Goal: Task Accomplishment & Management: Manage account settings

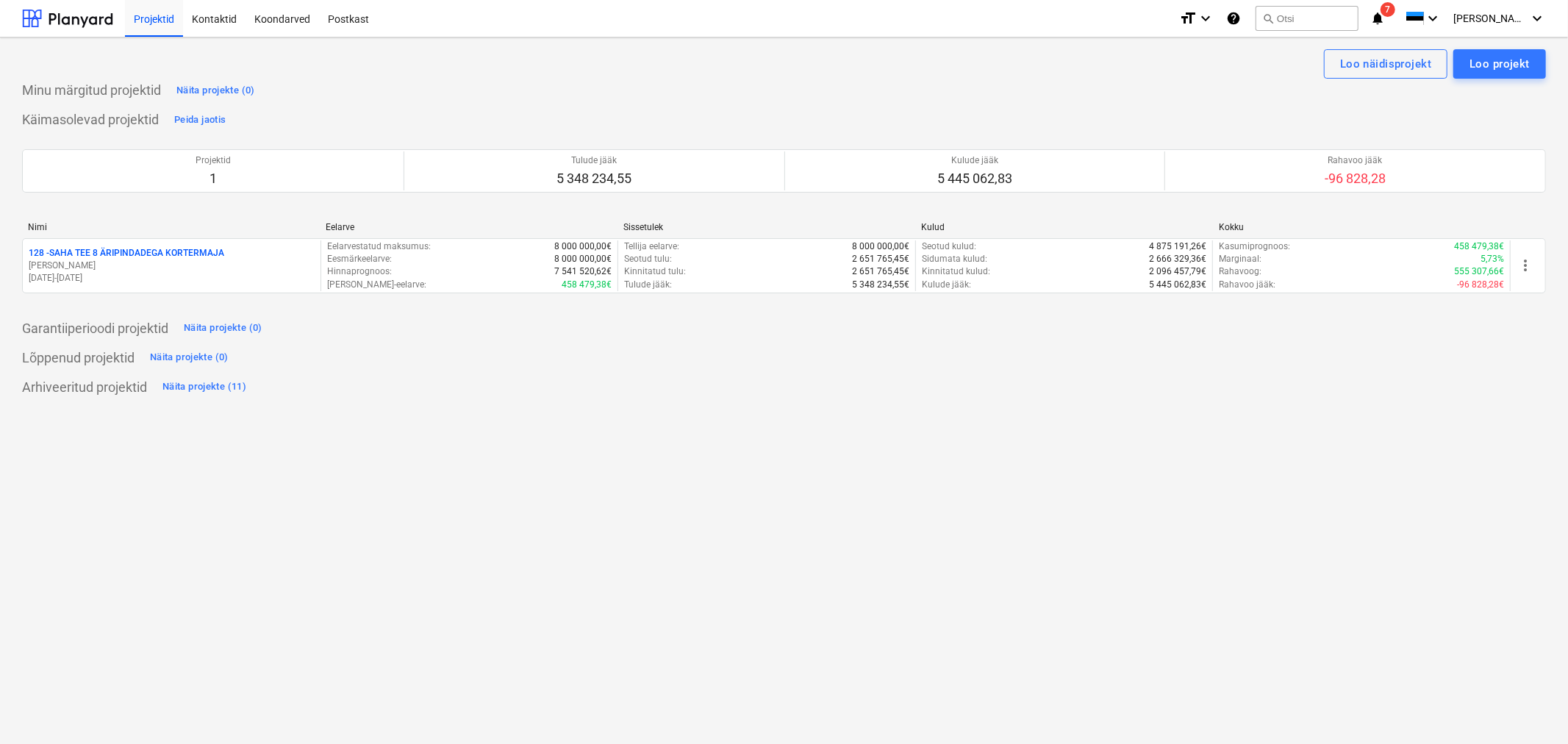
click at [158, 249] on p "128 - SAHA TEE 8 ÄRIPINDADEGA KORTERMAJA" at bounding box center [125, 253] width 195 height 13
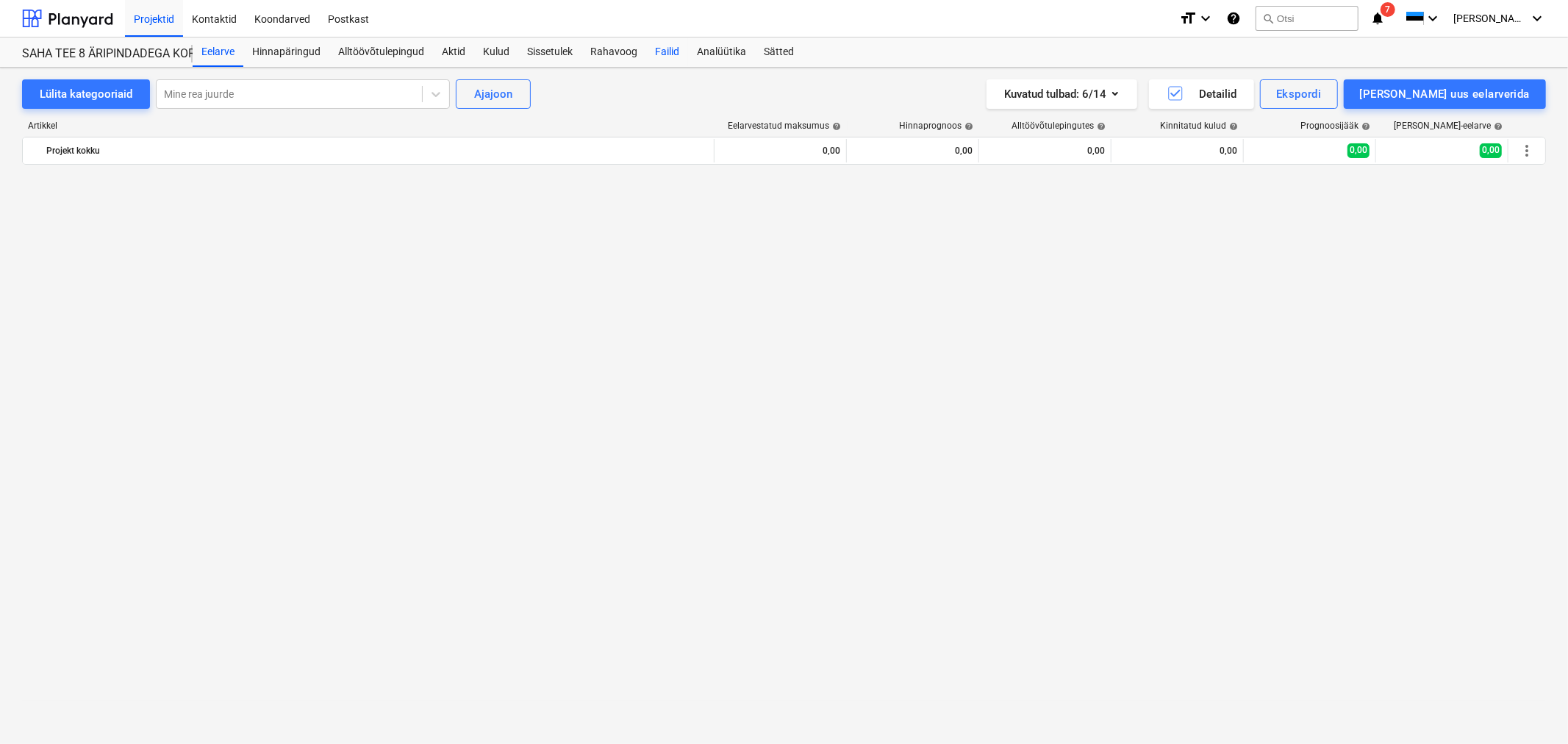
click at [671, 49] on div "Failid" at bounding box center [667, 53] width 42 height 29
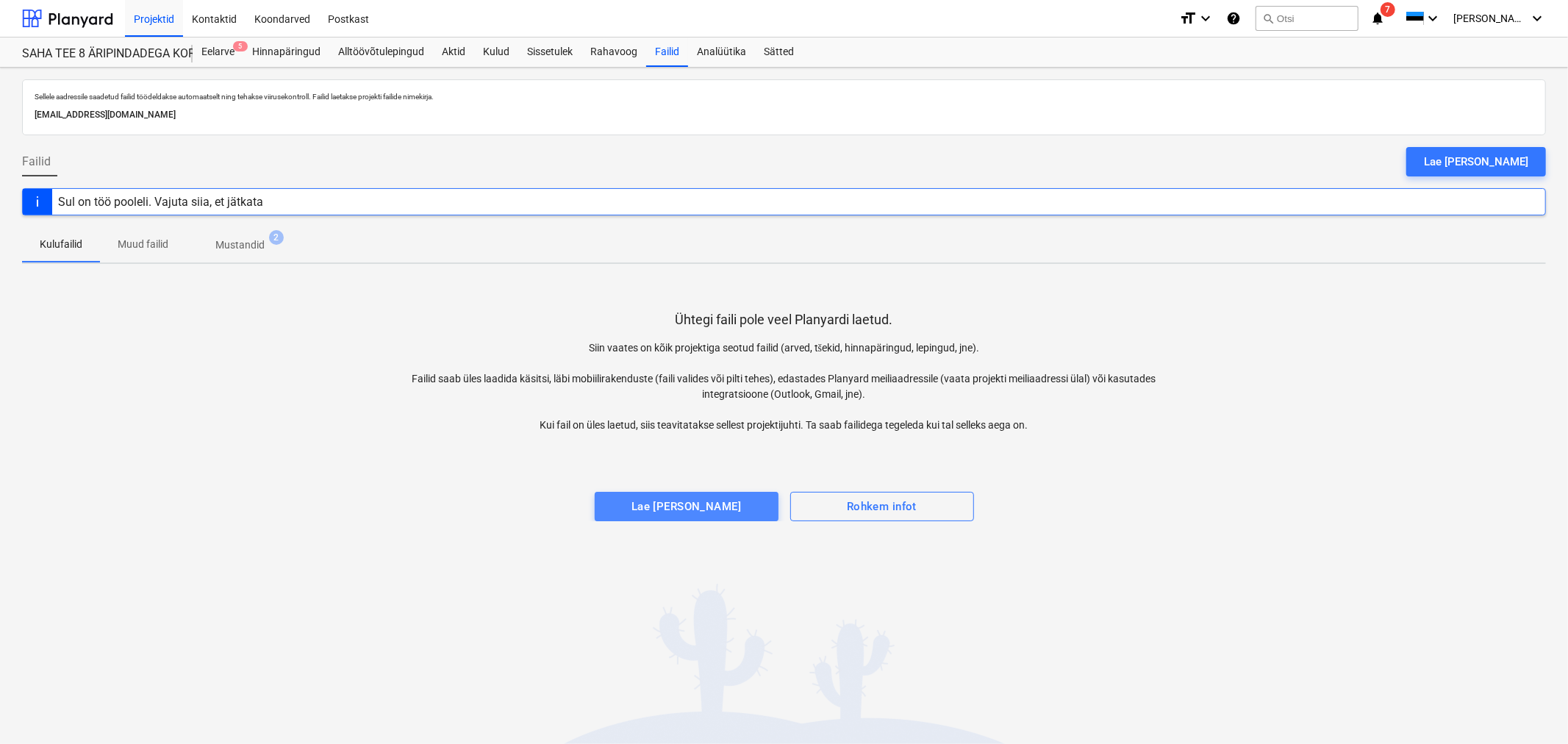
click at [732, 512] on span "Lae [PERSON_NAME]" at bounding box center [686, 507] width 152 height 19
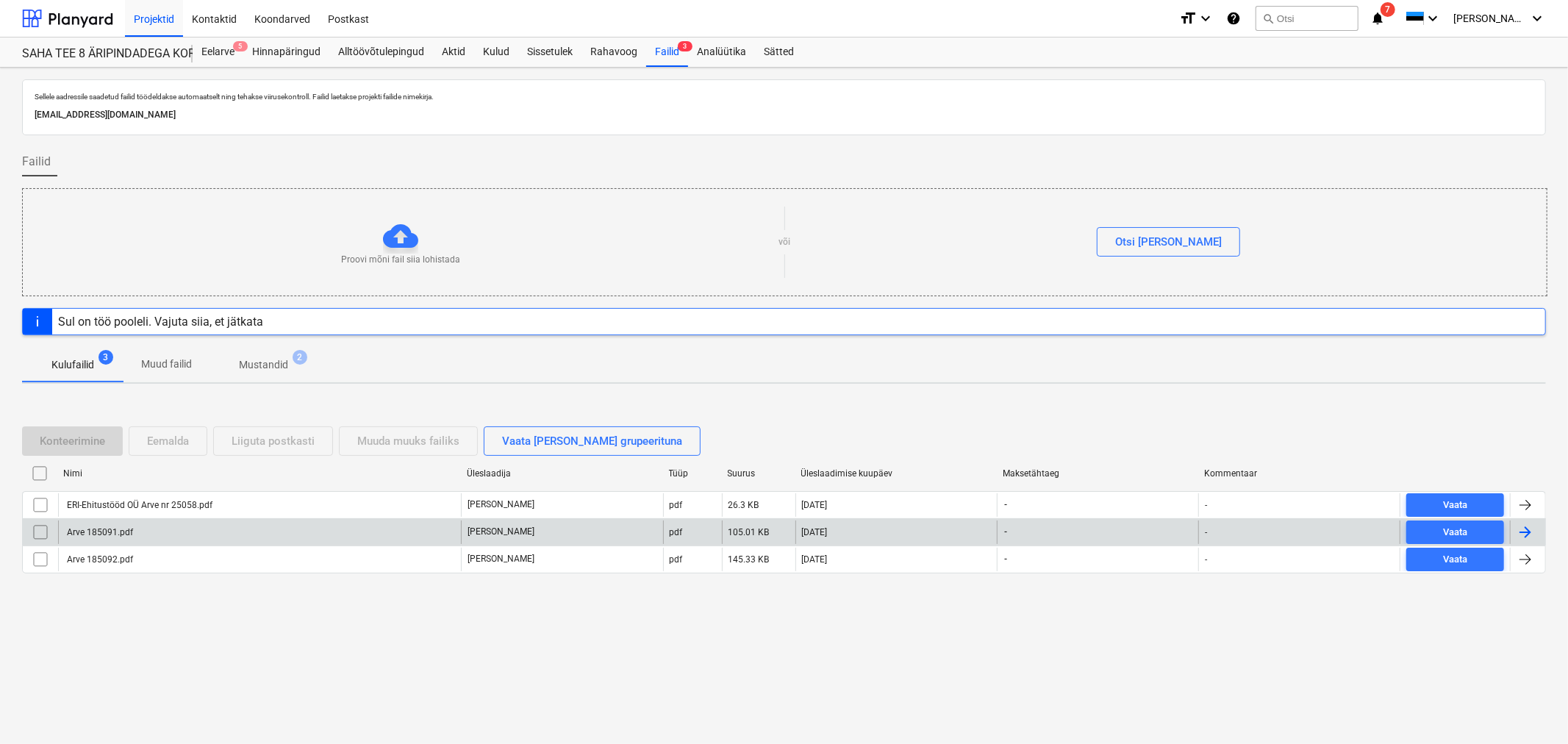
click at [114, 534] on div "Arve 185091.pdf" at bounding box center [99, 532] width 68 height 11
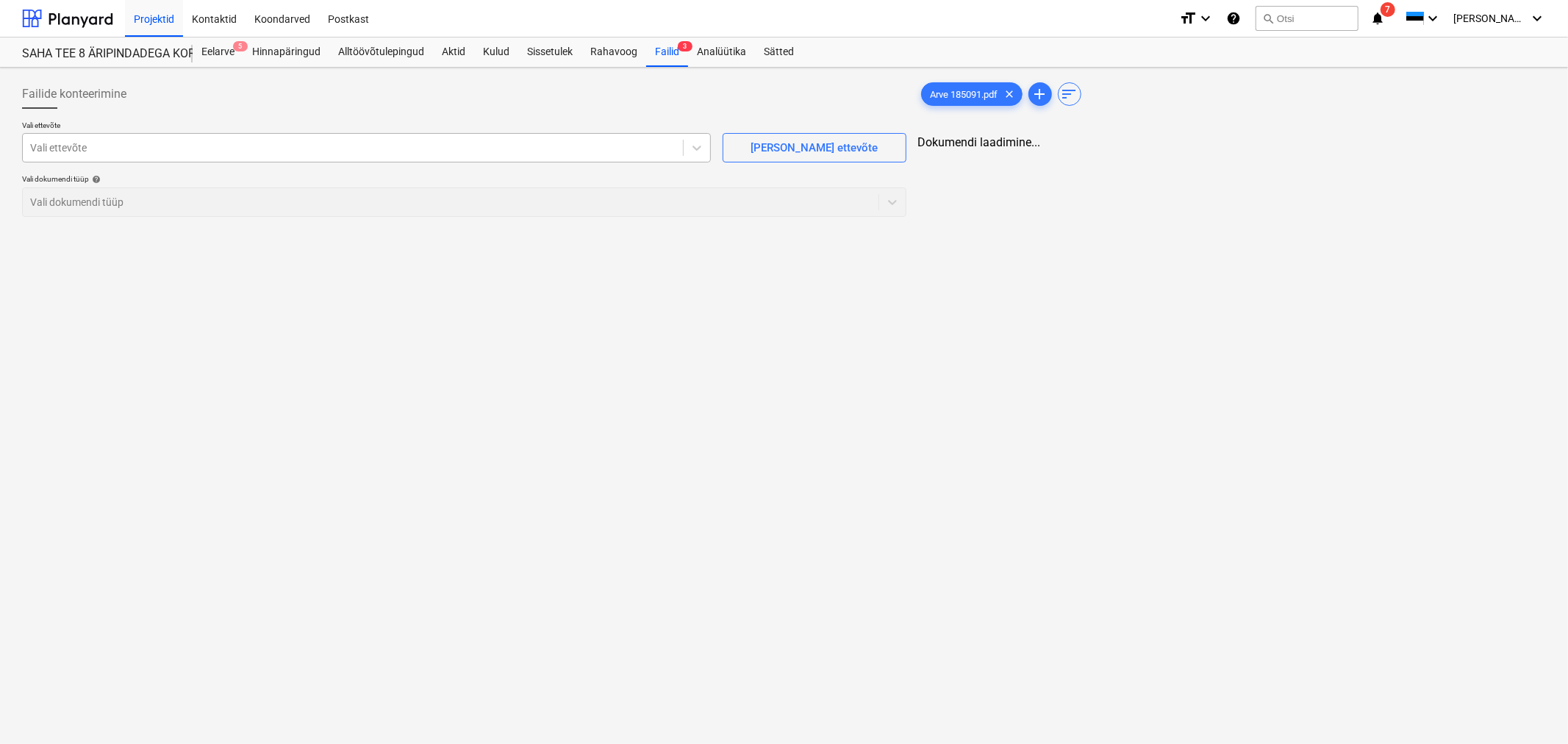
click at [134, 150] on div at bounding box center [353, 147] width 645 height 15
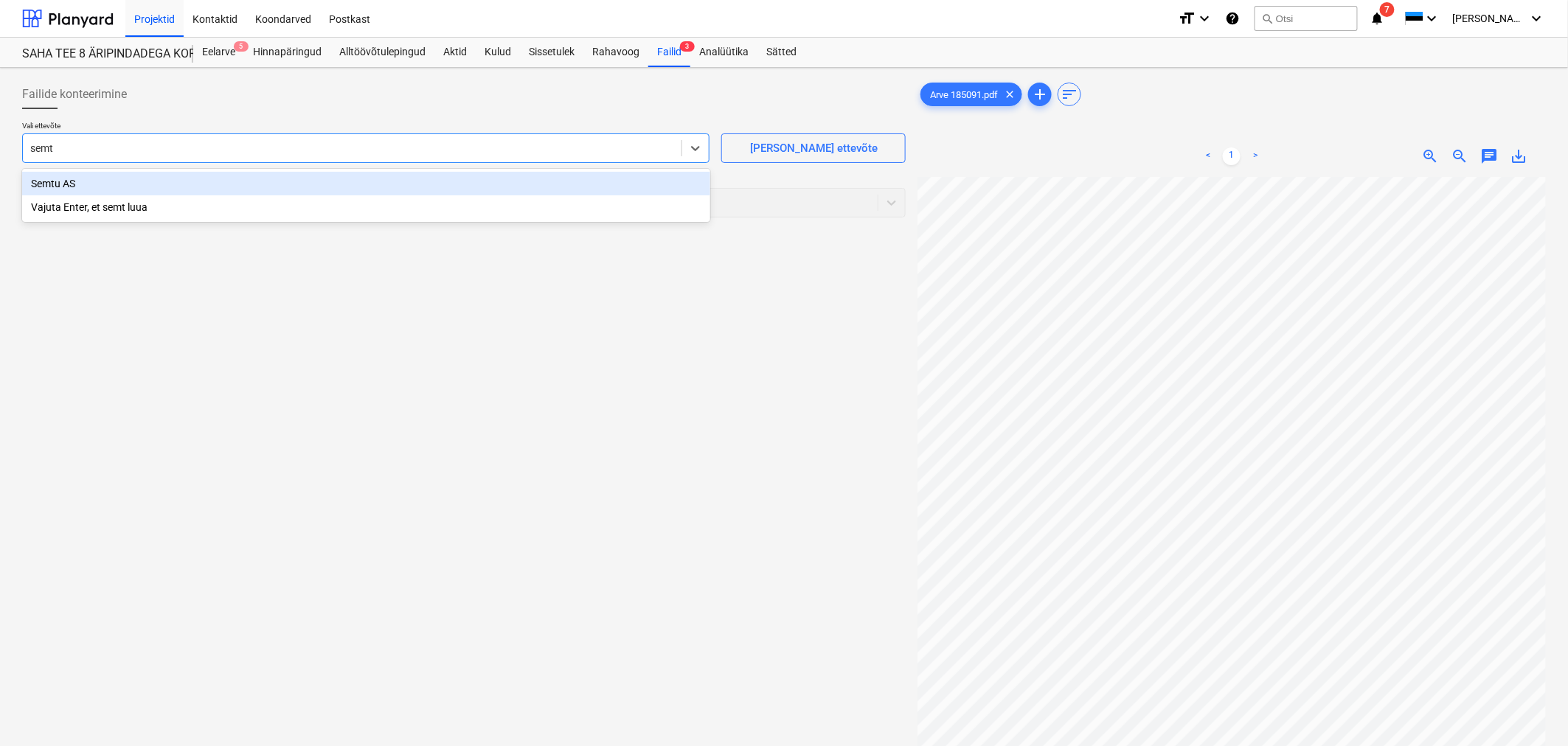
type input "semtu"
click at [121, 174] on div "Semtu AS" at bounding box center [367, 183] width 688 height 23
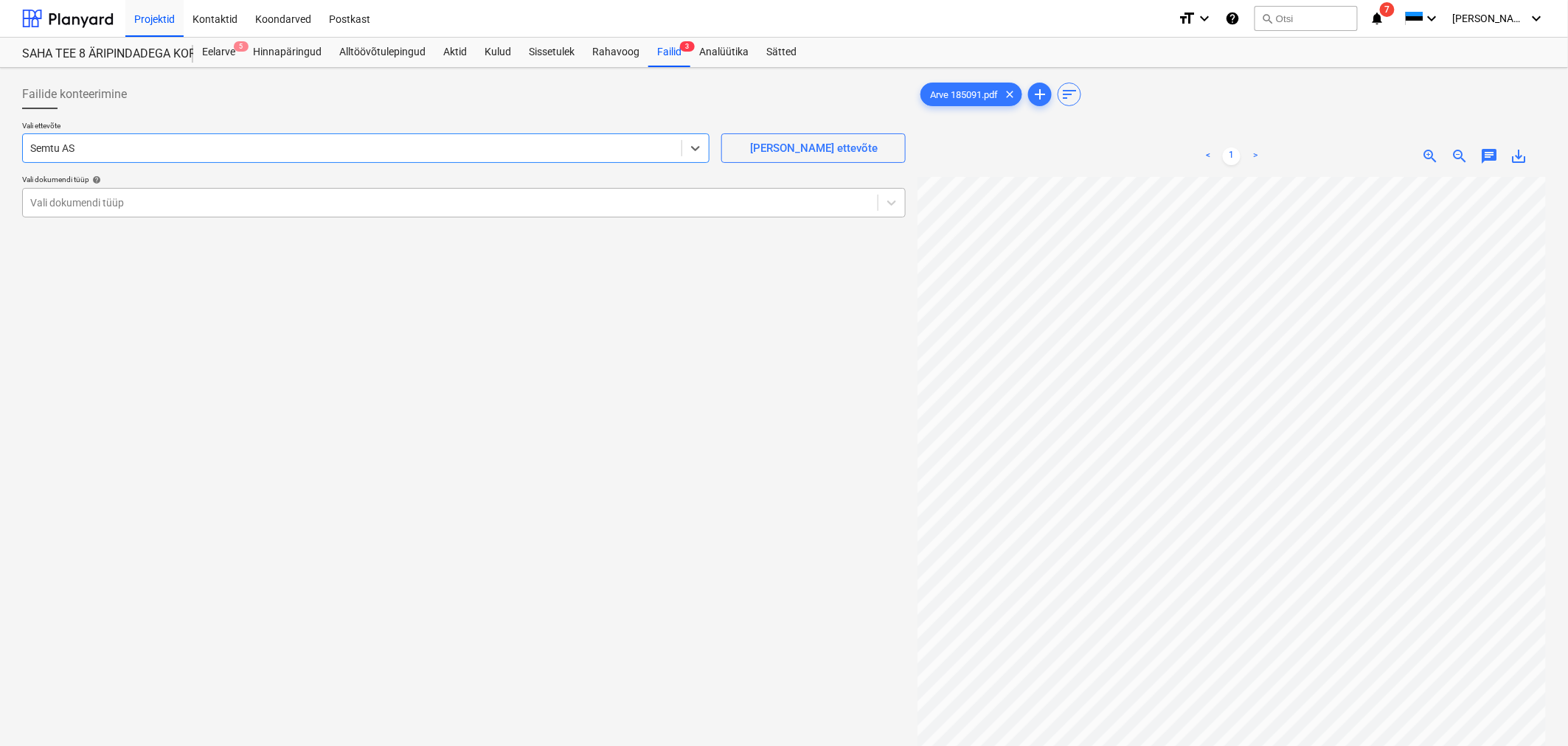
click at [121, 207] on div at bounding box center [450, 202] width 840 height 15
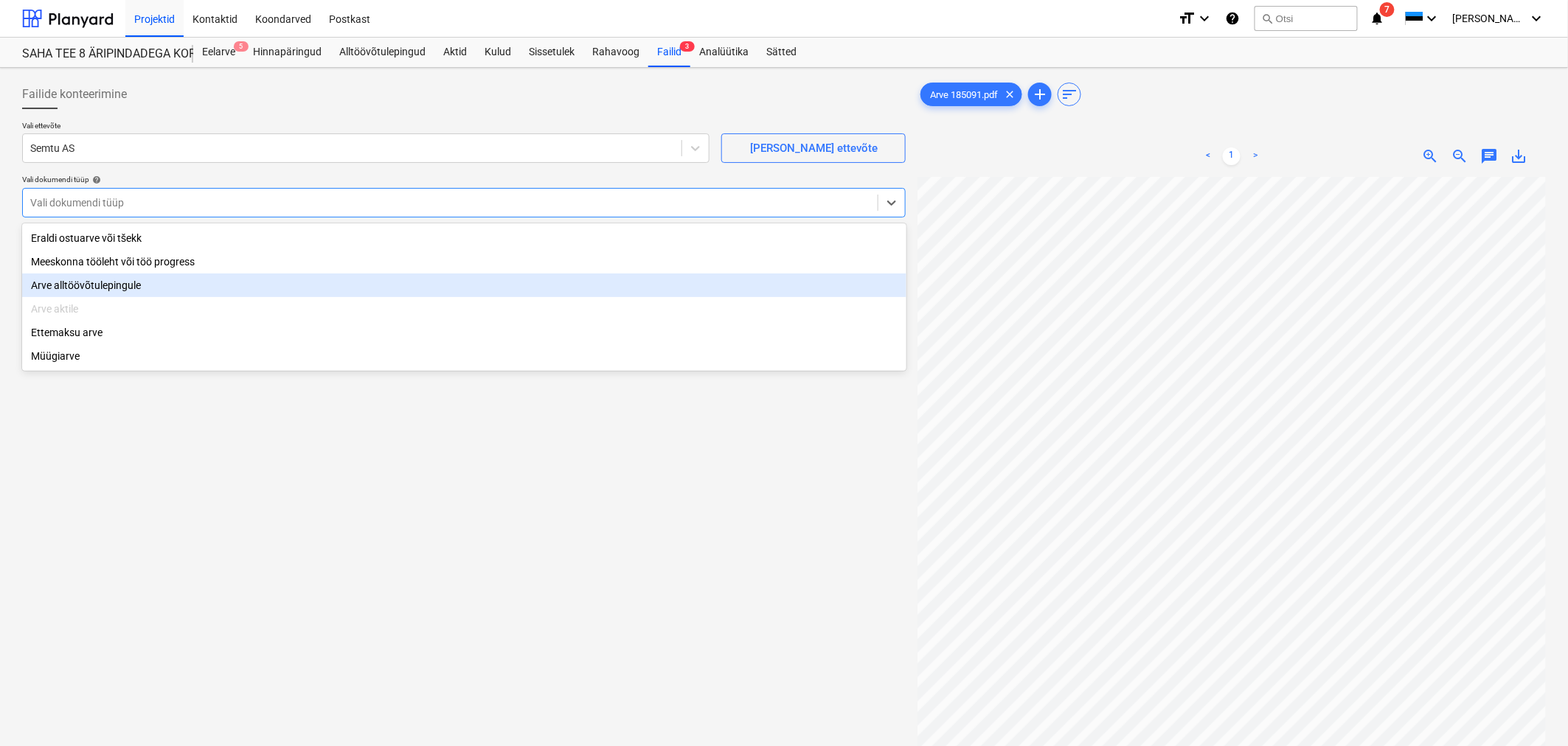
click at [124, 290] on div "Arve alltöövõtulepingule" at bounding box center [464, 286] width 884 height 23
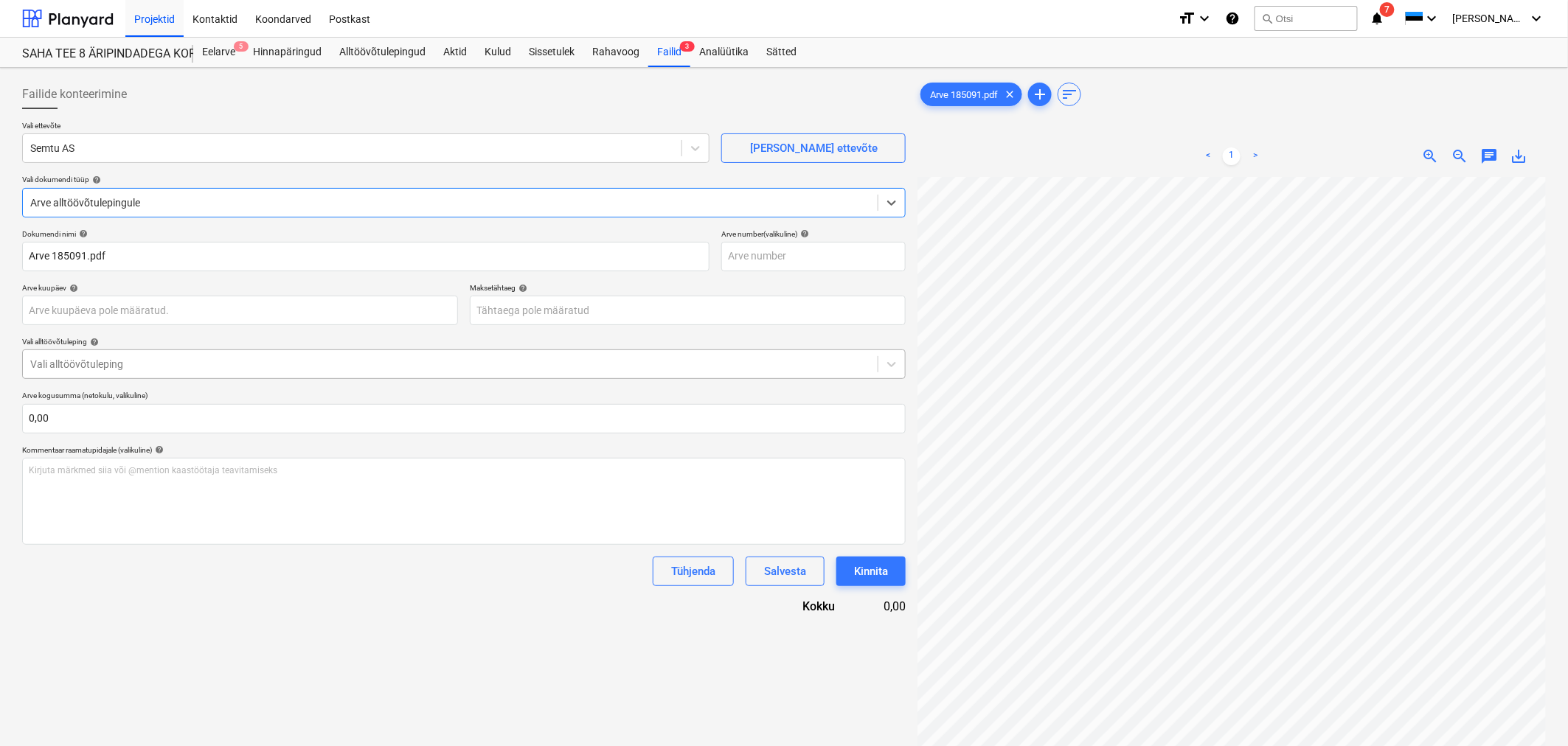
click at [134, 367] on div at bounding box center [450, 364] width 840 height 15
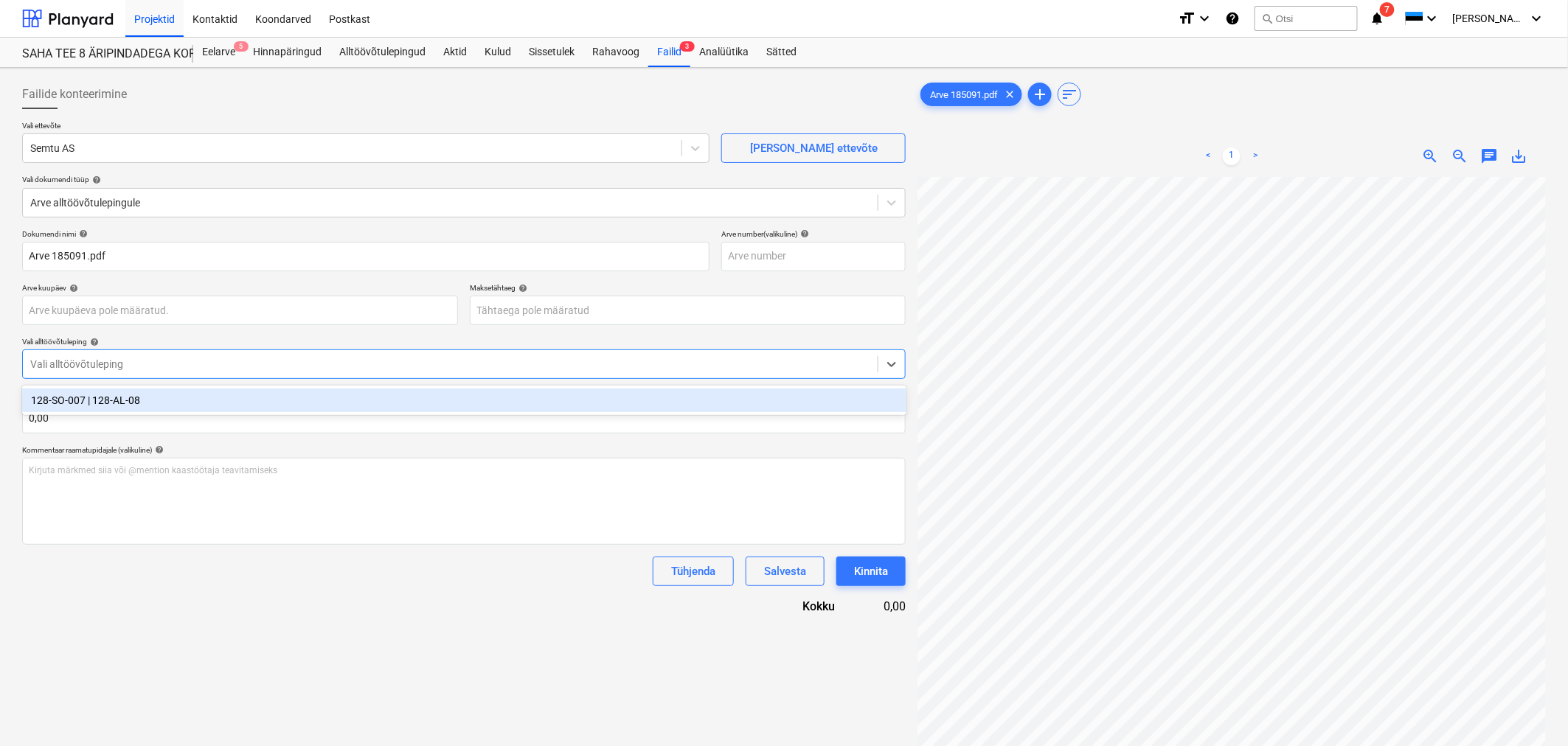
click at [135, 409] on div "128-SO-007 | 128-AL-08" at bounding box center [464, 401] width 884 height 23
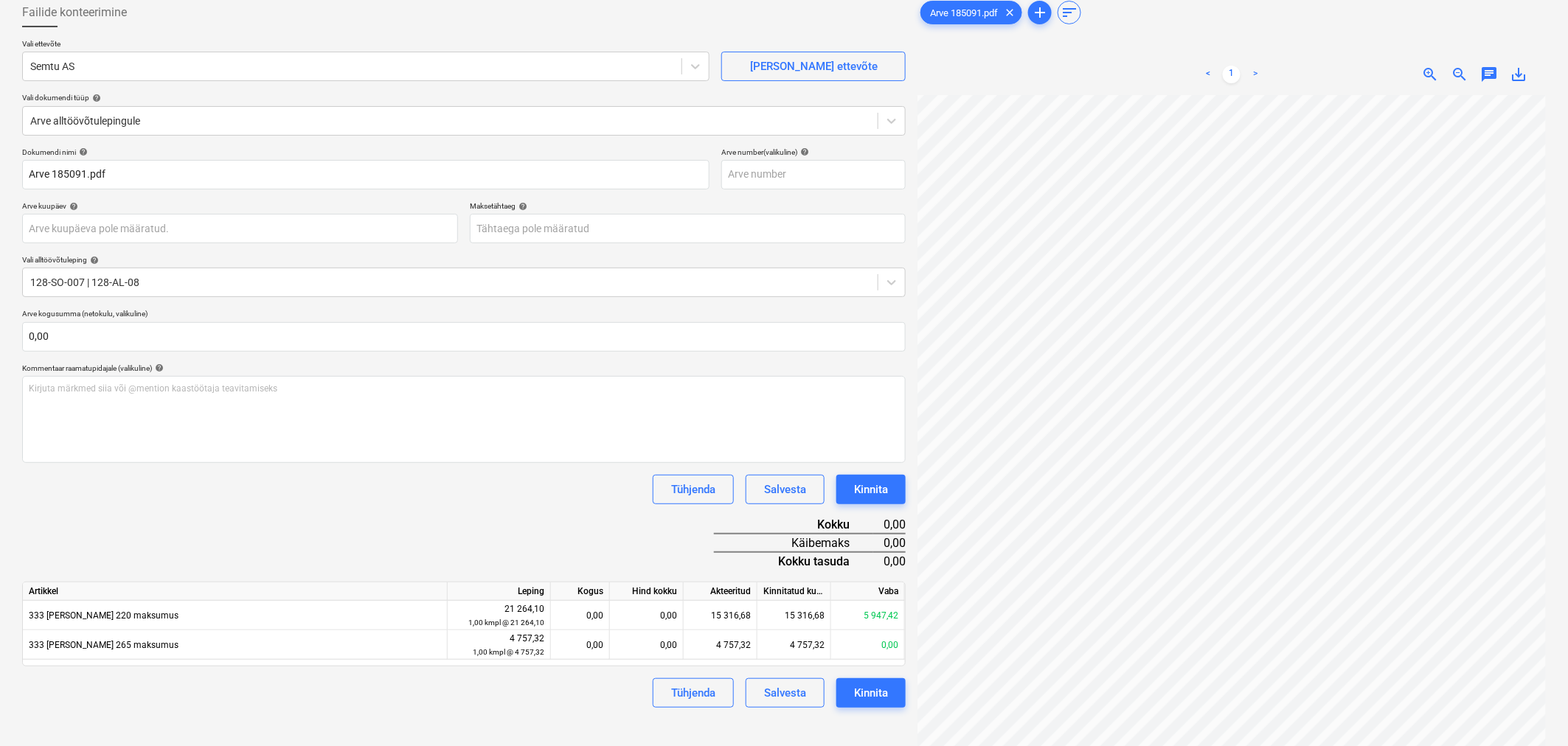
scroll to position [546, 255]
click at [662, 619] on div "0,00" at bounding box center [647, 615] width 74 height 29
type input "3007"
click at [494, 505] on div "Dokumendi nimi help Arve 185091.pdf Arve number (valikuline) help Arve kuupäev …" at bounding box center [464, 427] width 883 height 561
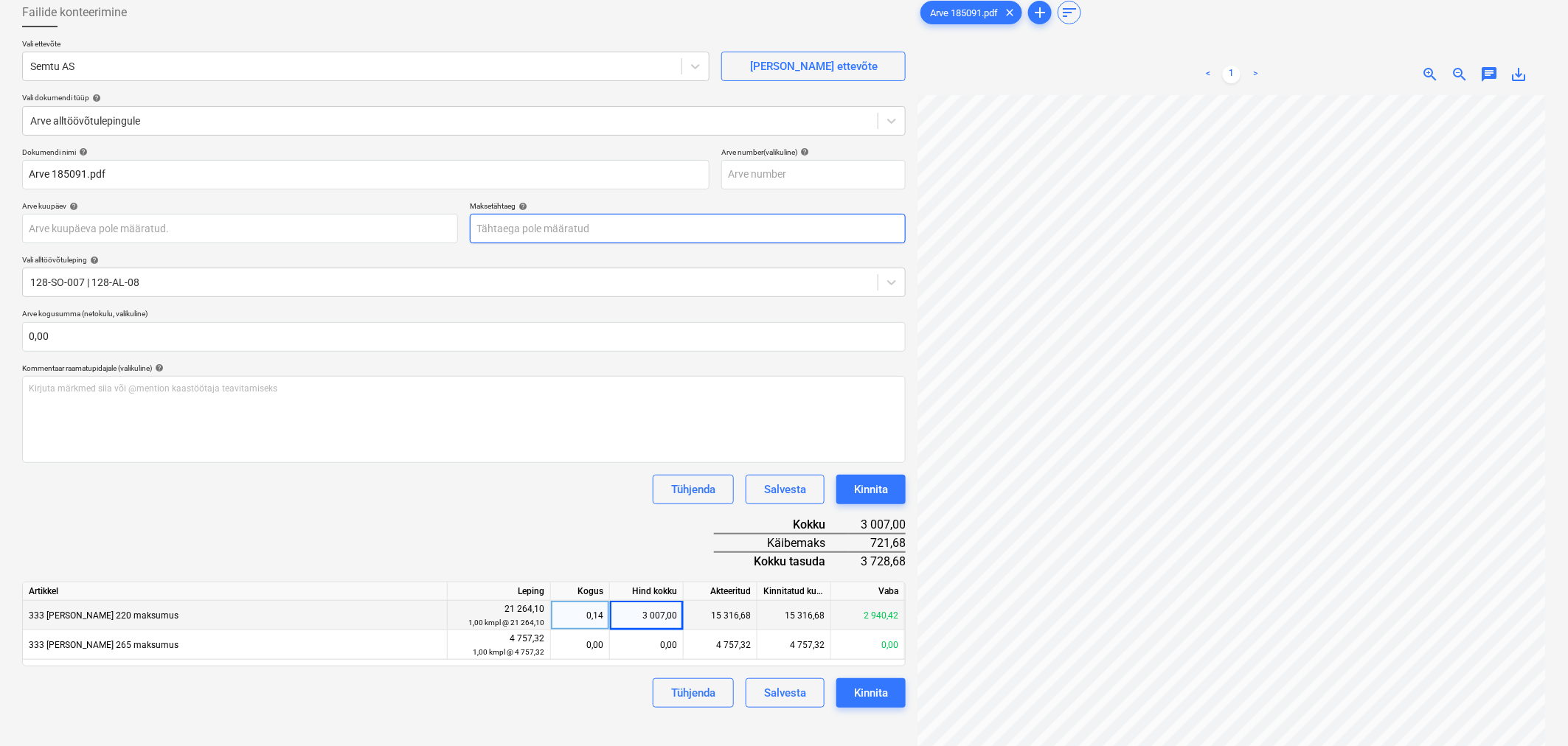
click at [646, 229] on body "Projektid Kontaktid Koondarved Postkast format_size keyboard_arrow_down help se…" at bounding box center [784, 291] width 1568 height 746
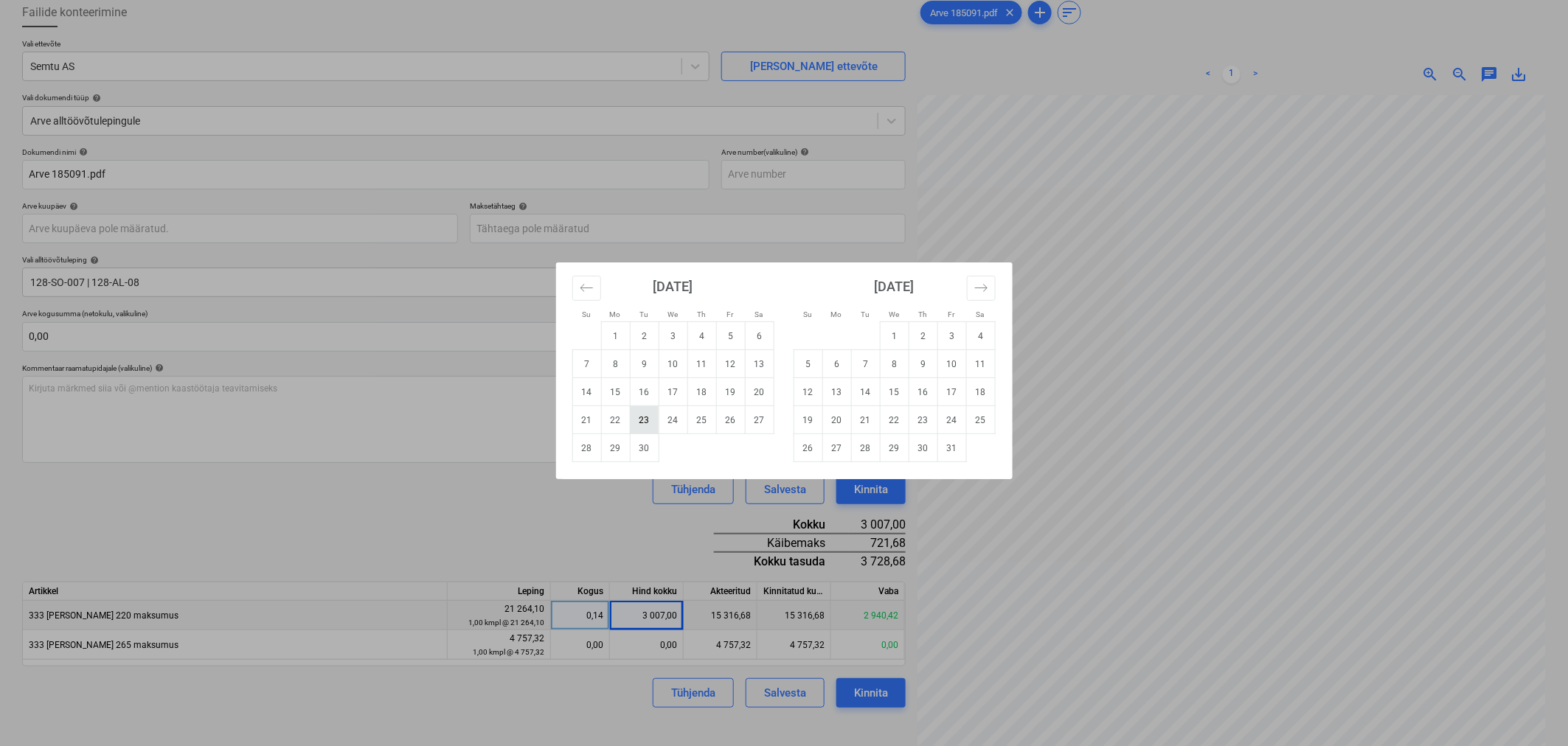
click at [645, 418] on td "23" at bounding box center [644, 420] width 28 height 28
type input "23 Sep 2025"
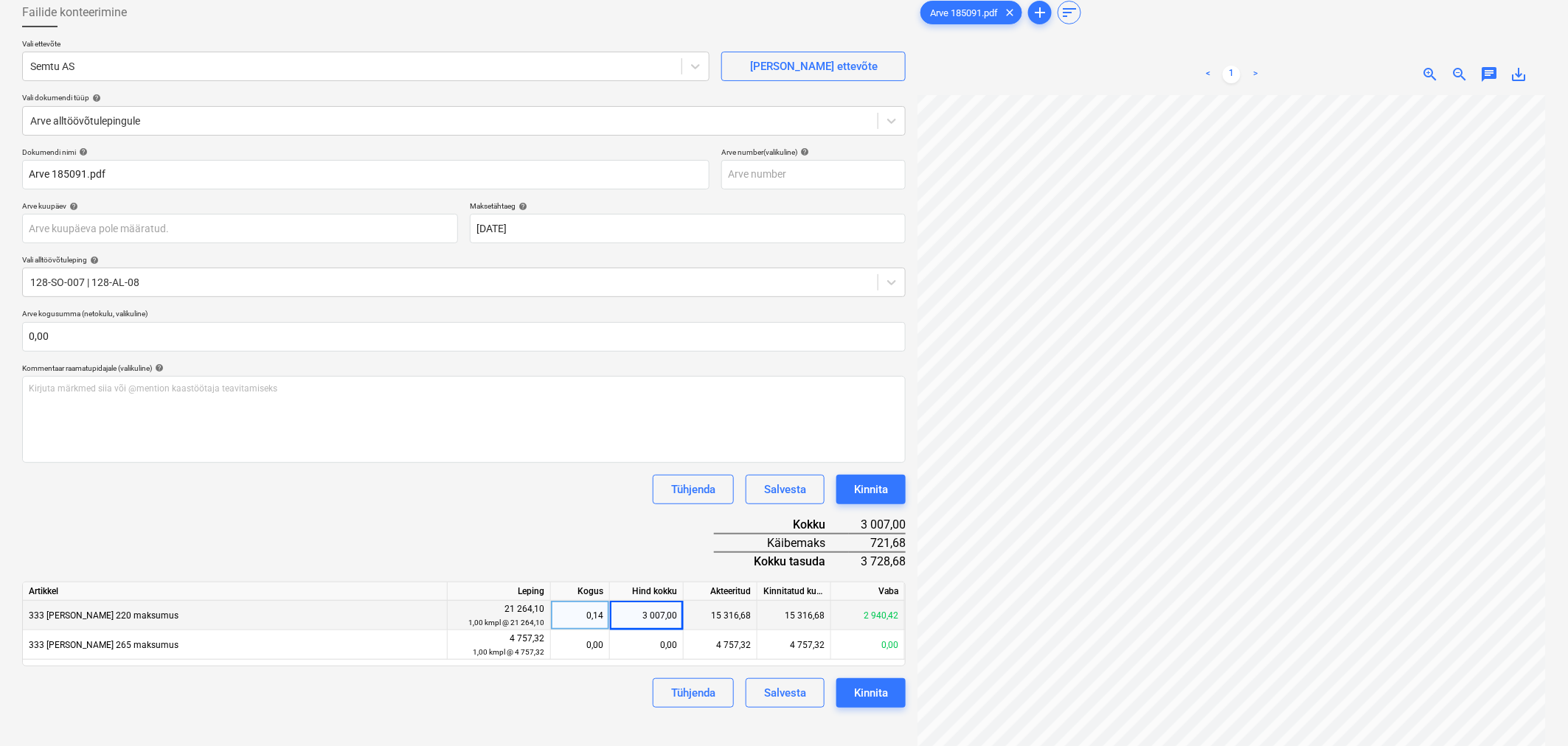
click at [563, 500] on div "Tühjenda Salvesta Kinnita" at bounding box center [464, 490] width 883 height 29
click at [888, 481] on button "Kinnita" at bounding box center [871, 490] width 69 height 29
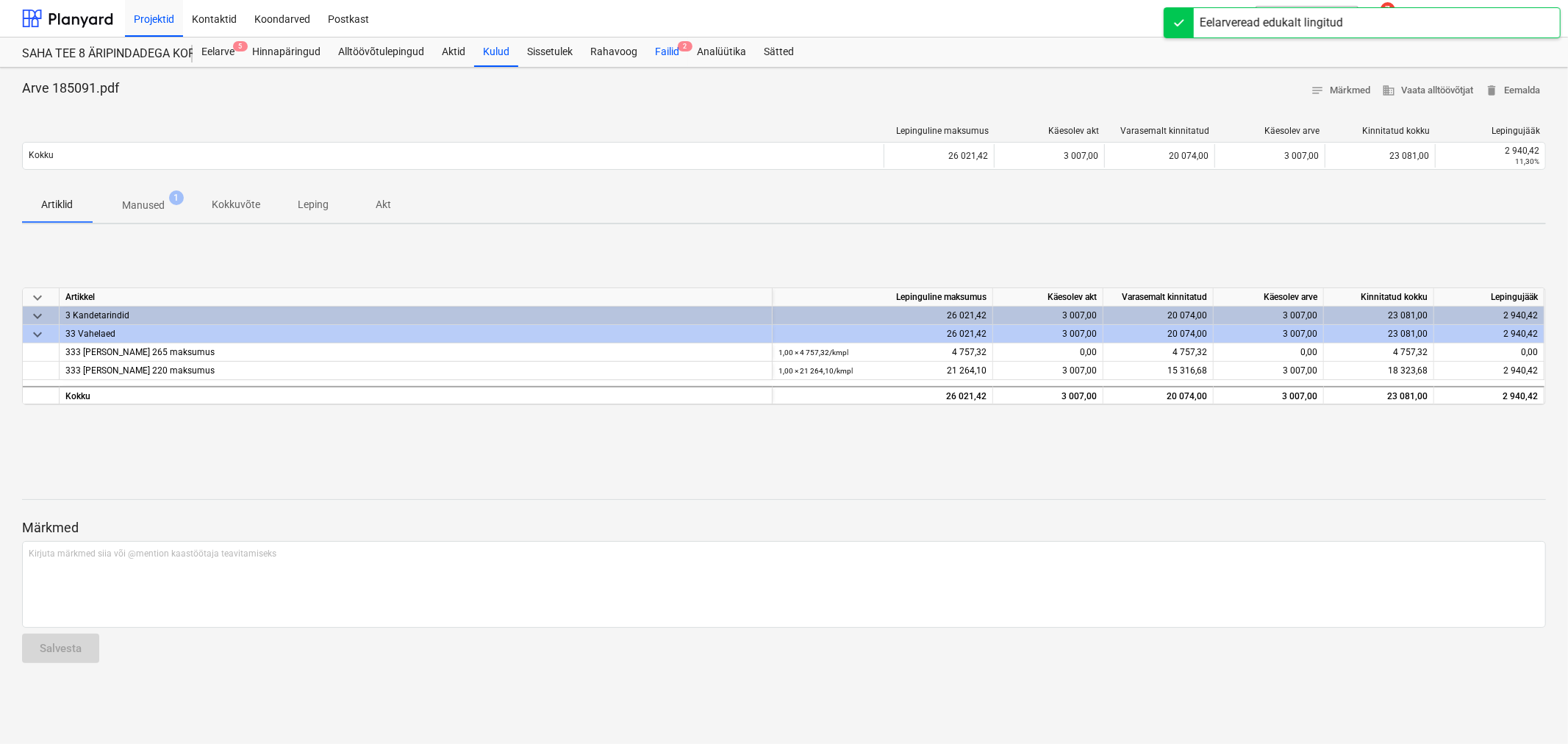
click at [671, 50] on div "Failid 2" at bounding box center [667, 53] width 42 height 29
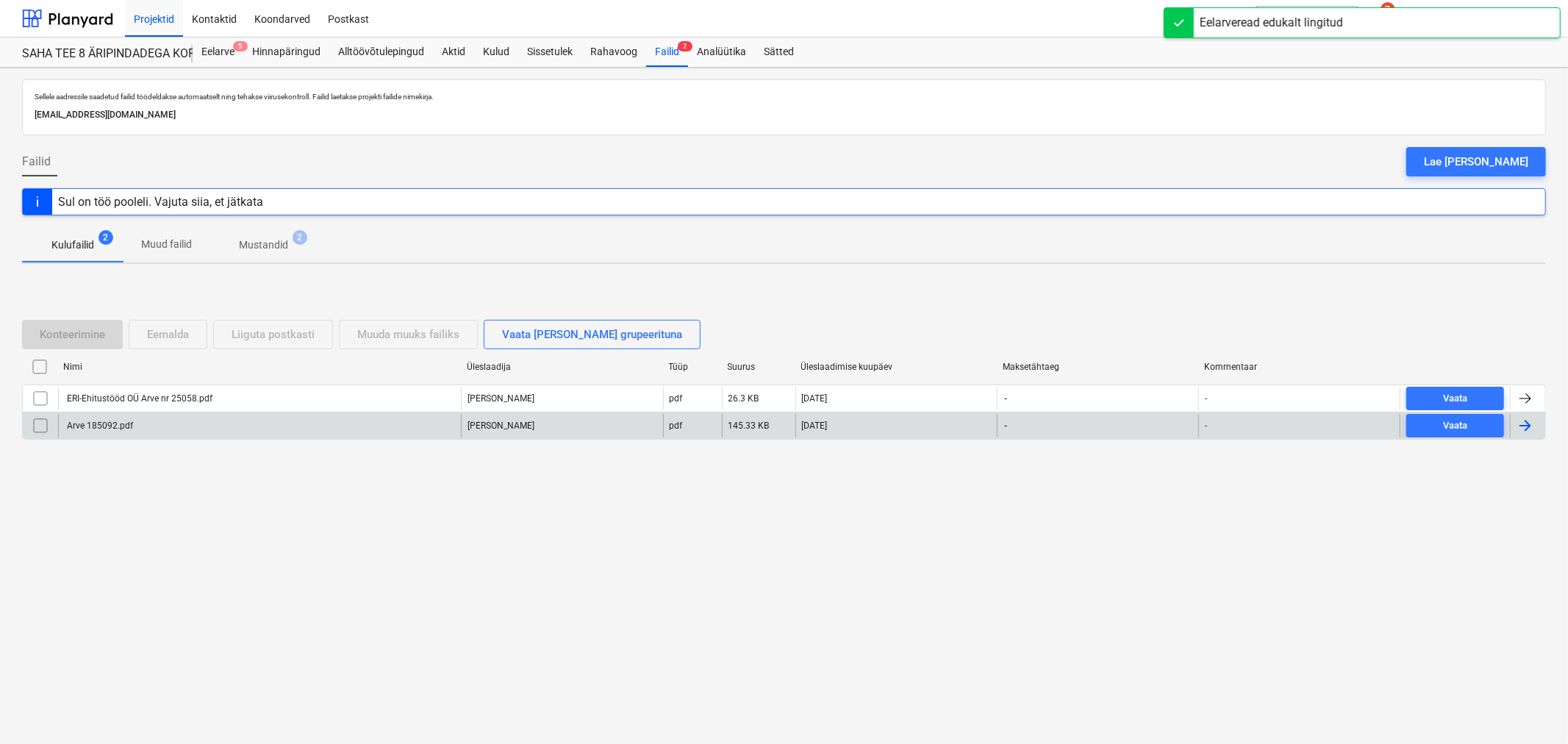
click at [87, 429] on div "Arve 185092.pdf" at bounding box center [99, 426] width 68 height 11
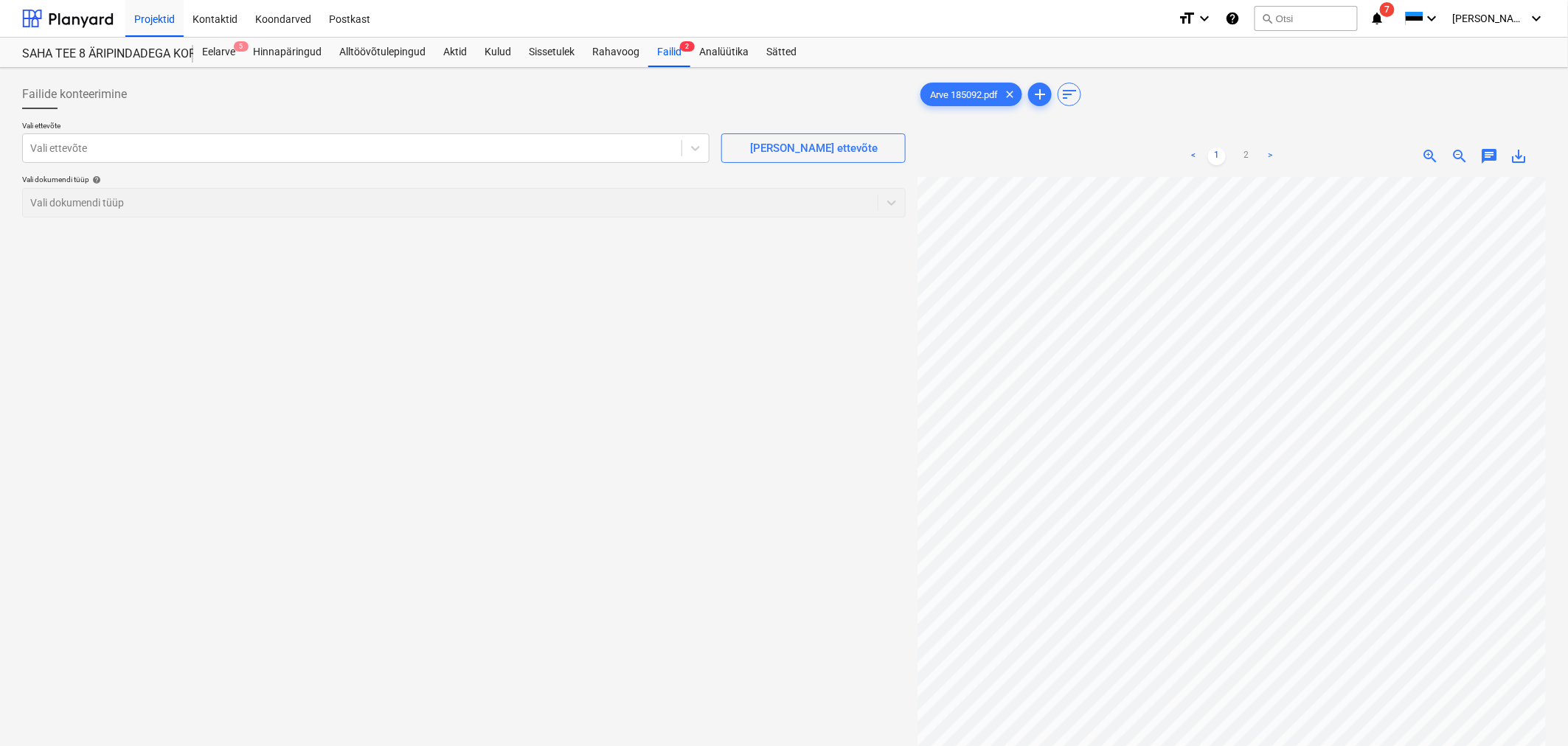
scroll to position [100, 183]
click at [576, 148] on div at bounding box center [352, 147] width 644 height 15
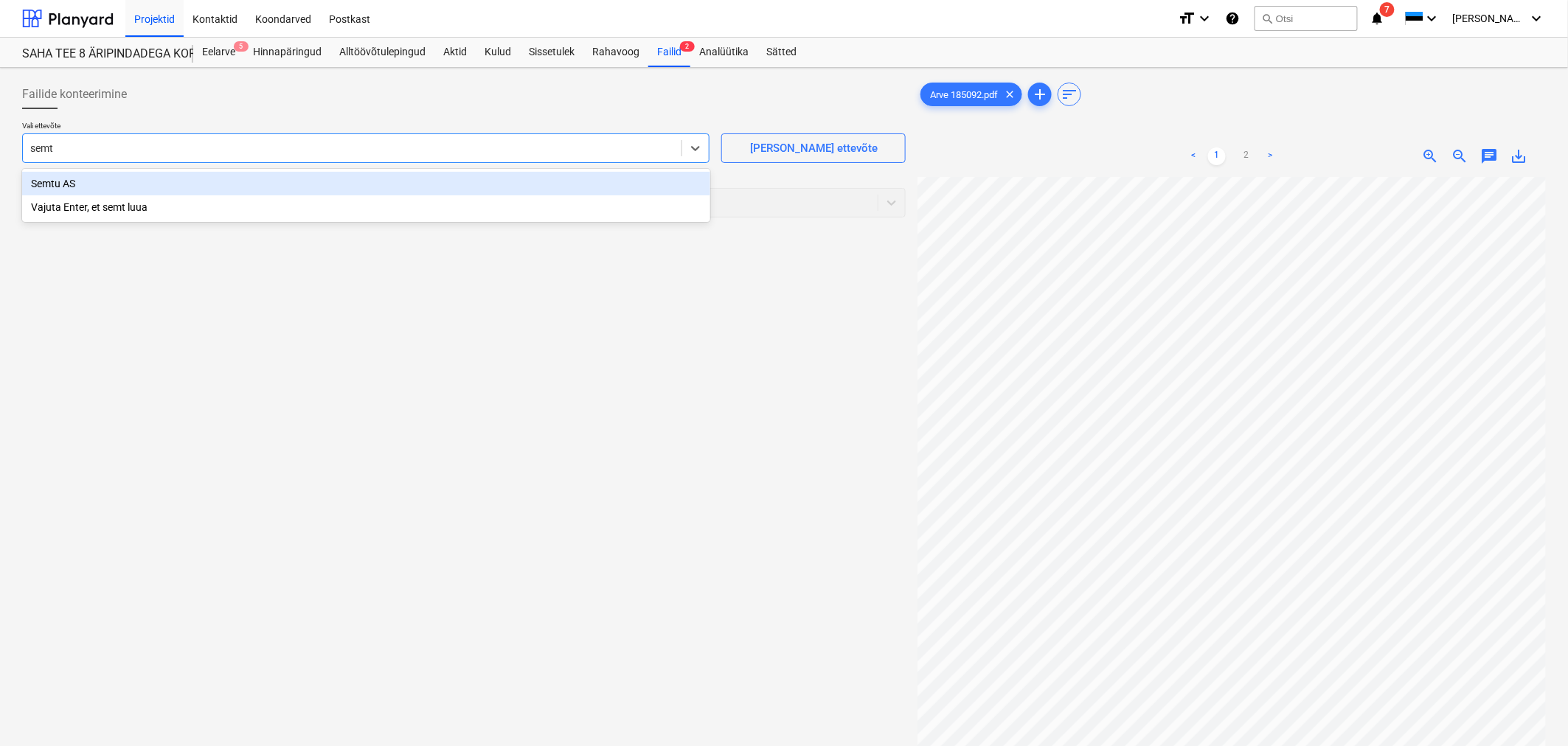
type input "semtu"
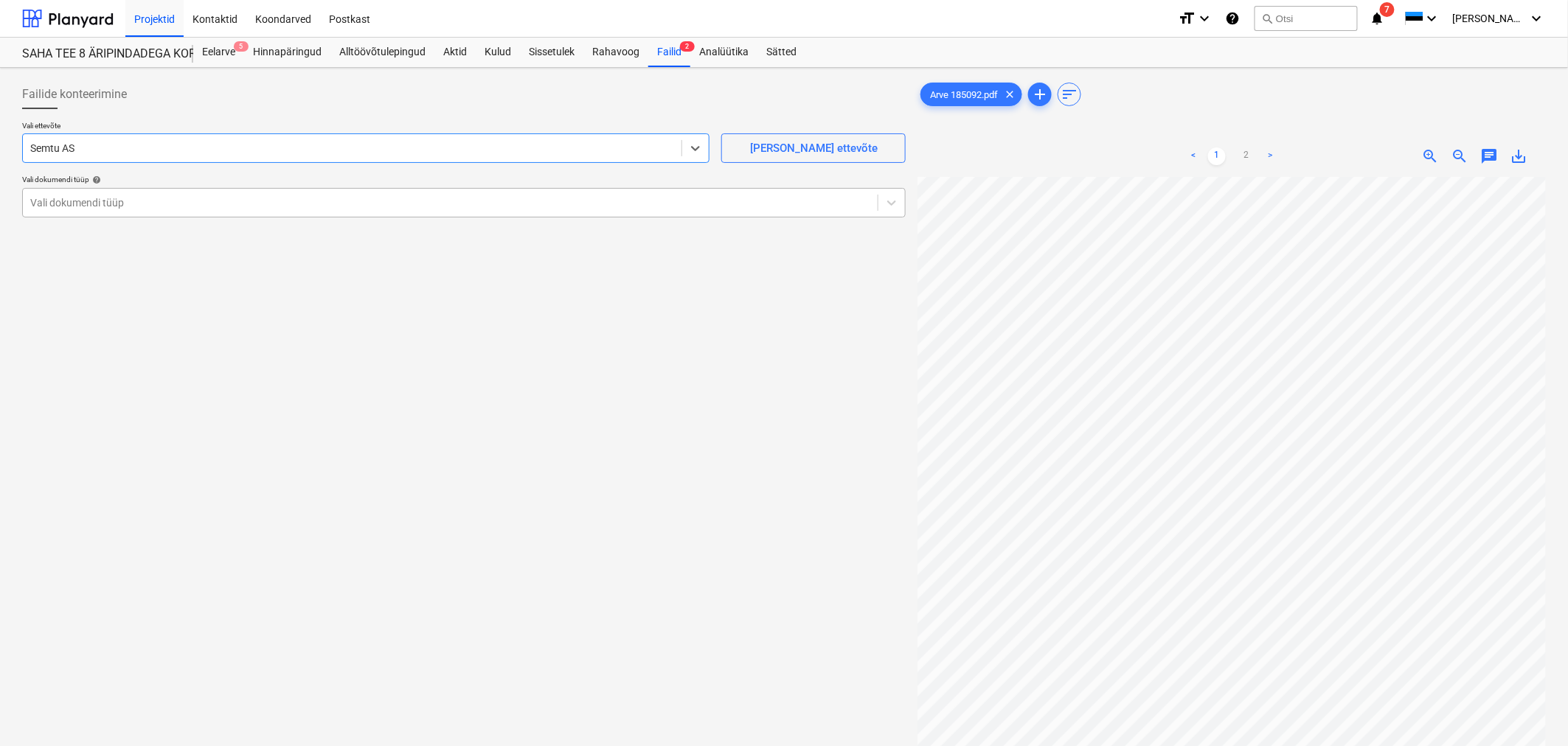
click at [165, 205] on div at bounding box center [450, 202] width 840 height 15
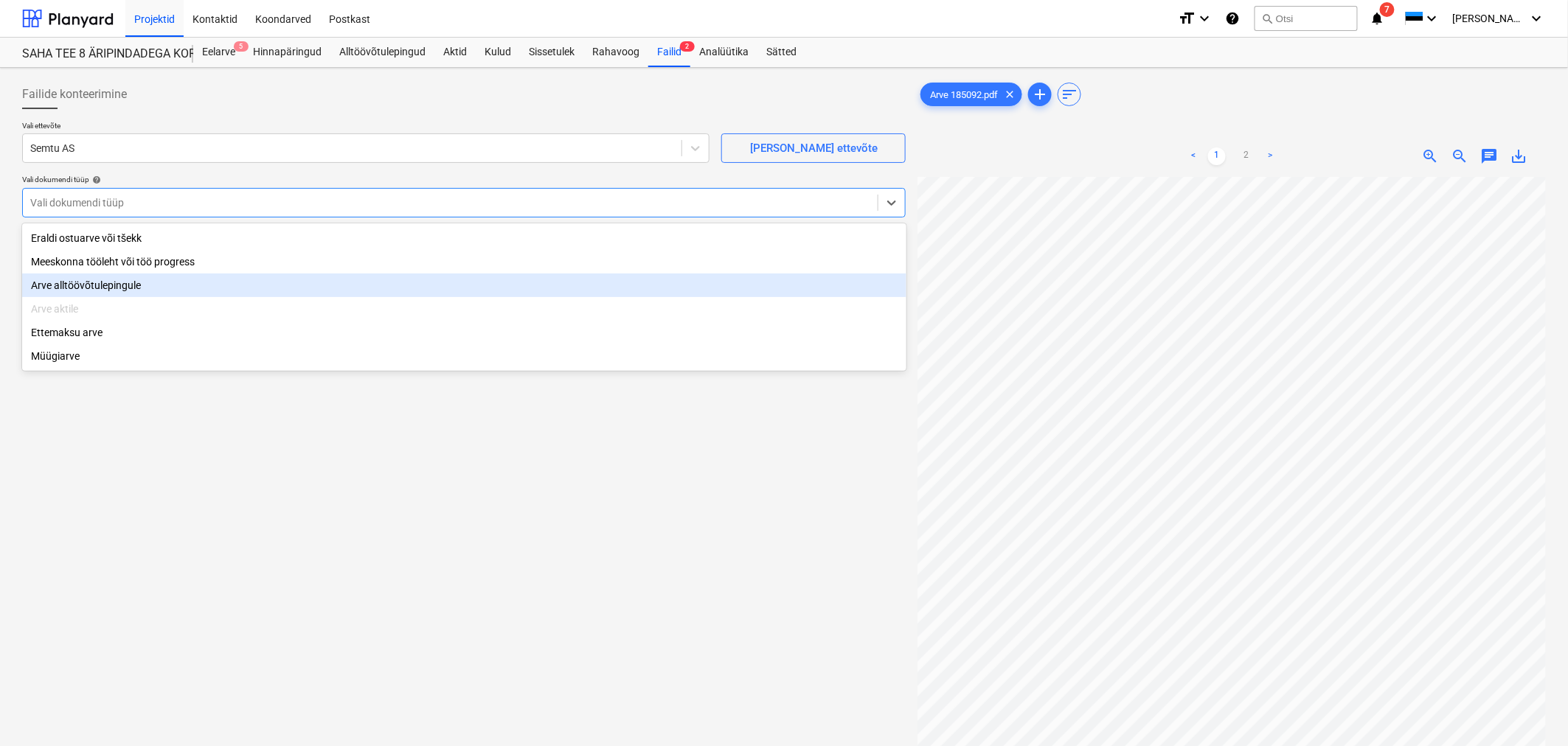
click at [127, 295] on div "Arve alltöövõtulepingule" at bounding box center [464, 286] width 884 height 23
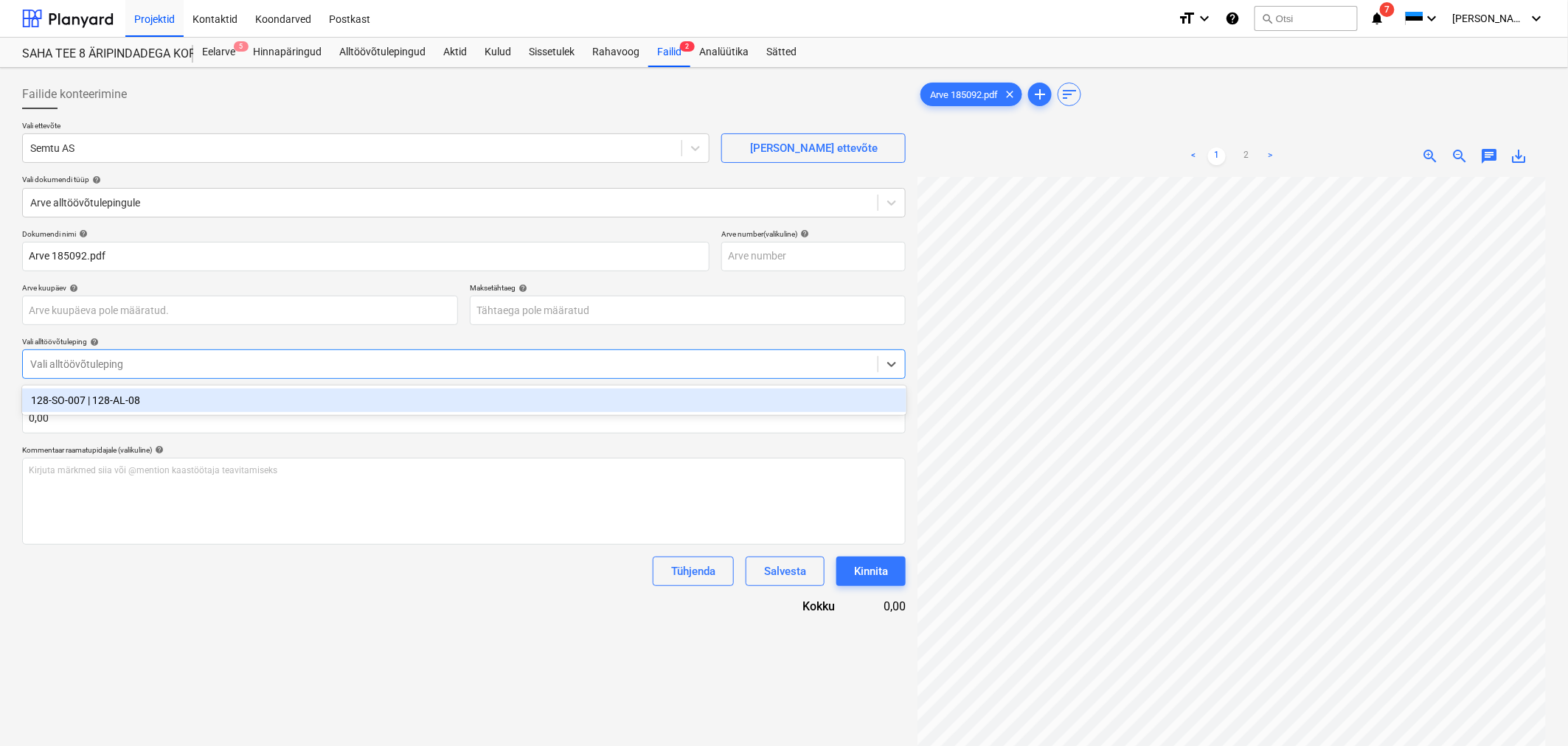
click at [142, 355] on div "Vali alltöövõtuleping" at bounding box center [450, 364] width 854 height 20
click at [137, 407] on div "128-SO-007 | 128-AL-08" at bounding box center [464, 401] width 884 height 23
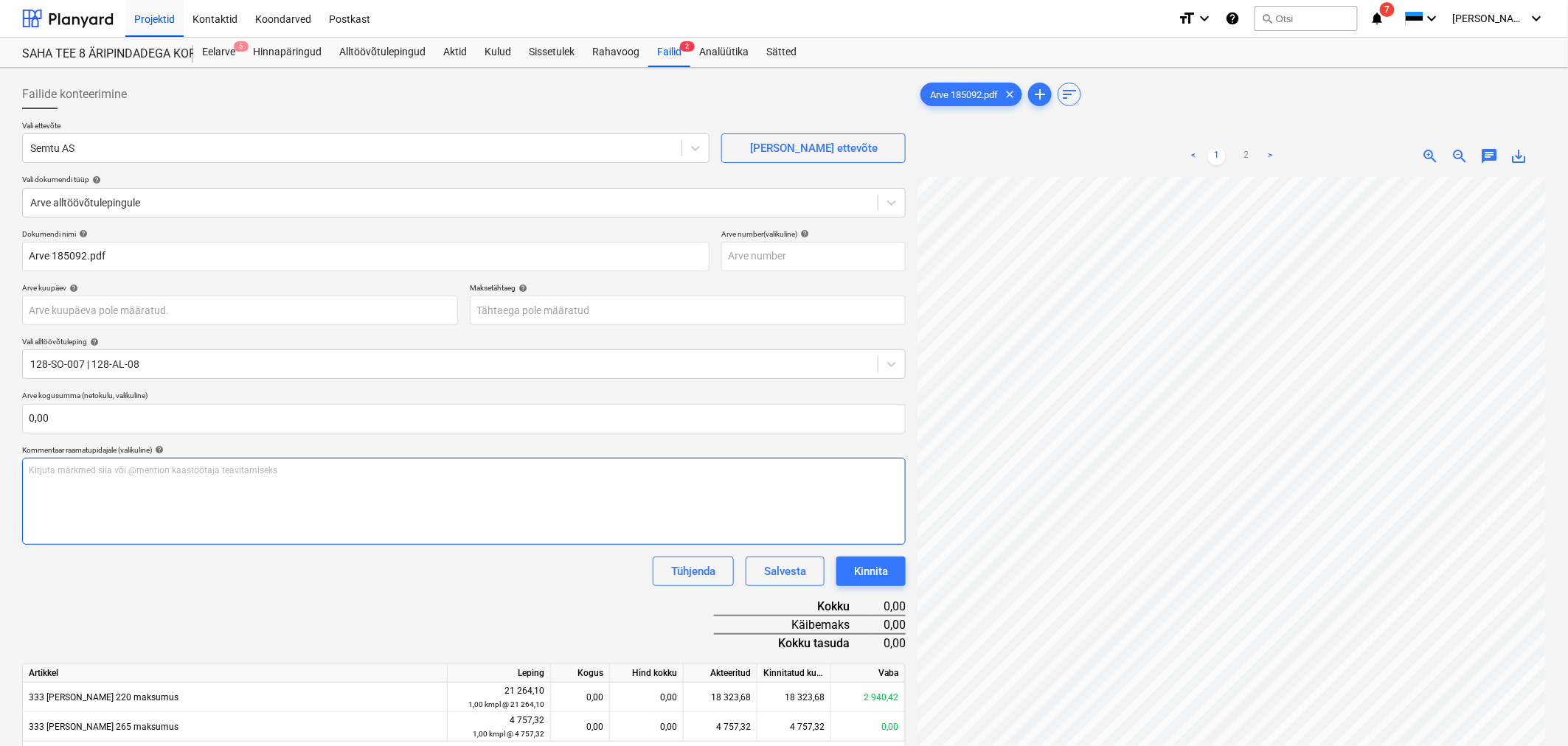
scroll to position [546, 255]
click at [1240, 150] on link "2" at bounding box center [1246, 156] width 18 height 18
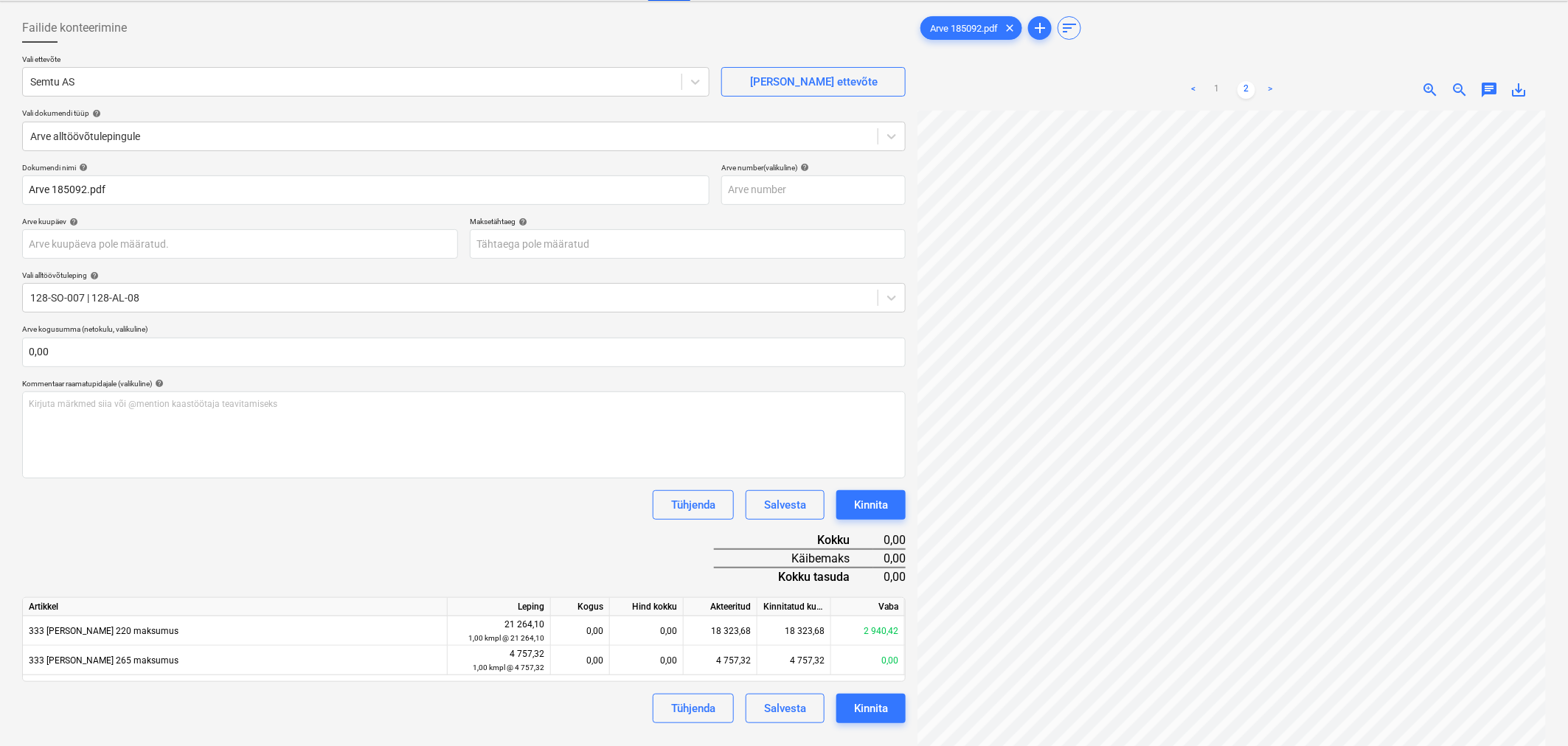
scroll to position [0, 0]
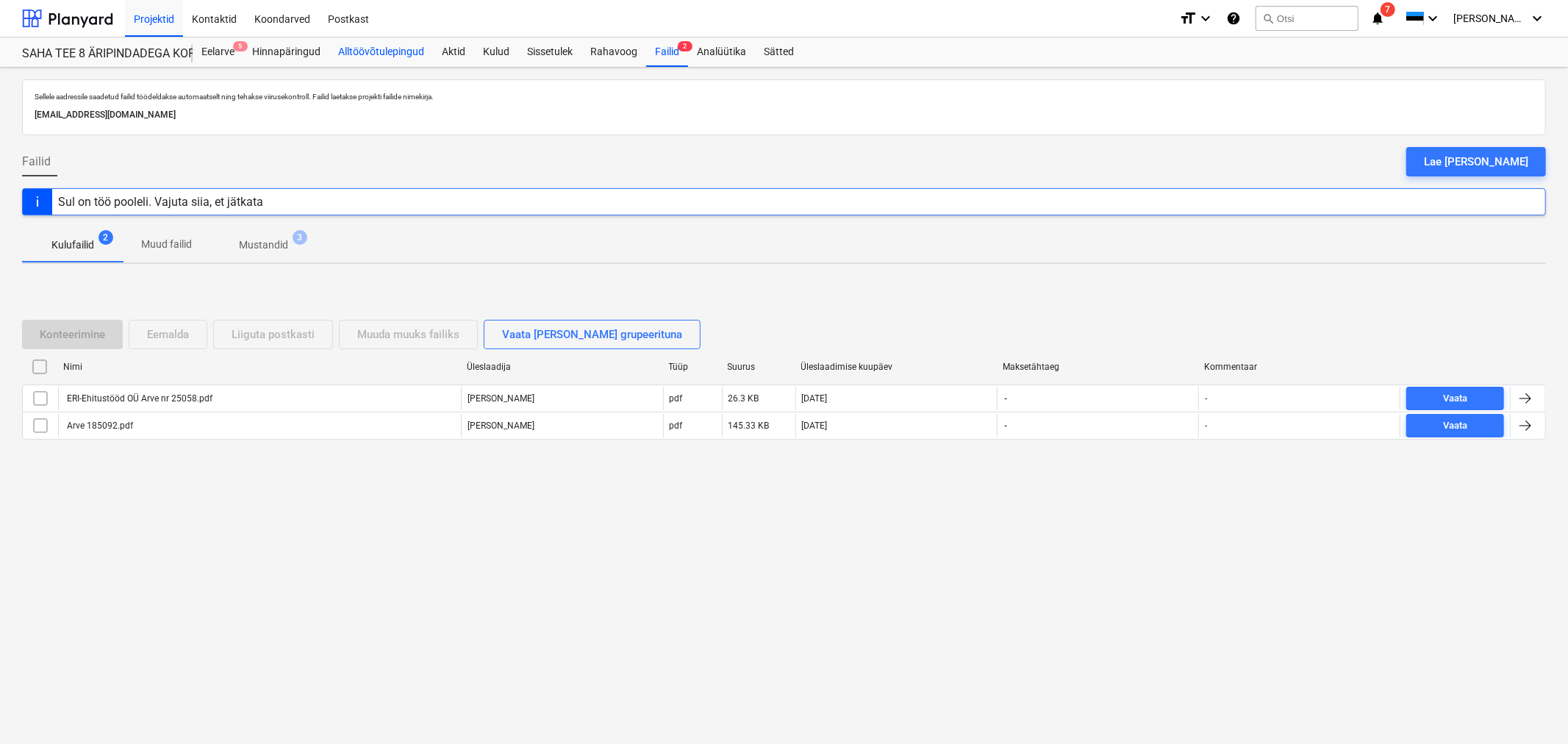
click at [373, 50] on div "Alltöövõtulepingud" at bounding box center [381, 53] width 104 height 29
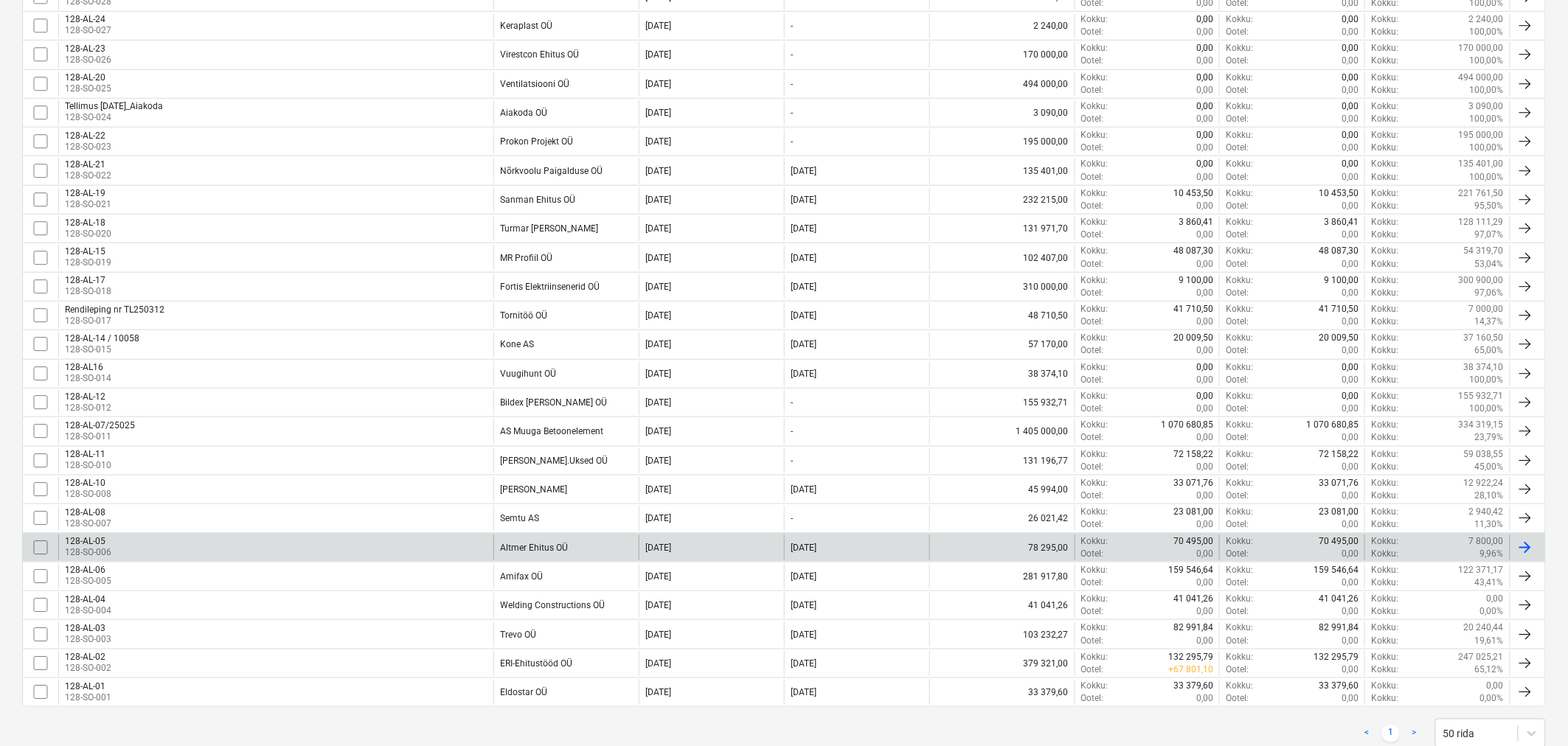
scroll to position [396, 0]
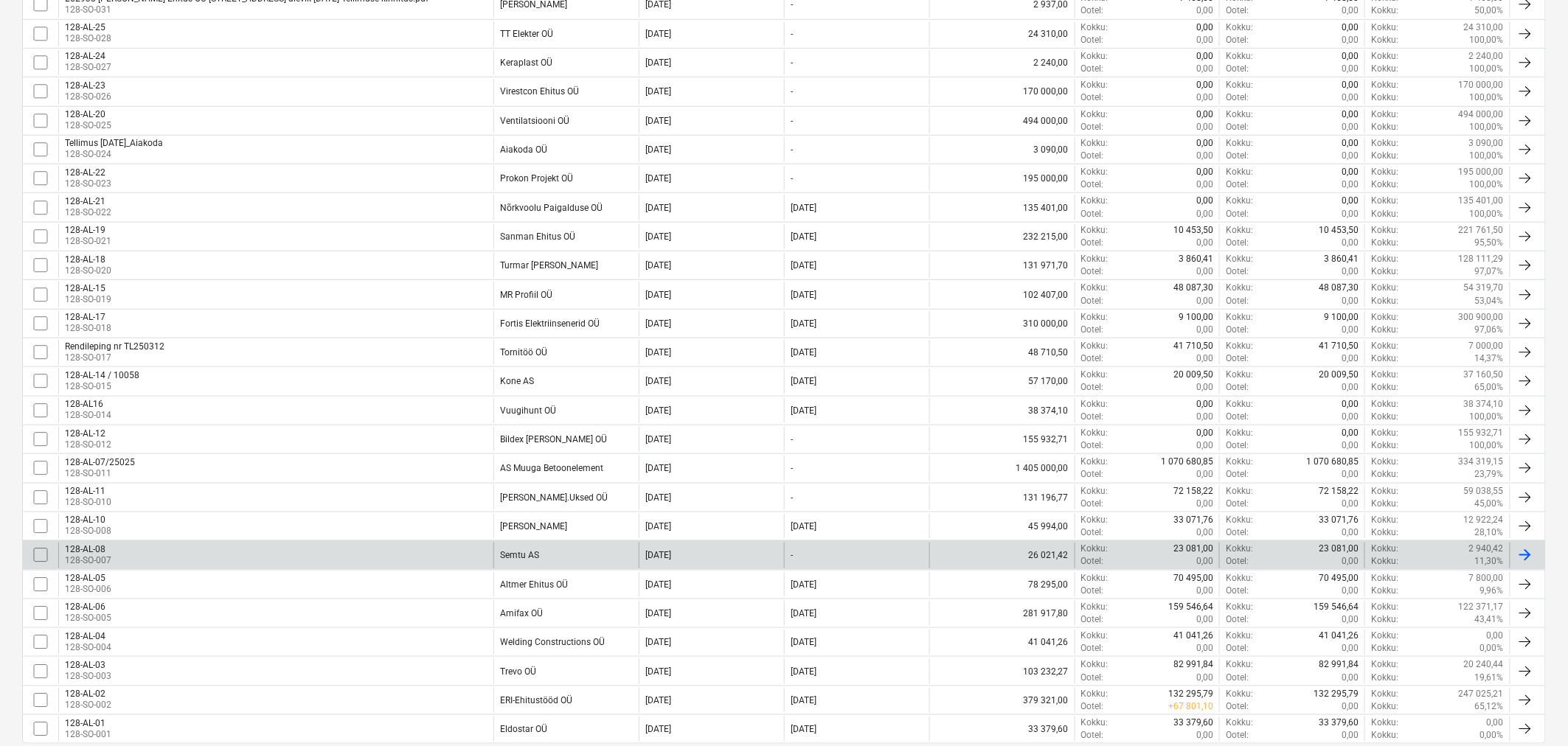
click at [238, 553] on div "128-AL-08 128-SO-007" at bounding box center [276, 556] width 435 height 25
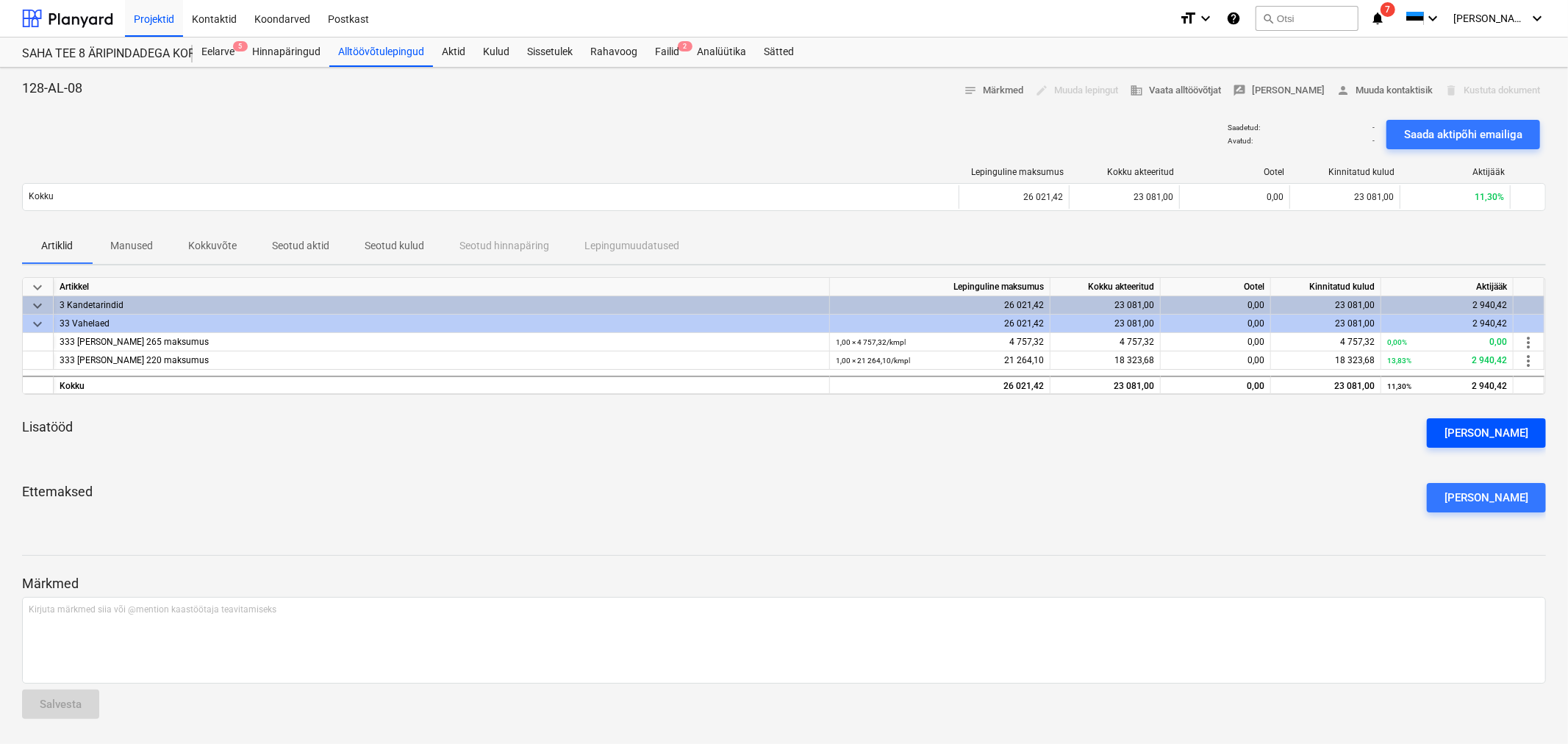
click at [1491, 427] on div "Lisa lisatöö" at bounding box center [1486, 434] width 84 height 19
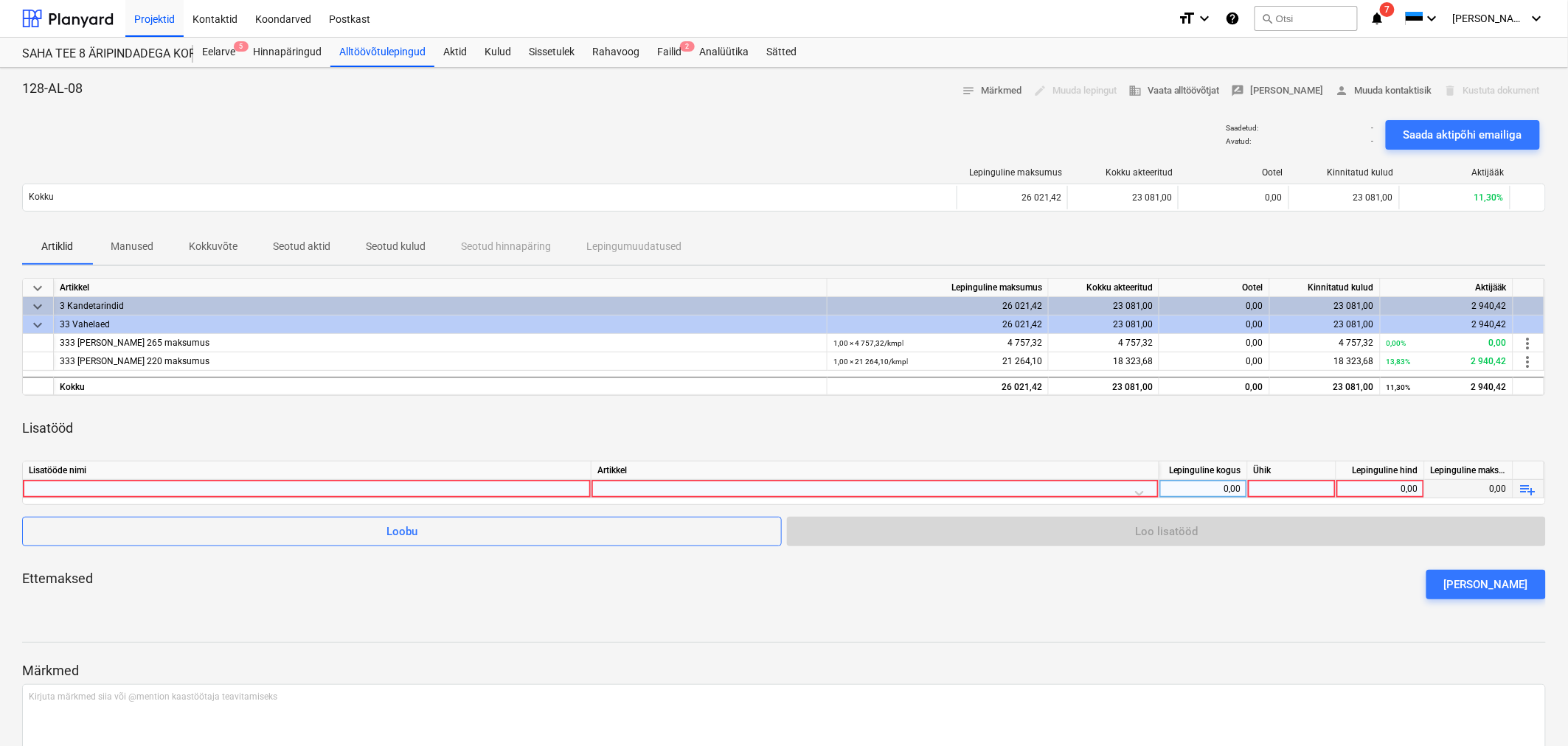
click at [145, 494] on div at bounding box center [306, 489] width 556 height 18
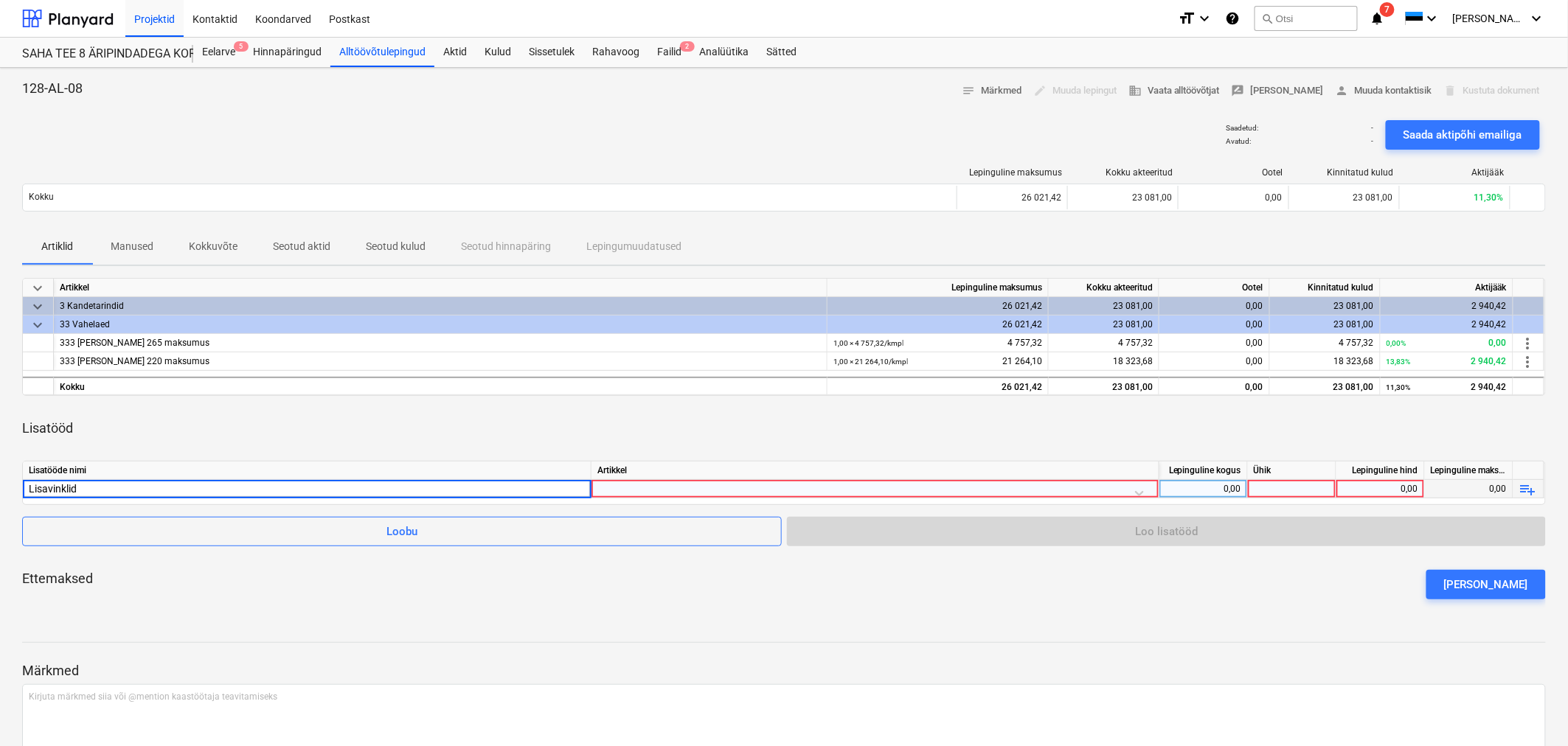
type input "Lisavinklid"
click at [665, 490] on div at bounding box center [875, 492] width 555 height 25
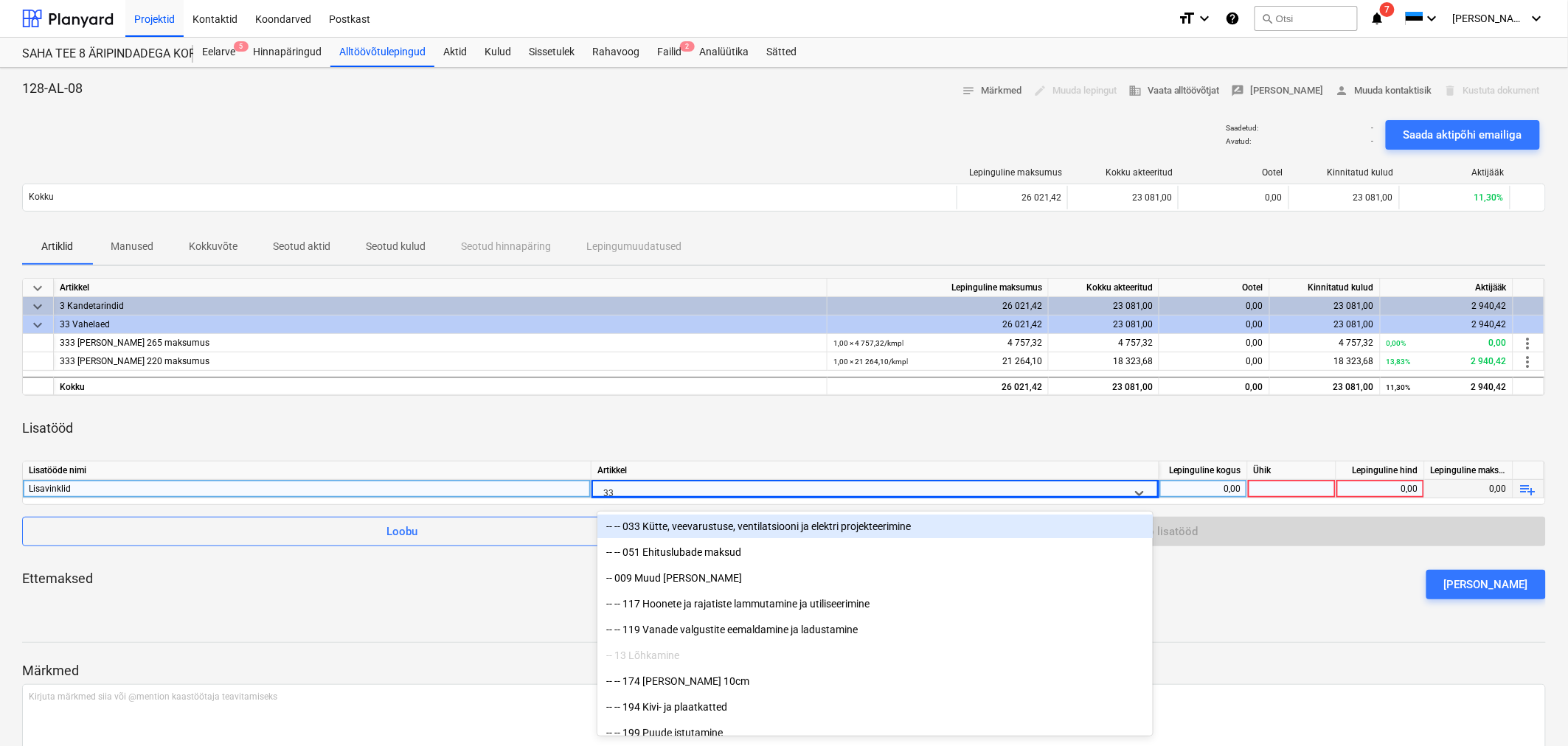
type input "333"
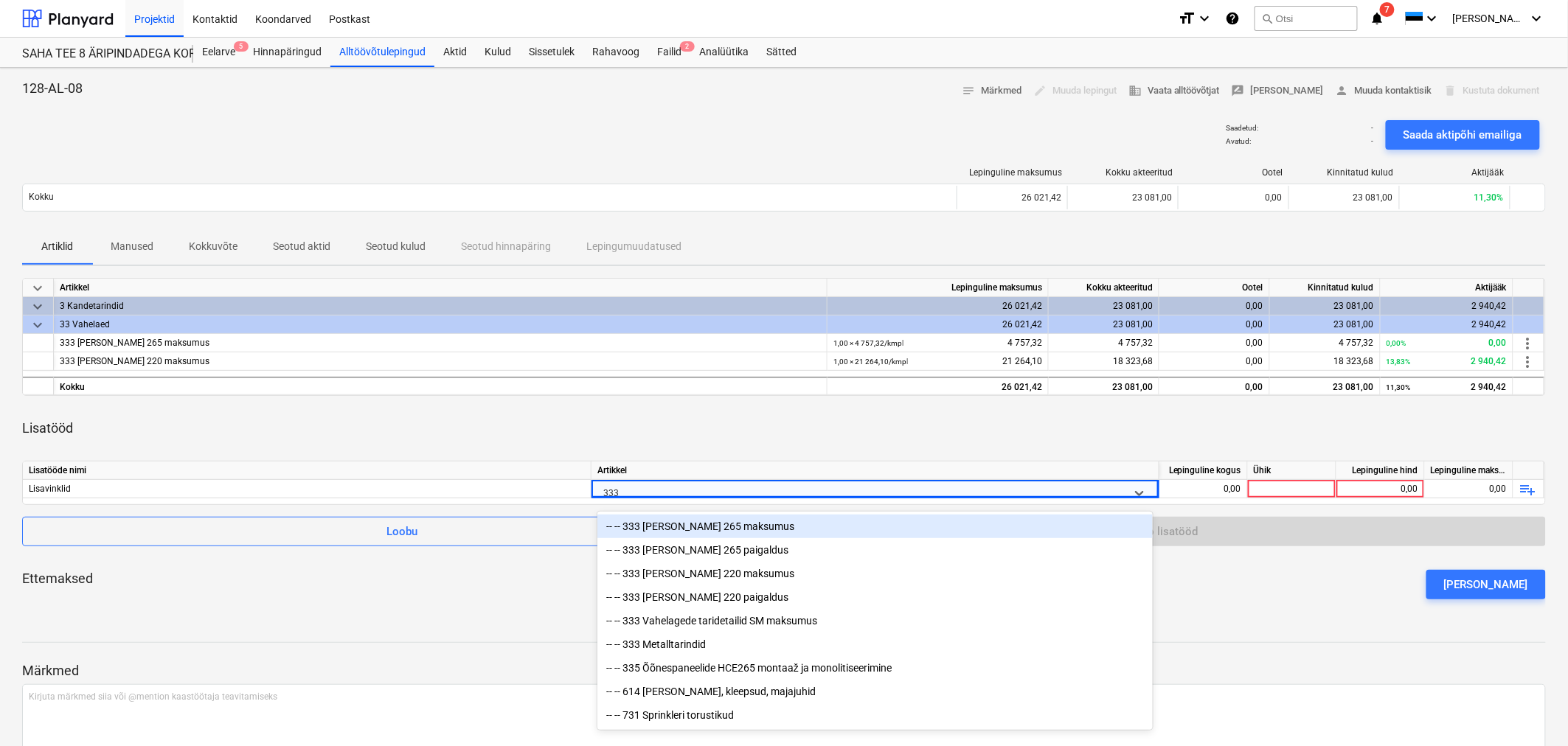
click at [679, 528] on div "-- -- 333 PETRA strong 265 maksumus" at bounding box center [875, 527] width 555 height 23
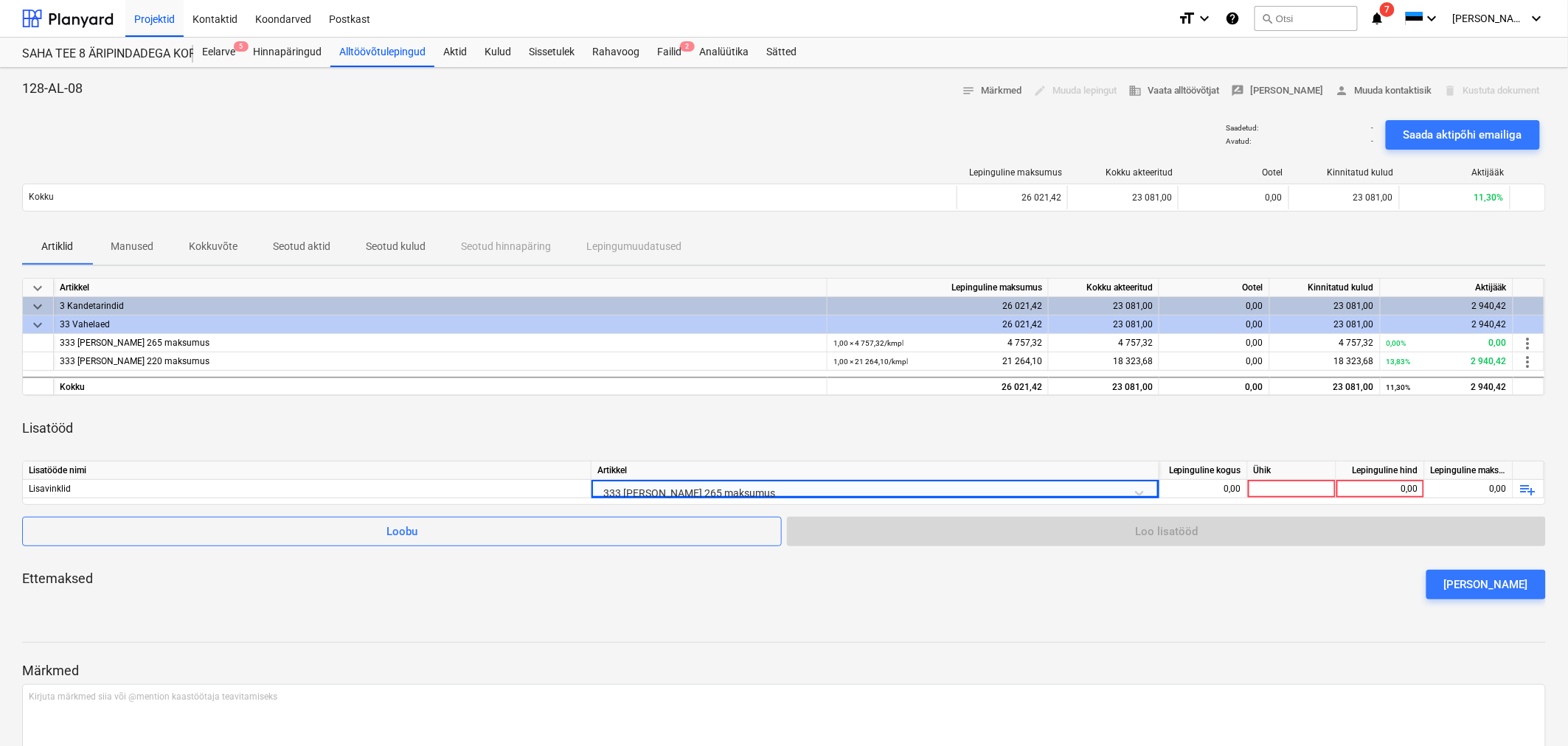
click at [651, 439] on div "Lisatööd" at bounding box center [784, 428] width 1523 height 41
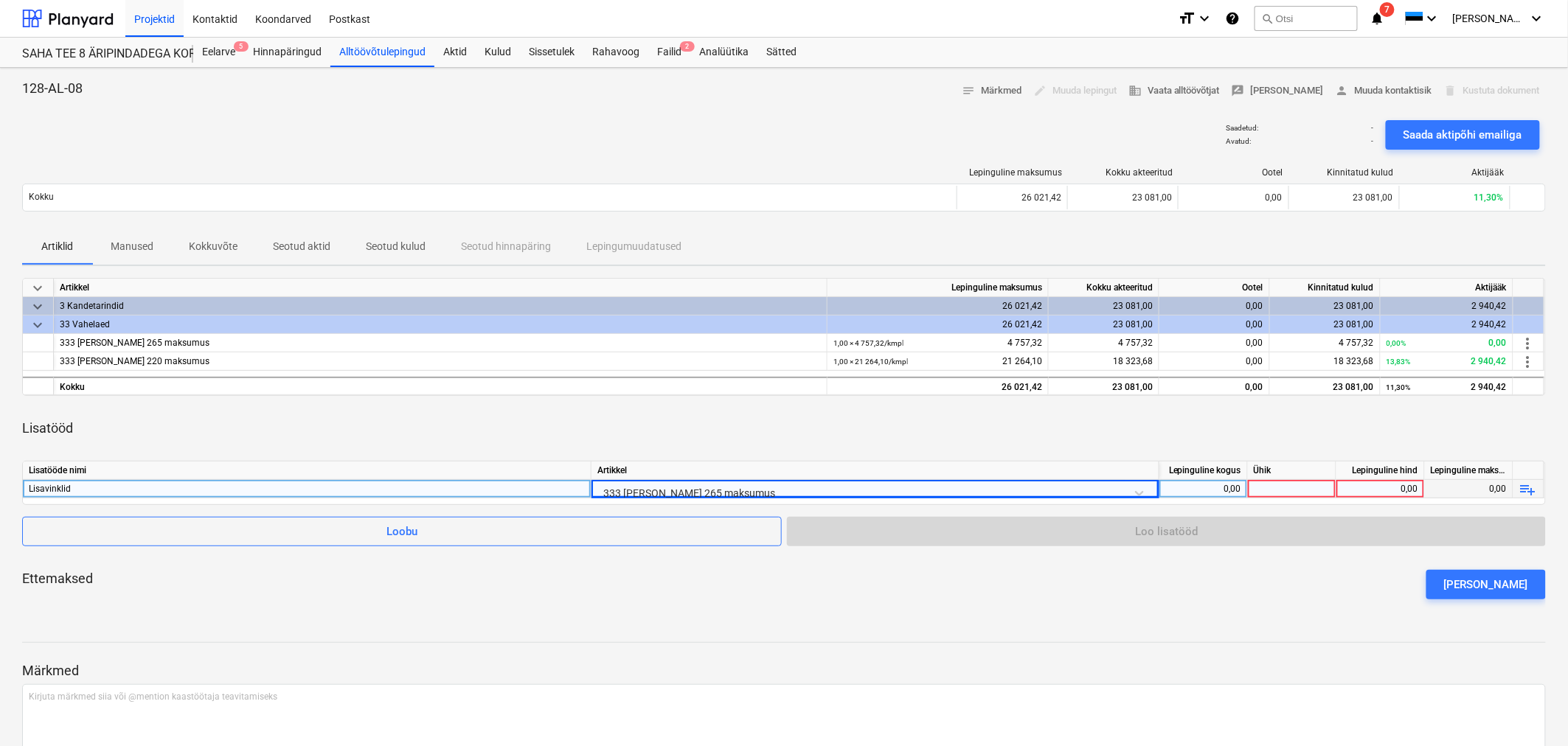
click at [1173, 492] on div "0,00" at bounding box center [1203, 489] width 76 height 19
type input "1"
click at [1285, 489] on div at bounding box center [1291, 489] width 89 height 19
type input "kmpl"
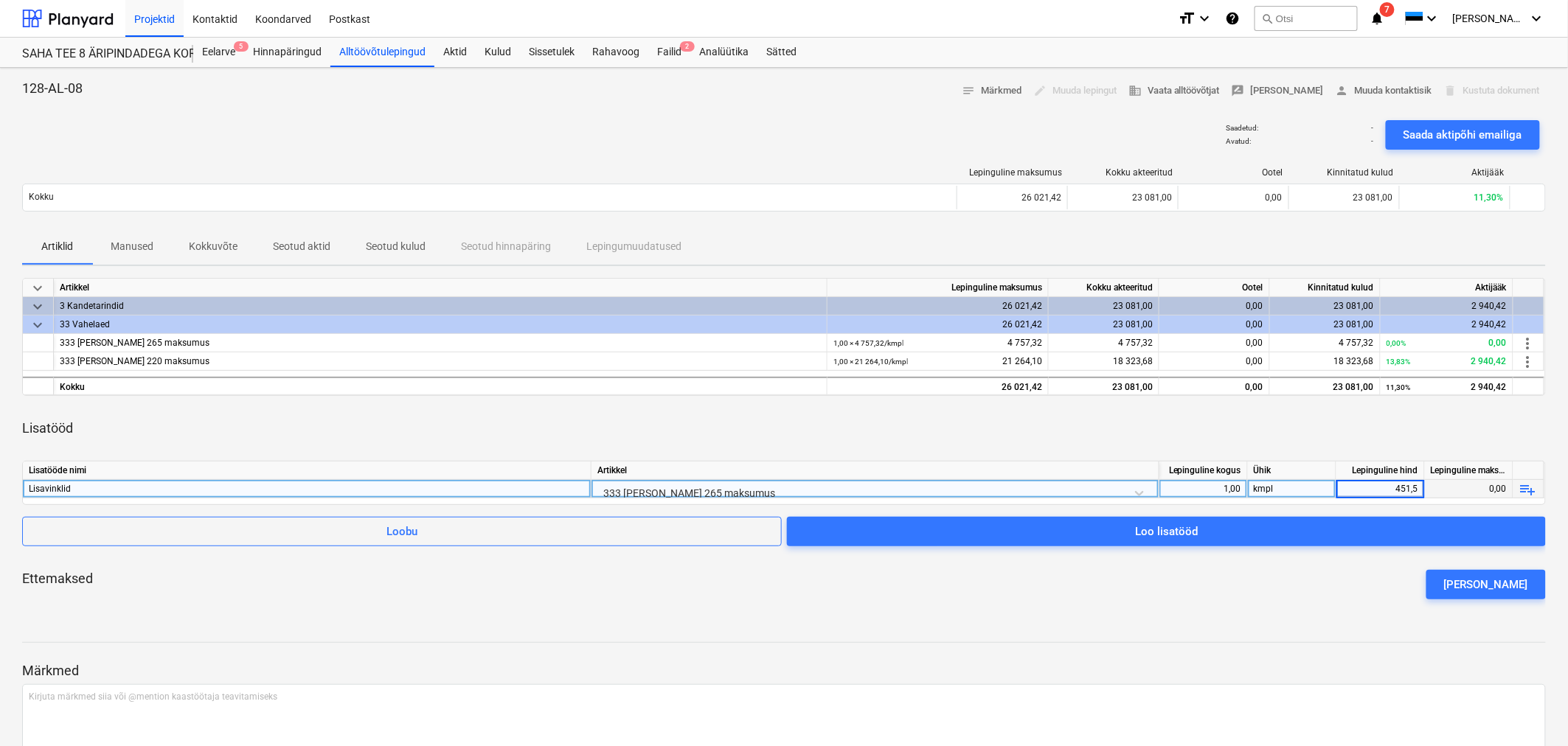
type input "451,58"
click at [1277, 601] on div "Ettemaksed Lisa ettemaks" at bounding box center [784, 584] width 1523 height 53
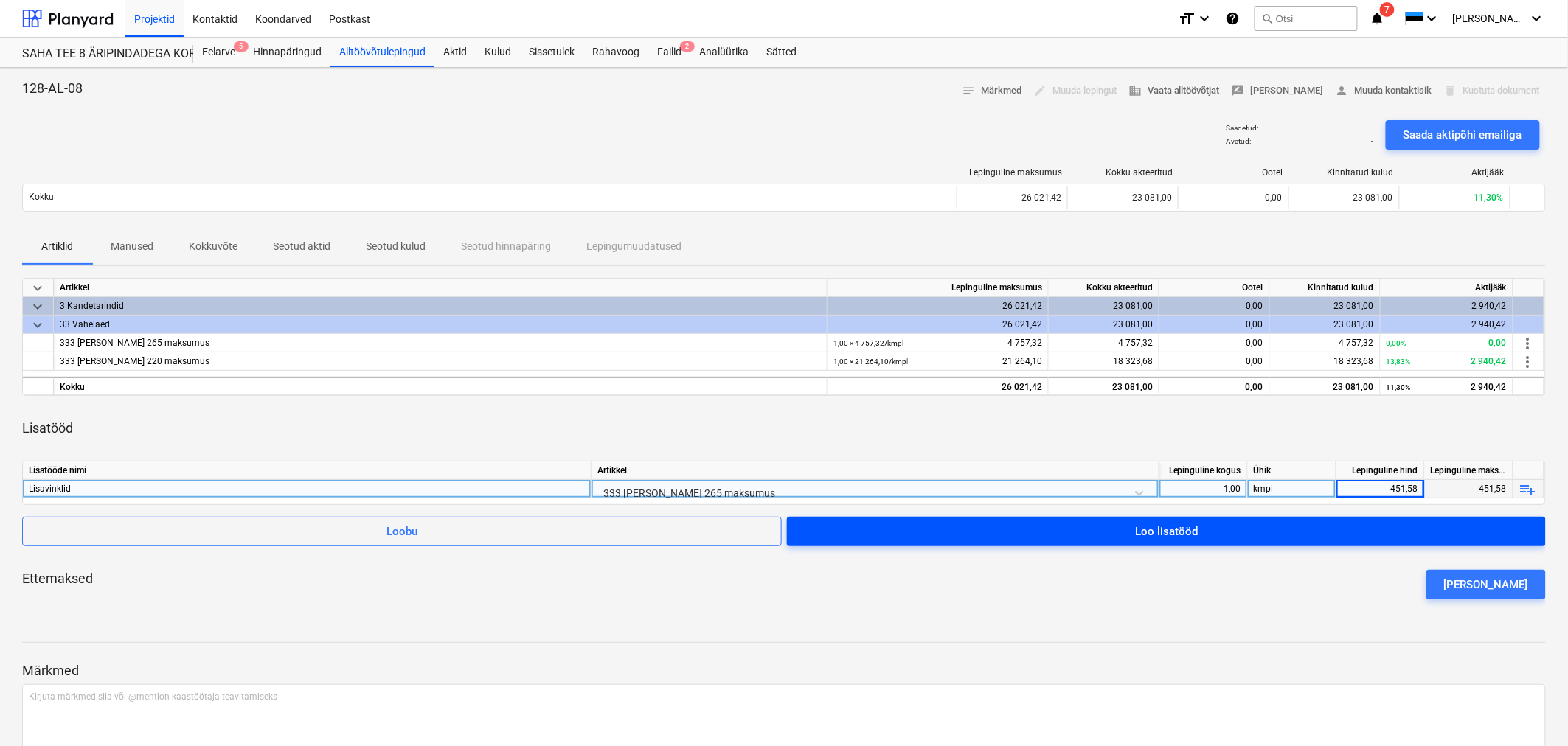
click at [1175, 534] on div "Loo lisatööd" at bounding box center [1166, 531] width 62 height 20
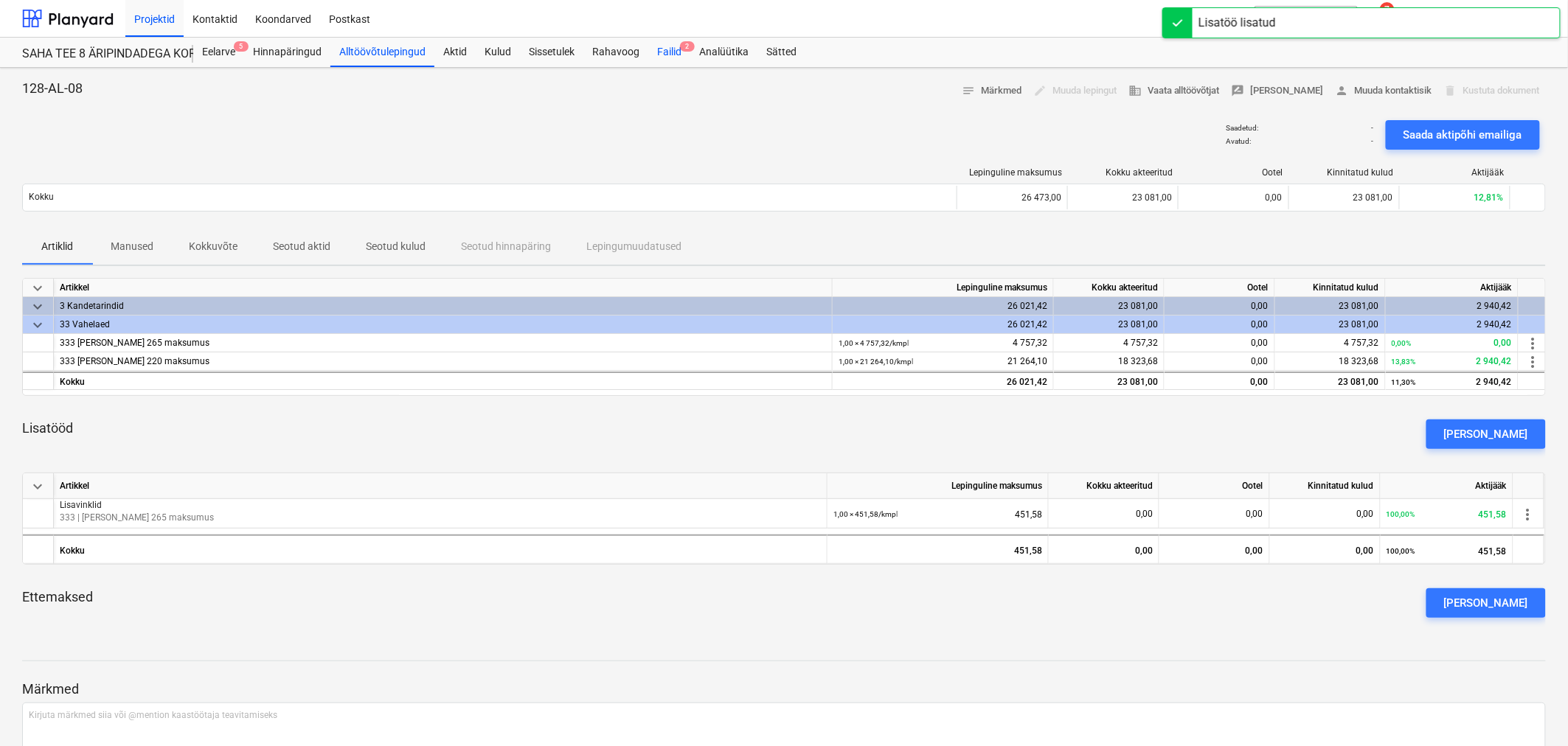
click at [673, 53] on div "Failid 2" at bounding box center [669, 53] width 42 height 29
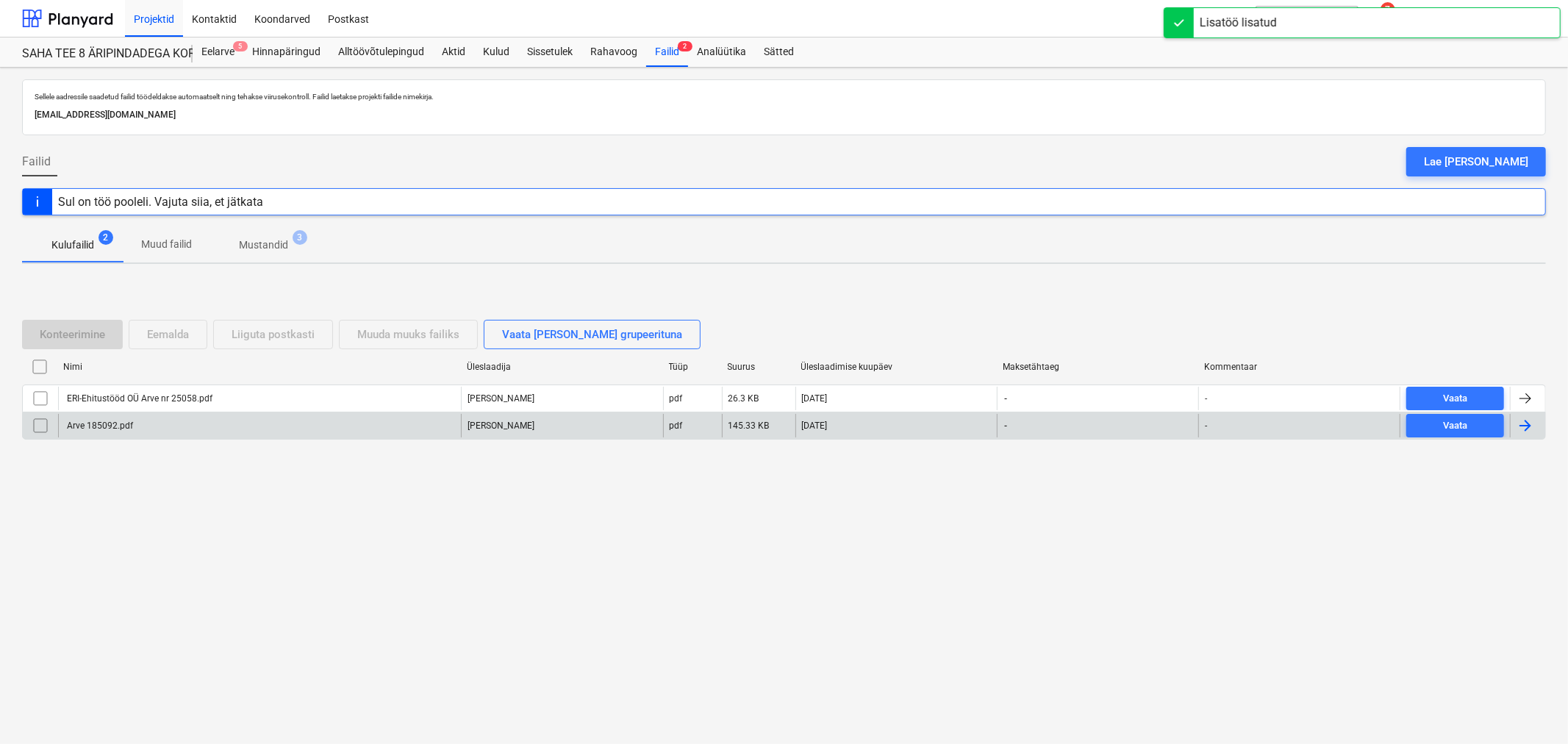
click at [84, 430] on div "Arve 185092.pdf" at bounding box center [99, 426] width 68 height 11
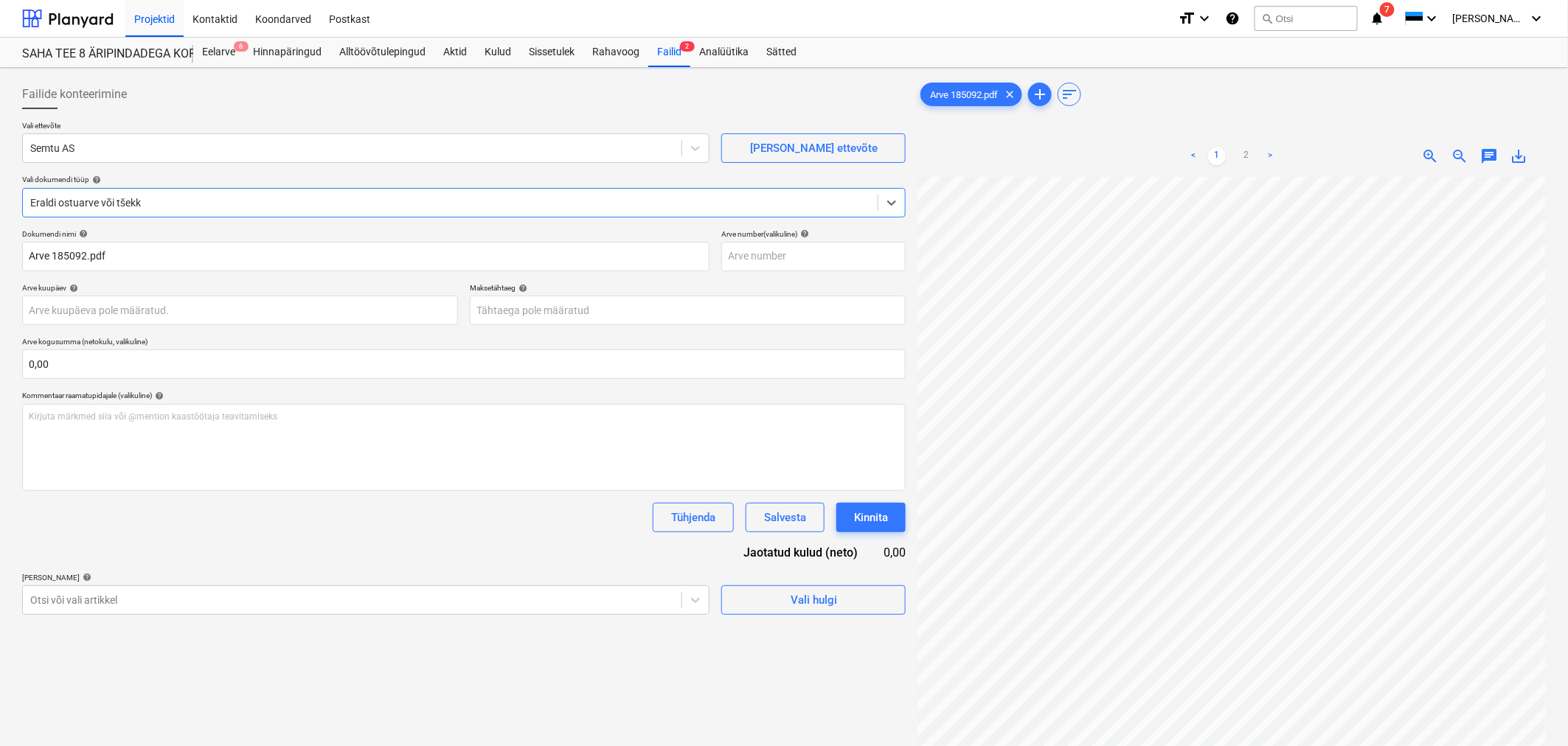
click at [101, 192] on div "Eraldi ostuarve või tšekk" at bounding box center [450, 202] width 854 height 20
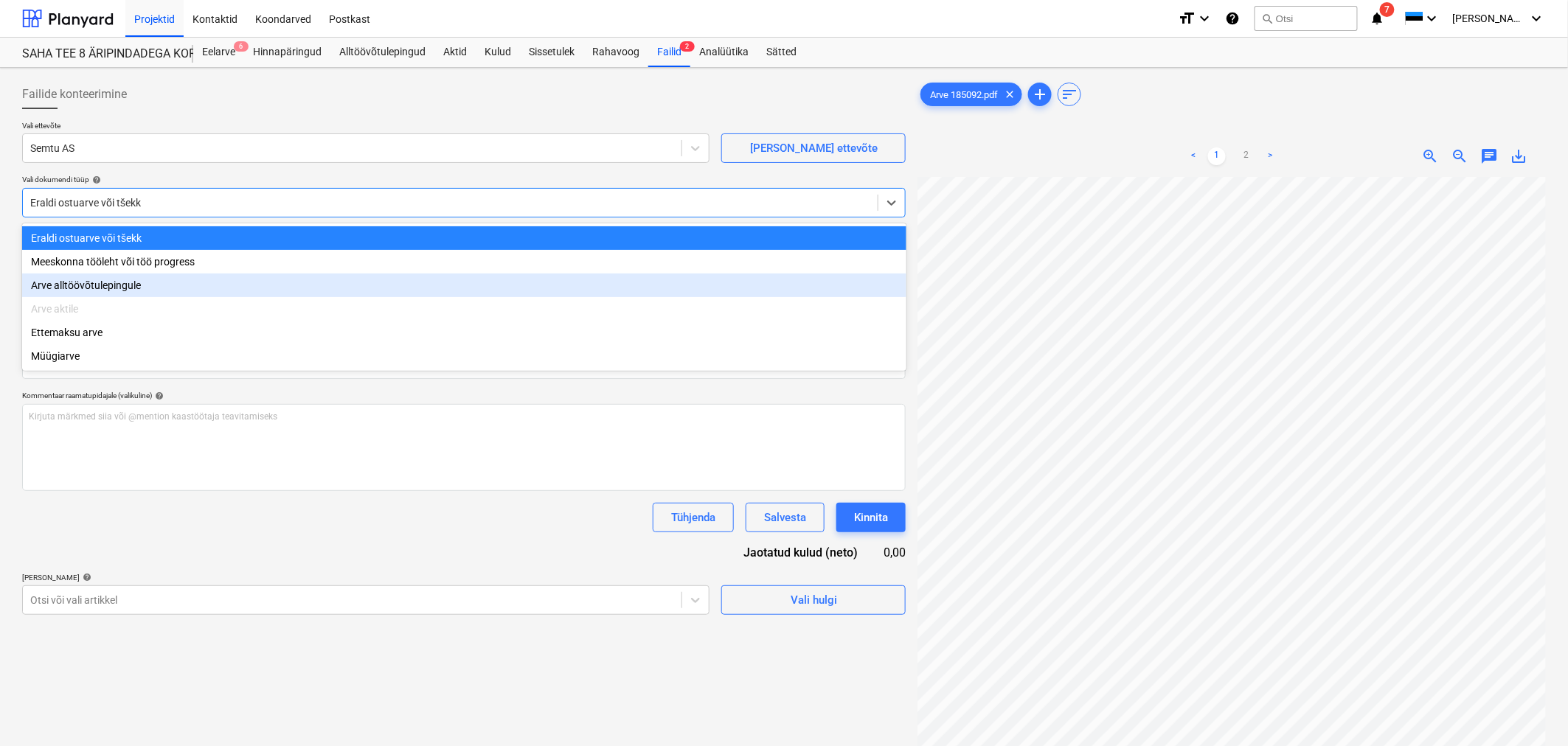
click at [86, 294] on div "Arve alltöövõtulepingule" at bounding box center [464, 286] width 884 height 23
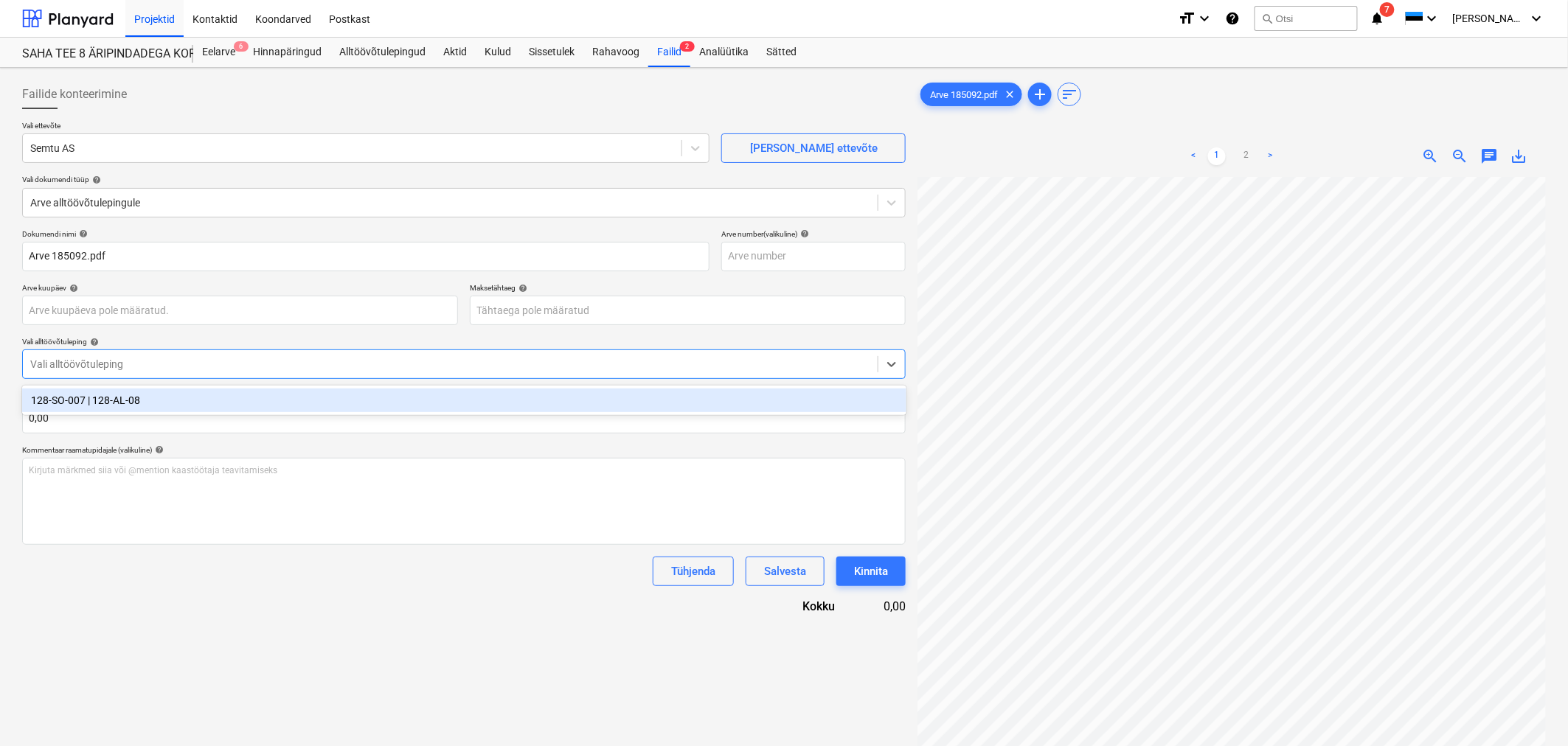
click at [83, 373] on div "Vali alltöövõtuleping" at bounding box center [450, 364] width 854 height 20
click at [80, 403] on div "128-SO-007 | 128-AL-08" at bounding box center [464, 401] width 884 height 23
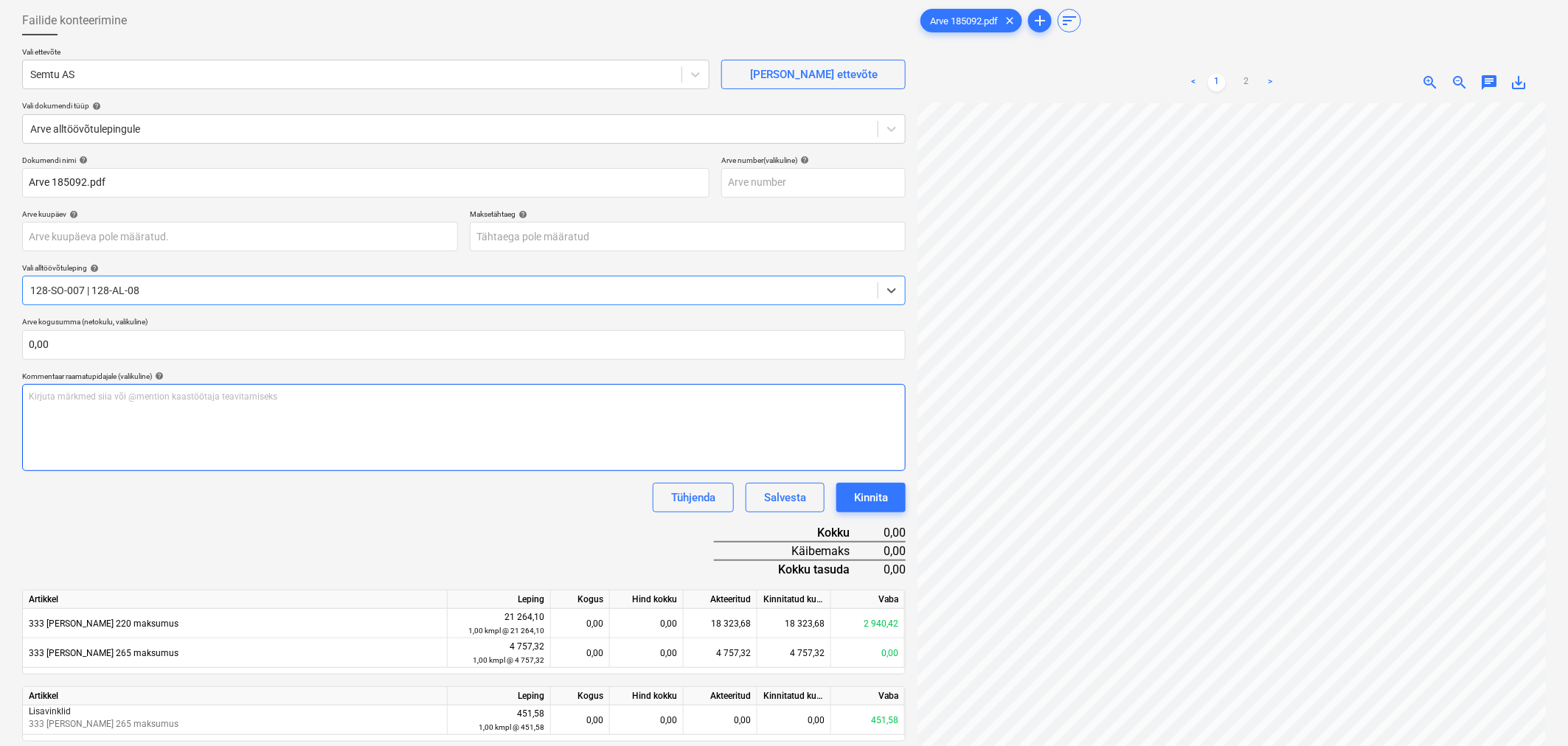
scroll to position [147, 0]
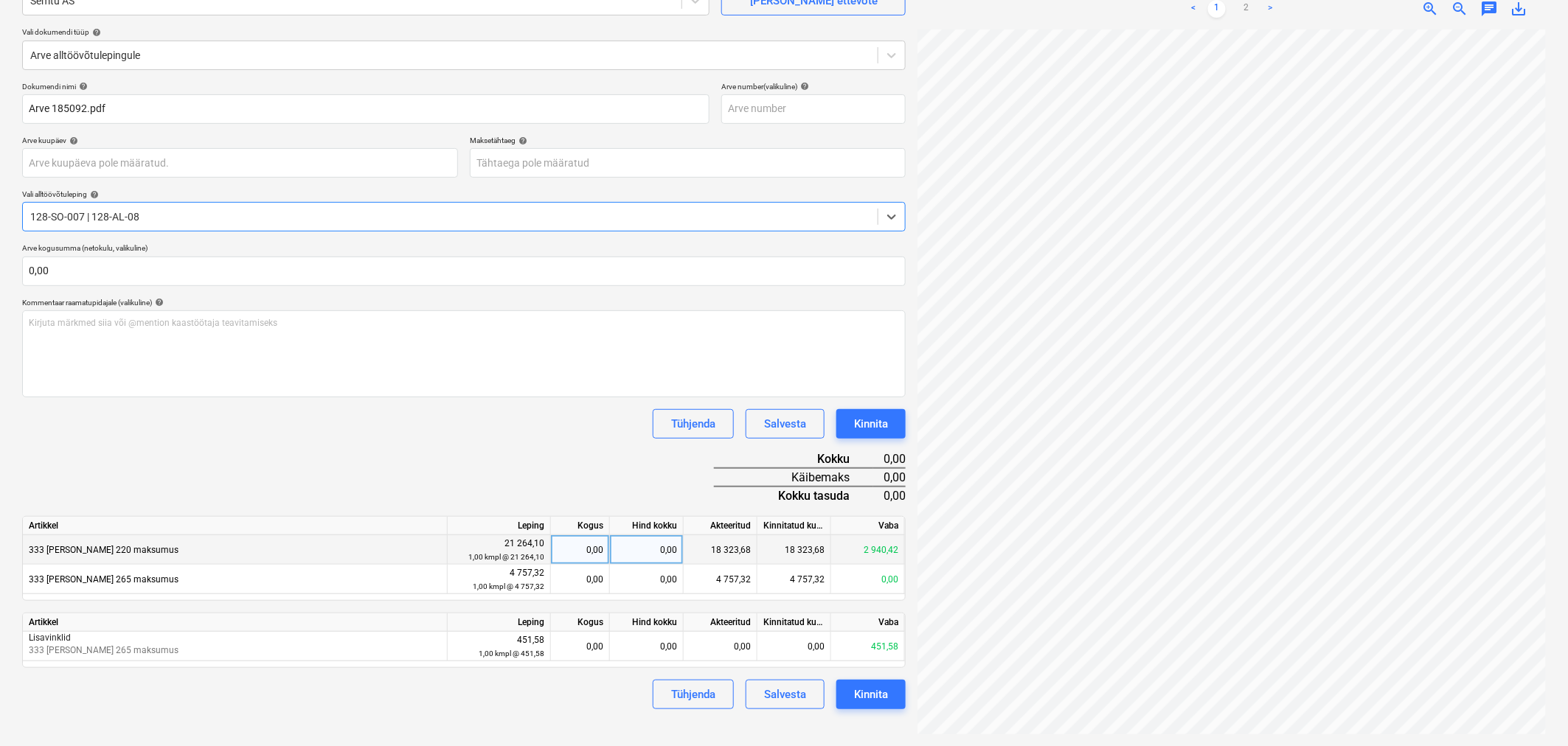
click at [658, 547] on div "0,00" at bounding box center [647, 550] width 74 height 29
type input "2940,42"
click at [1249, 12] on link "2" at bounding box center [1246, 9] width 18 height 18
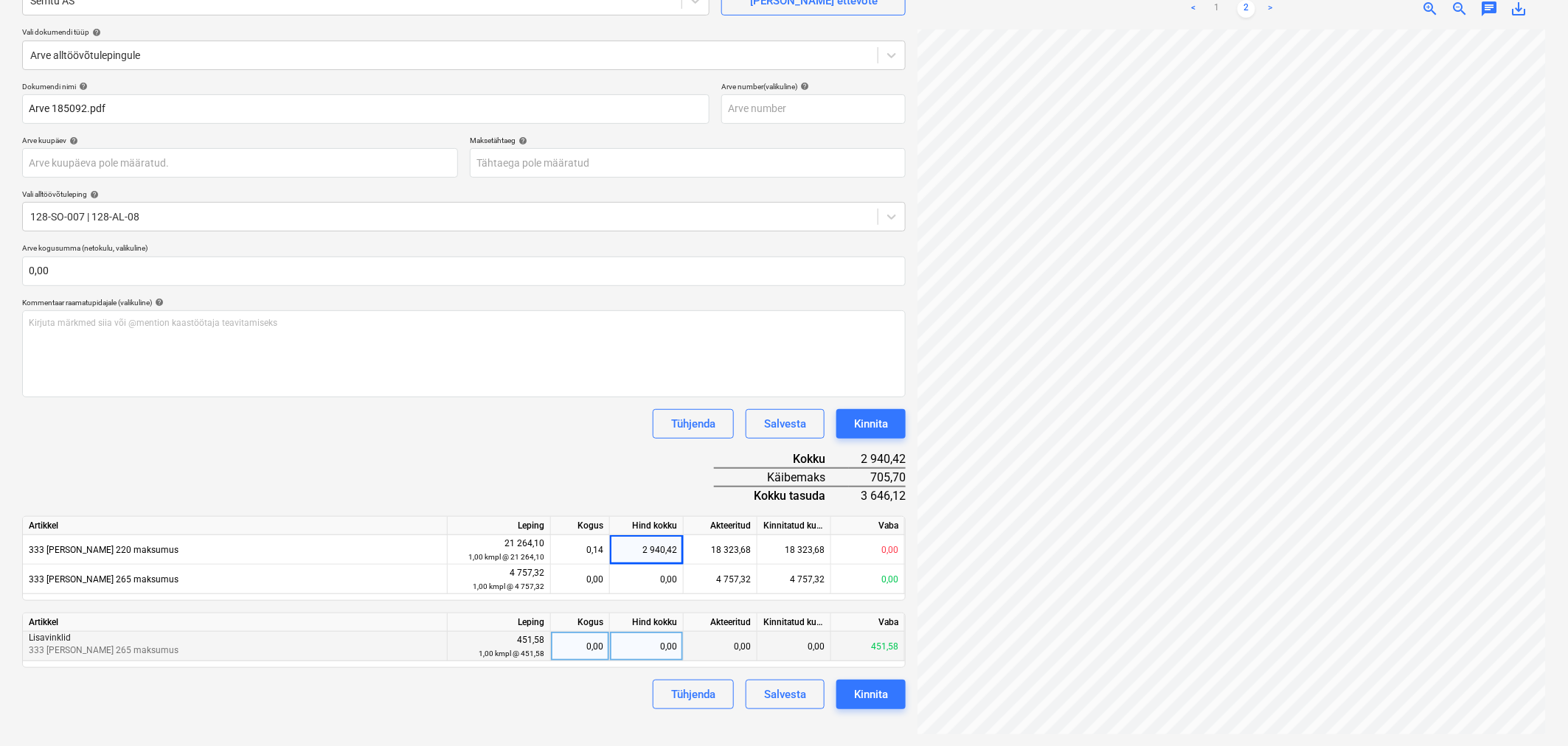
click at [636, 653] on div "0,00" at bounding box center [647, 647] width 74 height 29
click at [586, 656] on div "0,00" at bounding box center [580, 647] width 47 height 29
type input "1"
click at [464, 454] on div "Dokumendi nimi help Arve 185092.pdf Arve number (valikuline) help Arve kuupäev …" at bounding box center [464, 396] width 883 height 628
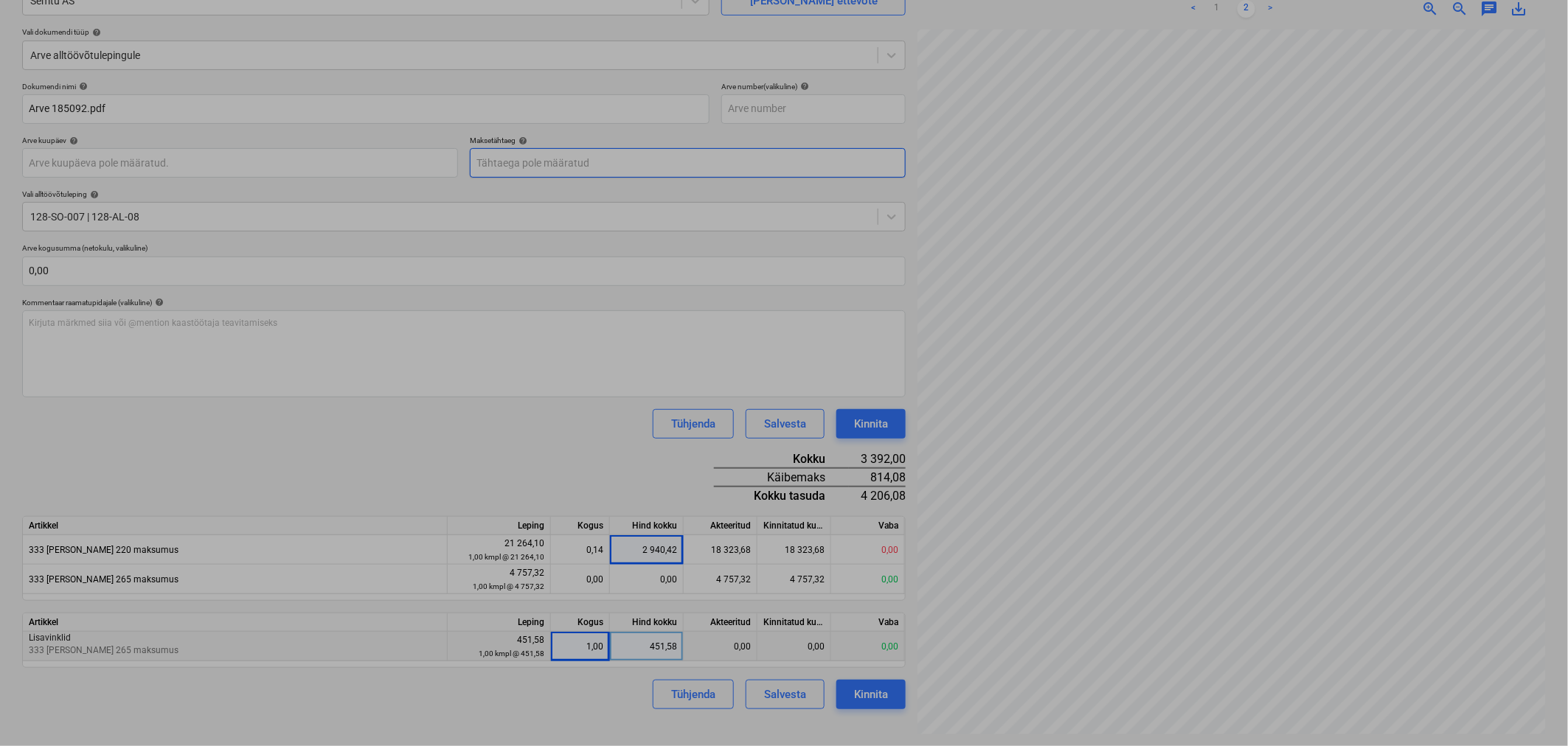
click at [522, 166] on body "Projektid Kontaktid Koondarved Postkast format_size keyboard_arrow_down help se…" at bounding box center [784, 225] width 1568 height 746
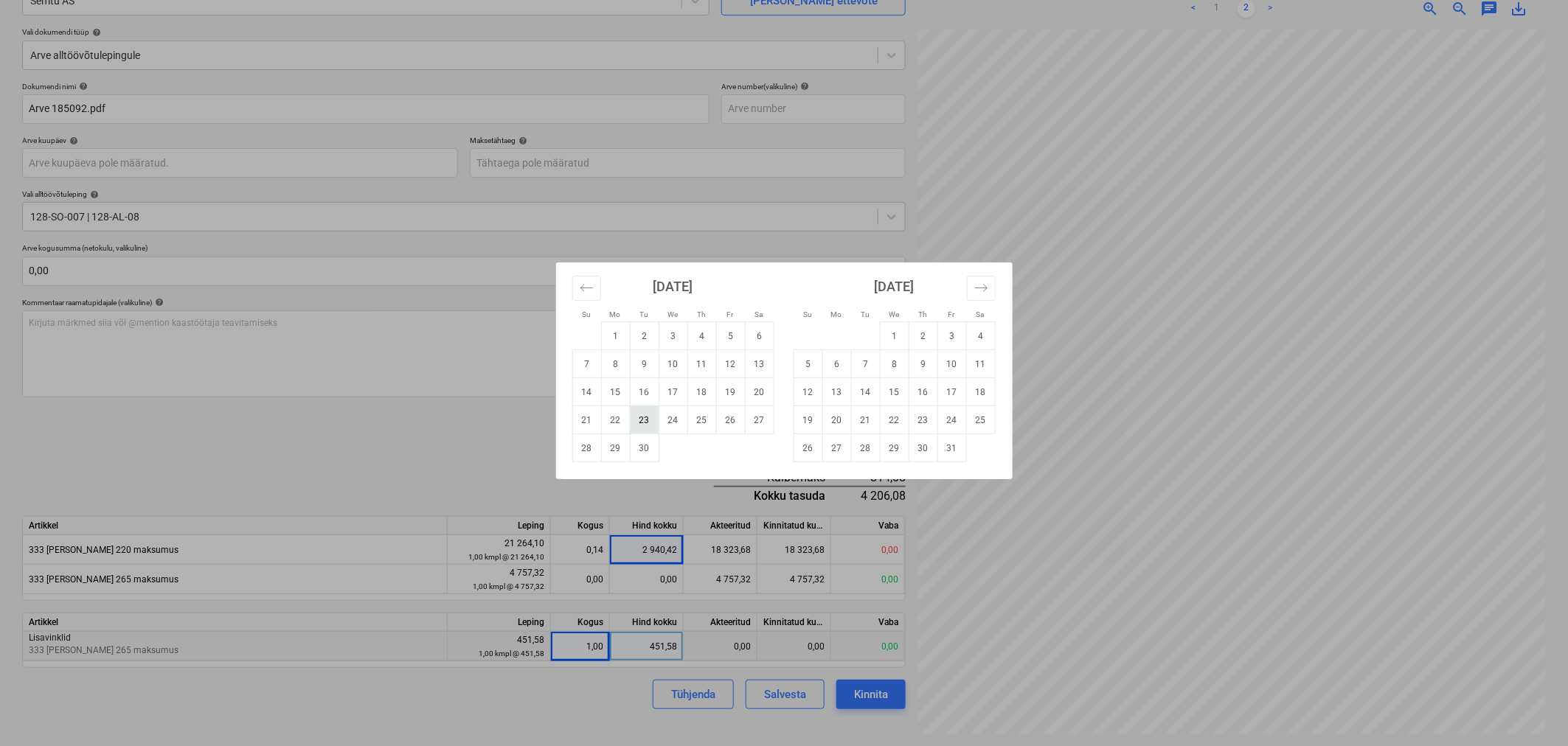
click at [643, 422] on td "23" at bounding box center [644, 420] width 28 height 28
type input "23 Sep 2025"
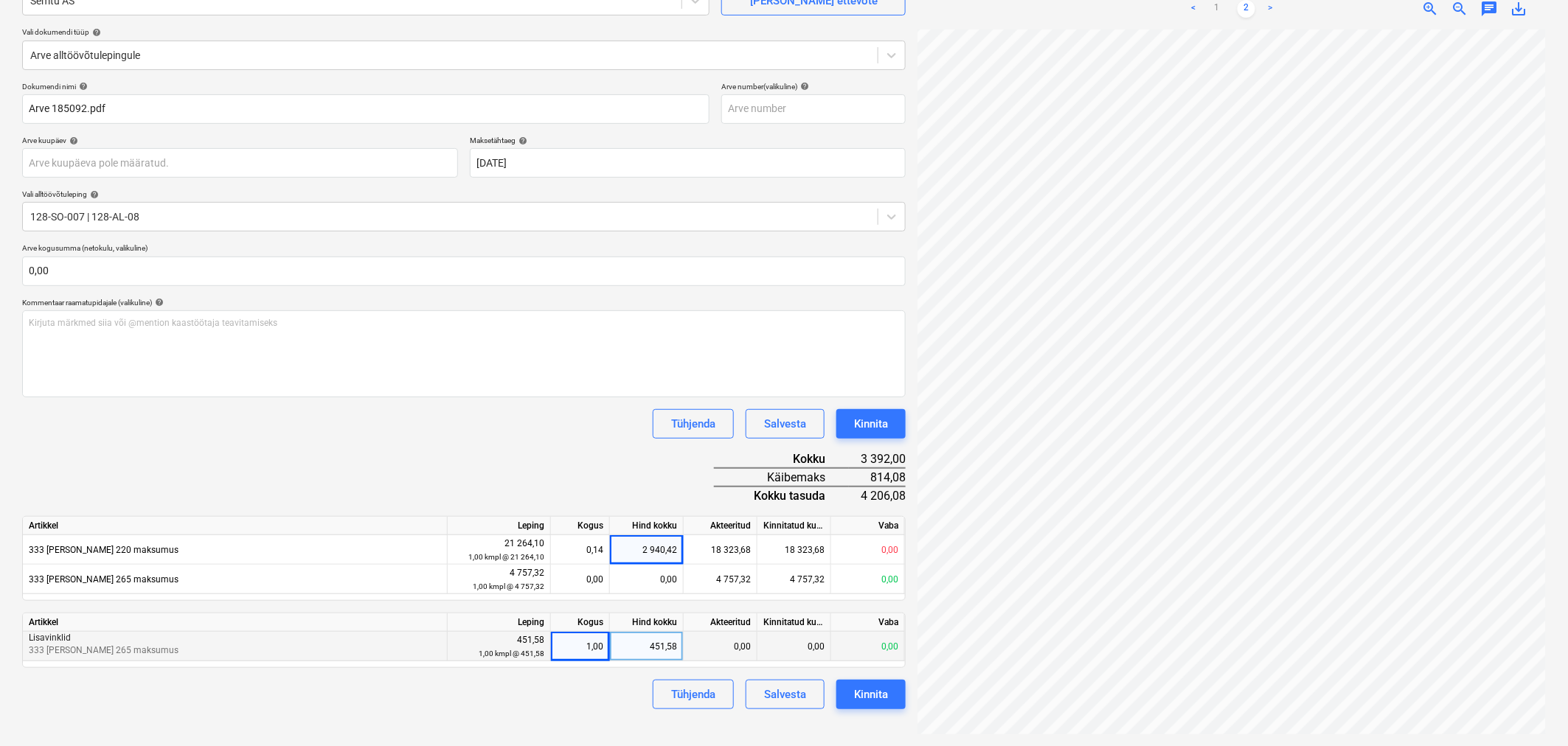
click at [564, 453] on div "Dokumendi nimi help Arve 185092.pdf Arve number (valikuline) help Arve kuupäev …" at bounding box center [464, 396] width 883 height 628
click at [876, 425] on div "Kinnita" at bounding box center [871, 424] width 34 height 20
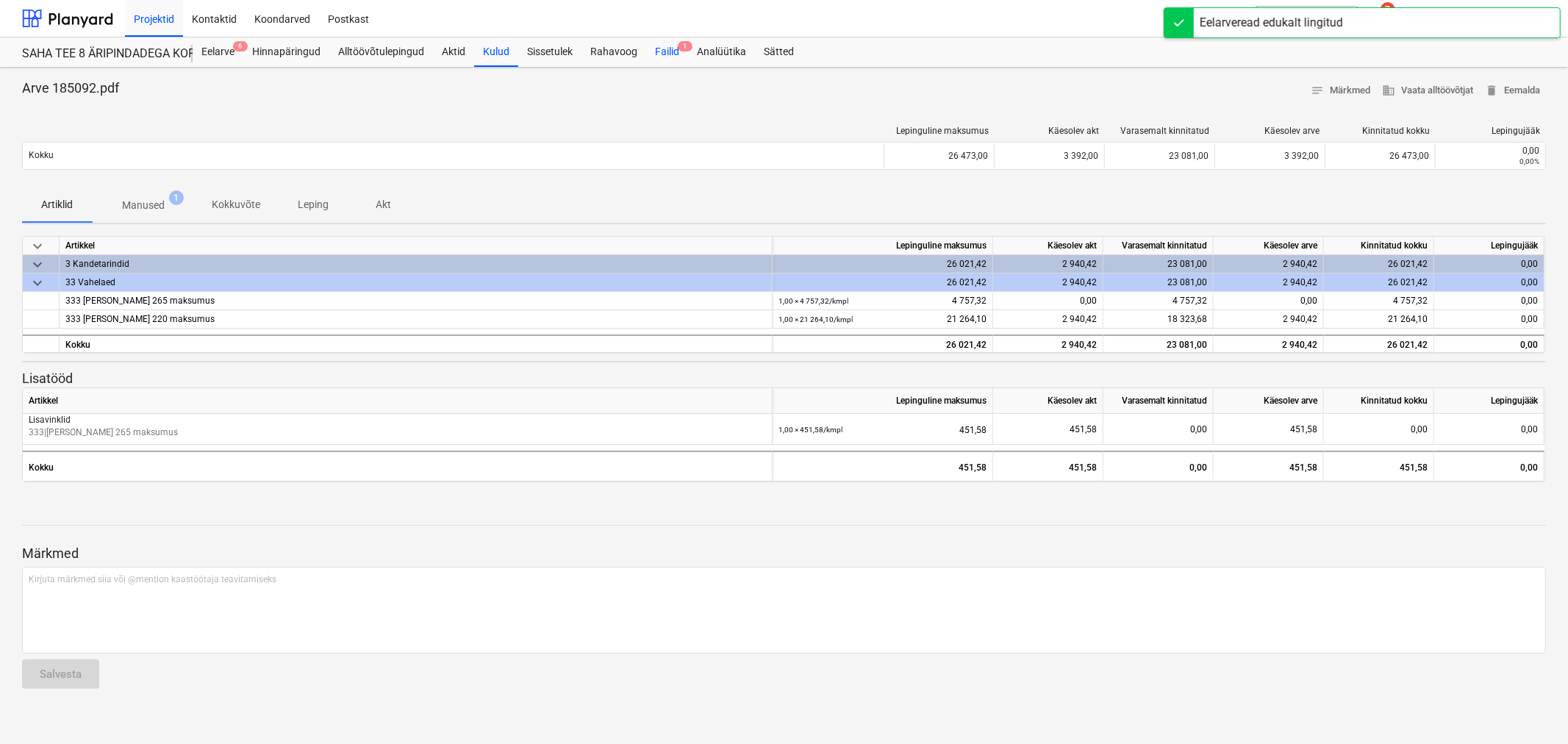
click at [670, 47] on div "Failid 1" at bounding box center [667, 53] width 42 height 29
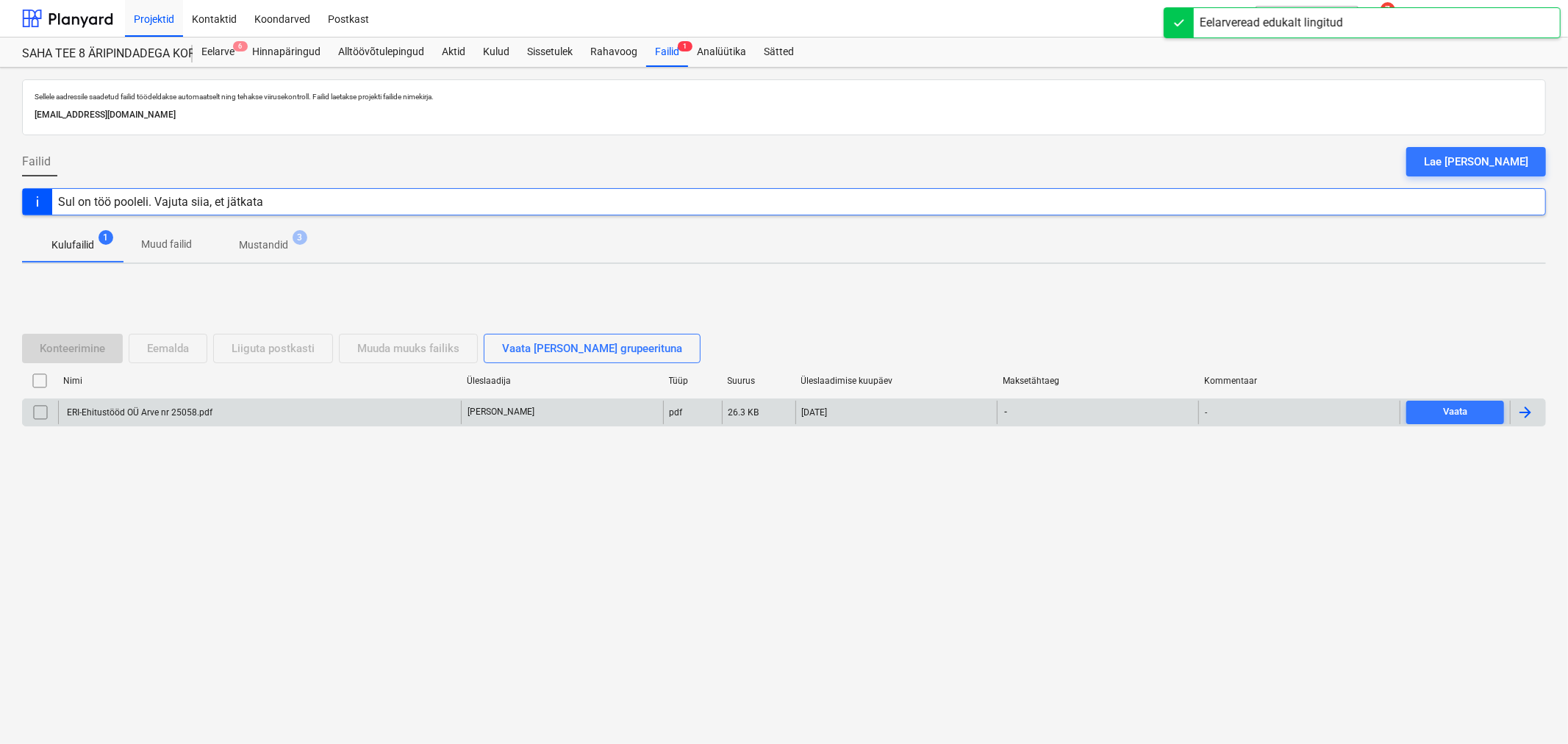
click at [94, 416] on div "ERI-Ehitustööd OÜ Arve nr 25058.pdf" at bounding box center [139, 412] width 148 height 11
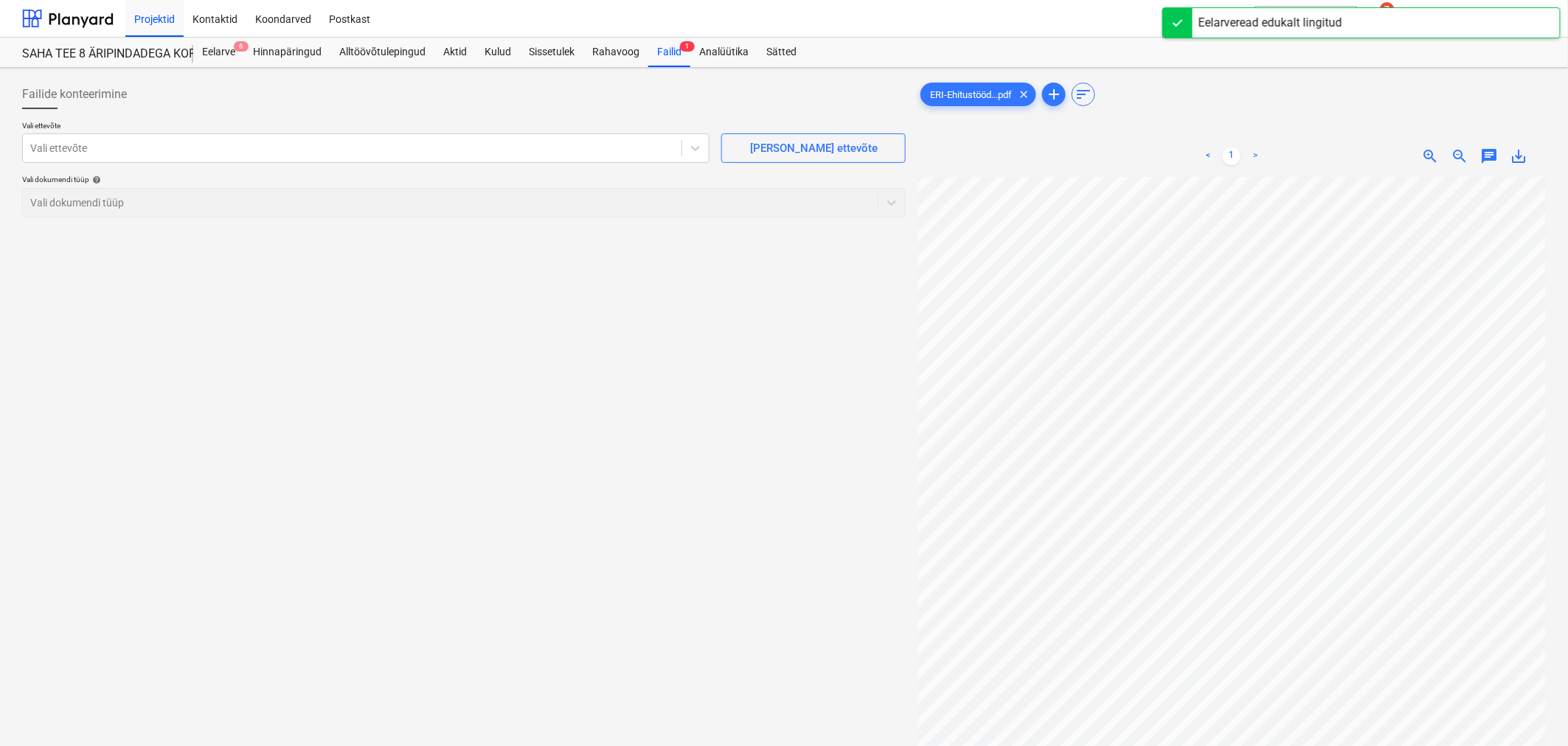
scroll to position [37, 222]
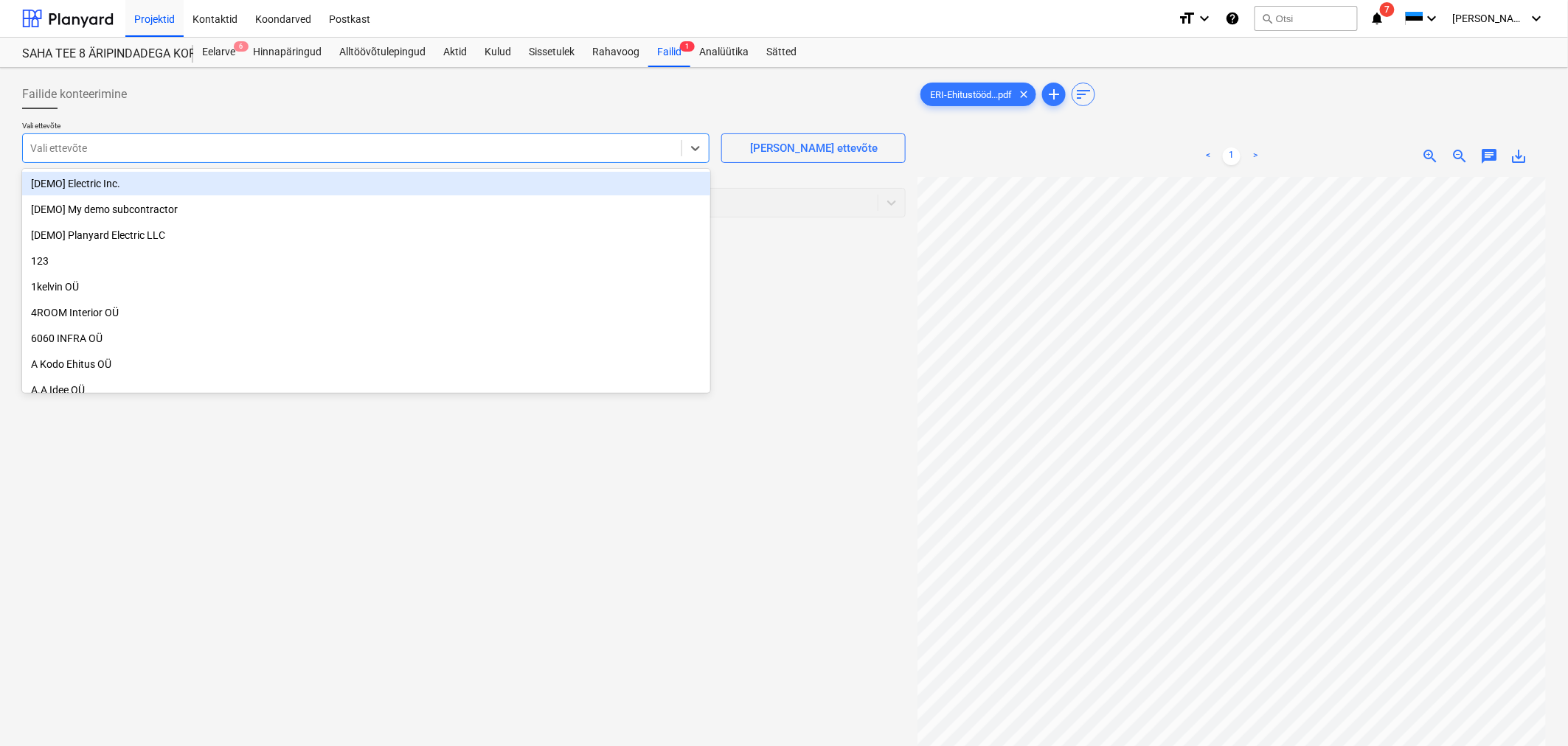
click at [525, 147] on div at bounding box center [352, 147] width 644 height 15
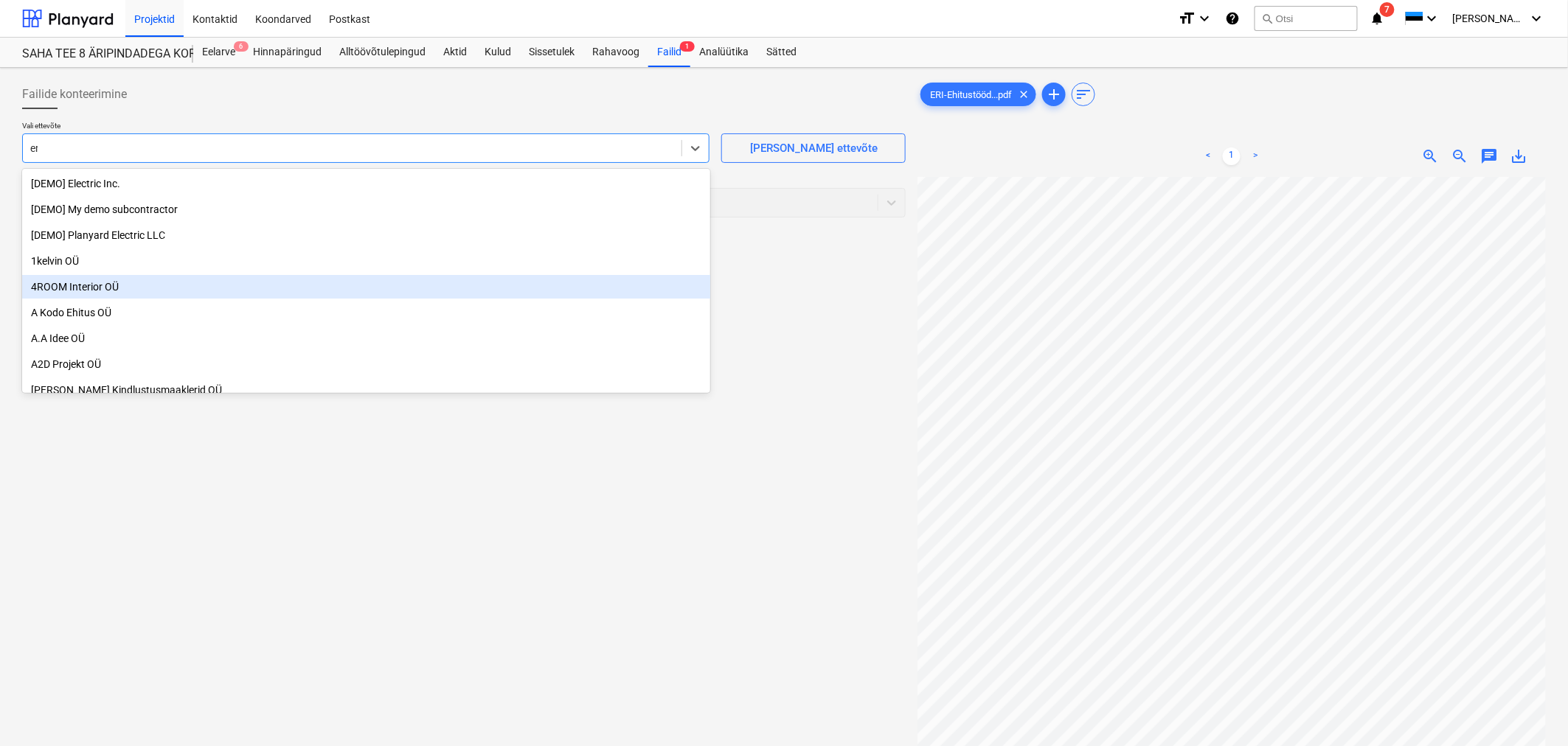
type input "eri"
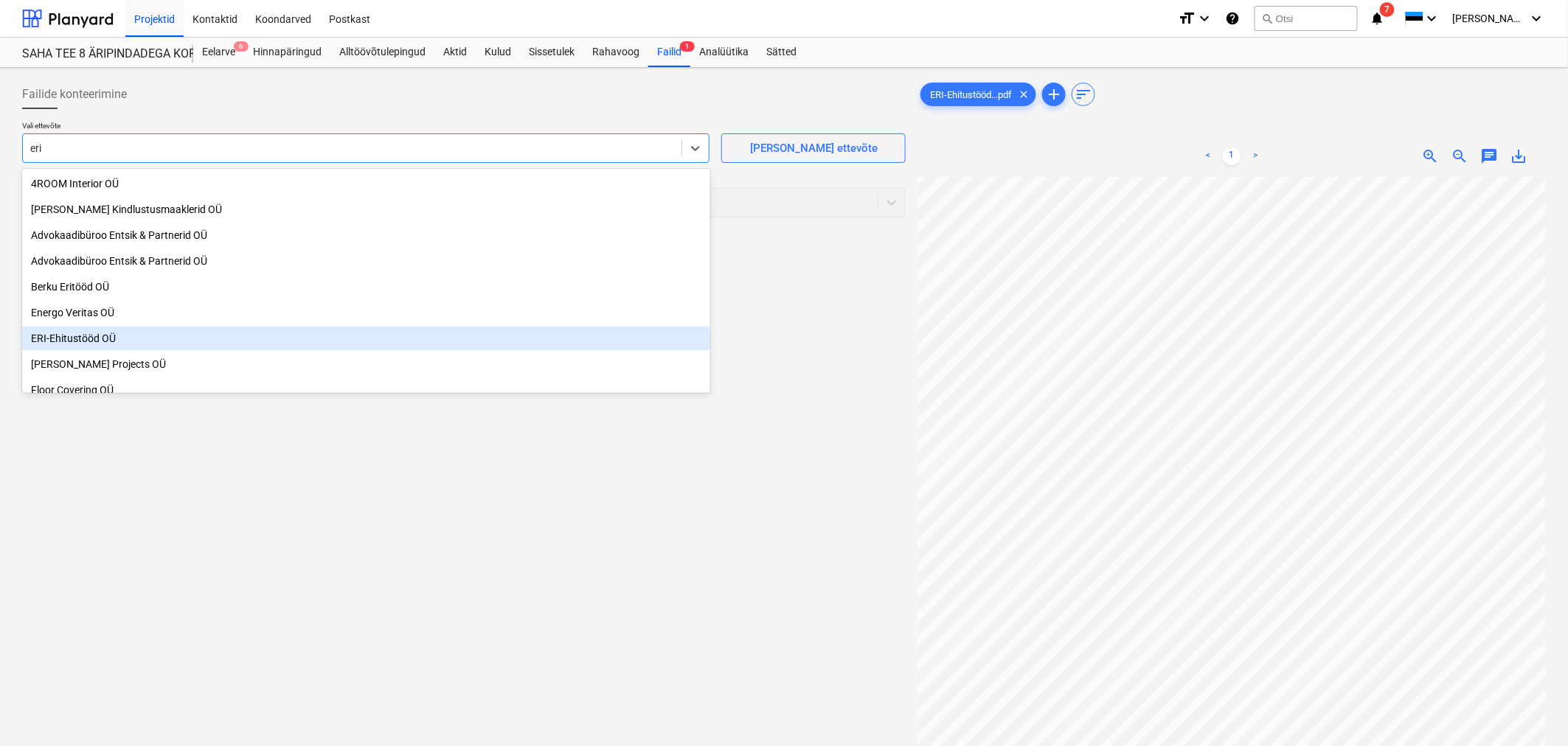
click at [89, 337] on div "ERI-Ehitustööd OÜ" at bounding box center [367, 338] width 688 height 23
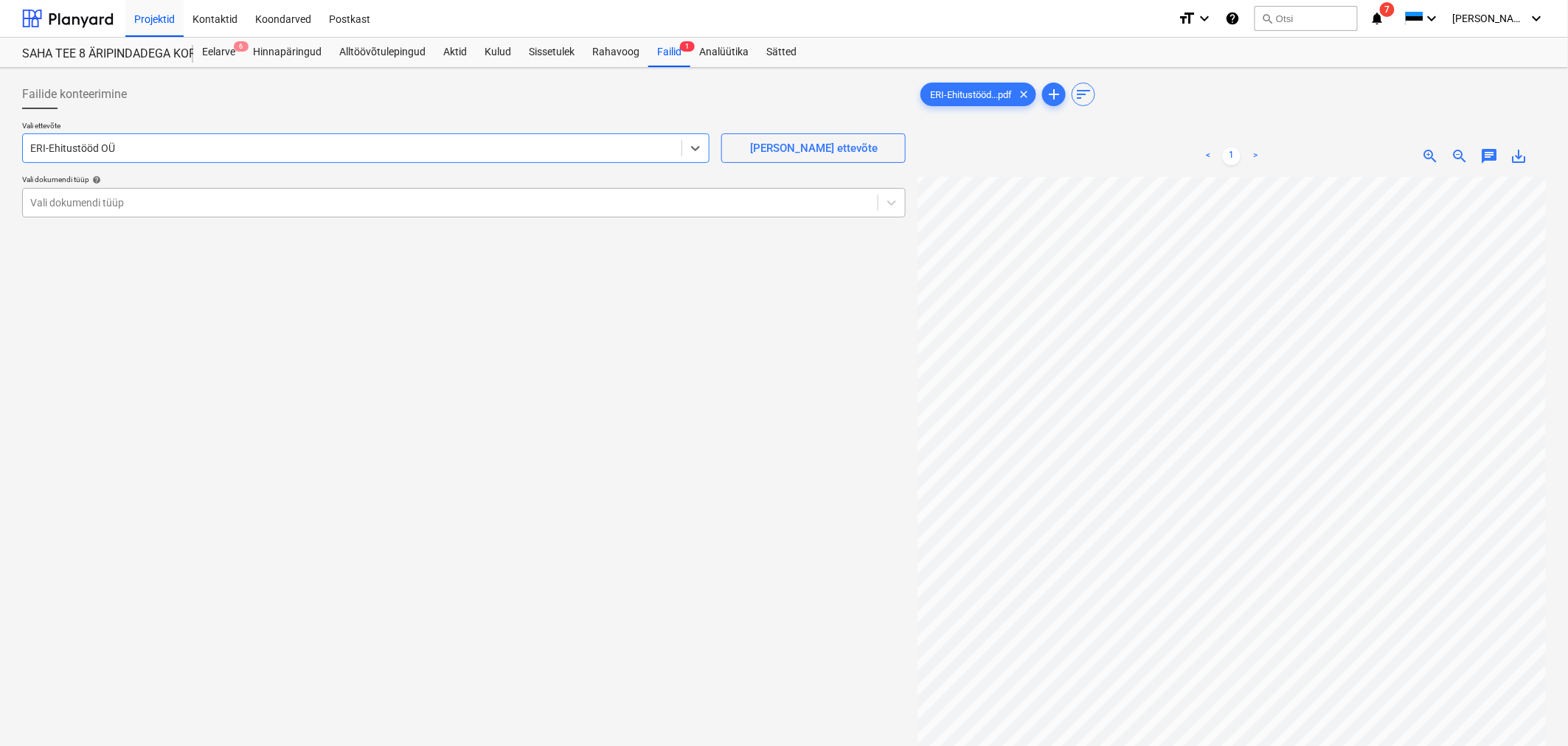
click at [91, 205] on div at bounding box center [450, 202] width 840 height 15
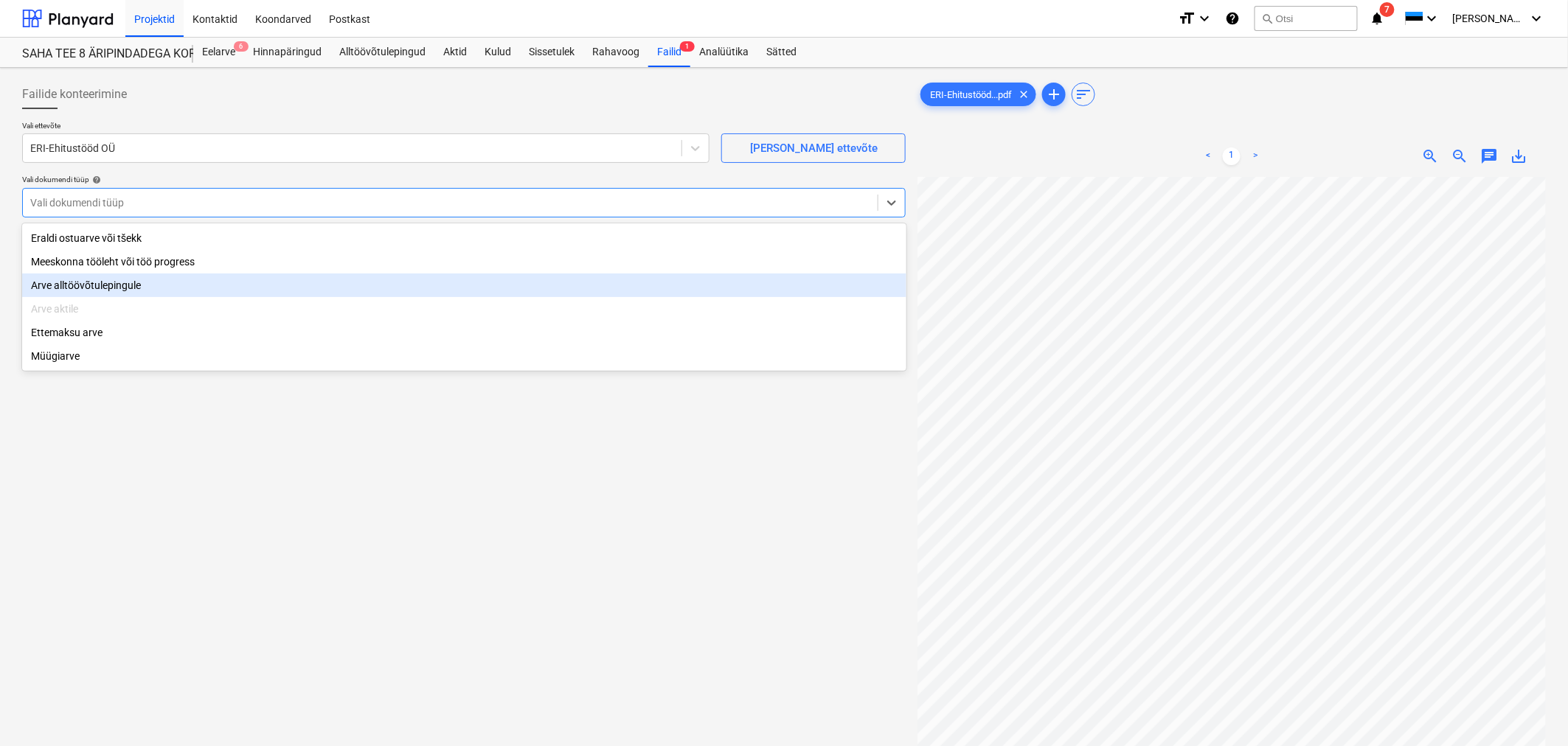
click at [90, 288] on div "Arve alltöövõtulepingule" at bounding box center [464, 286] width 884 height 23
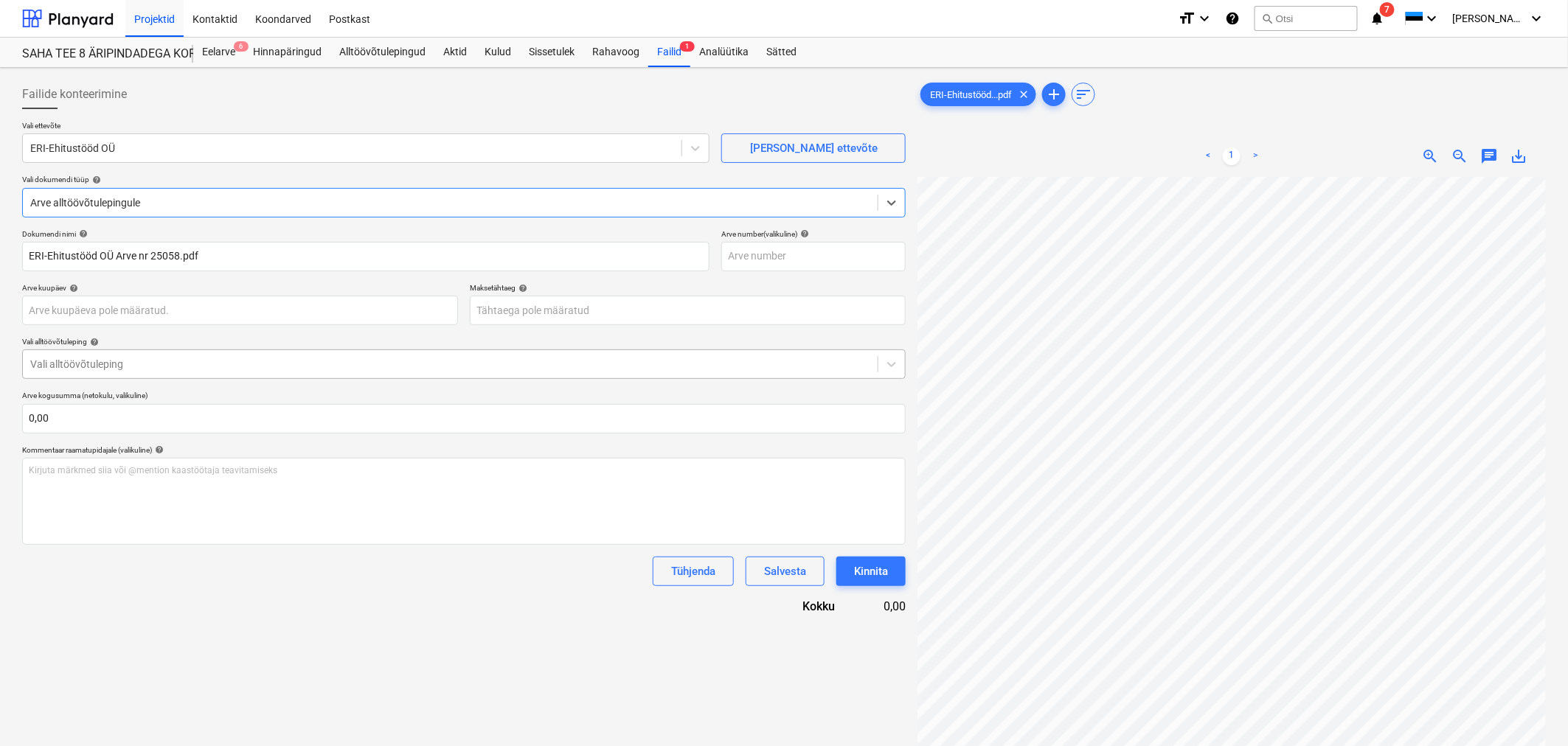
click at [95, 355] on div "Vali alltöövõtuleping" at bounding box center [450, 364] width 854 height 20
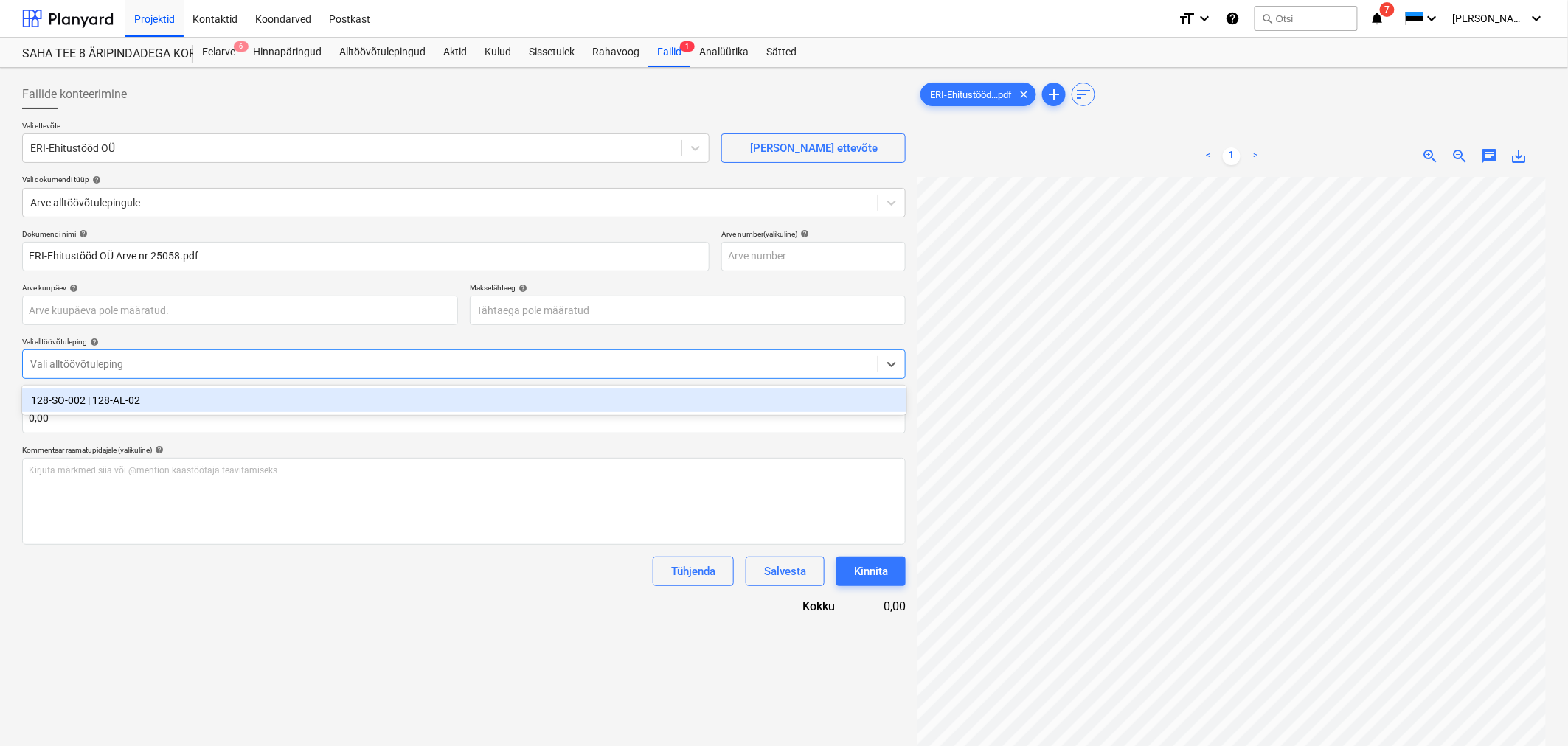
click at [101, 406] on div "128-SO-002 | 128-AL-02" at bounding box center [464, 401] width 884 height 23
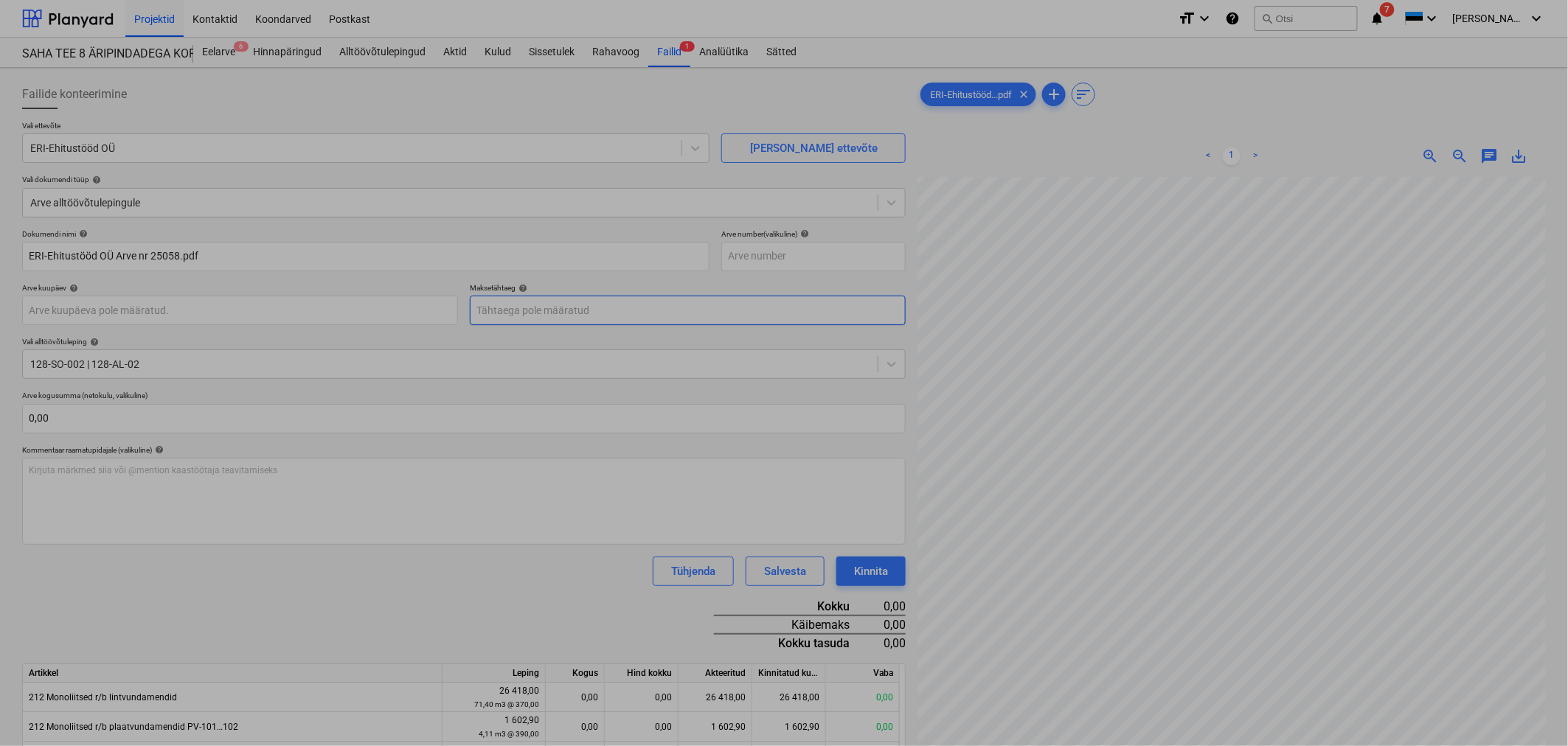
click at [571, 313] on body "Projektid Kontaktid Koondarved Postkast format_size keyboard_arrow_down help se…" at bounding box center [784, 373] width 1568 height 746
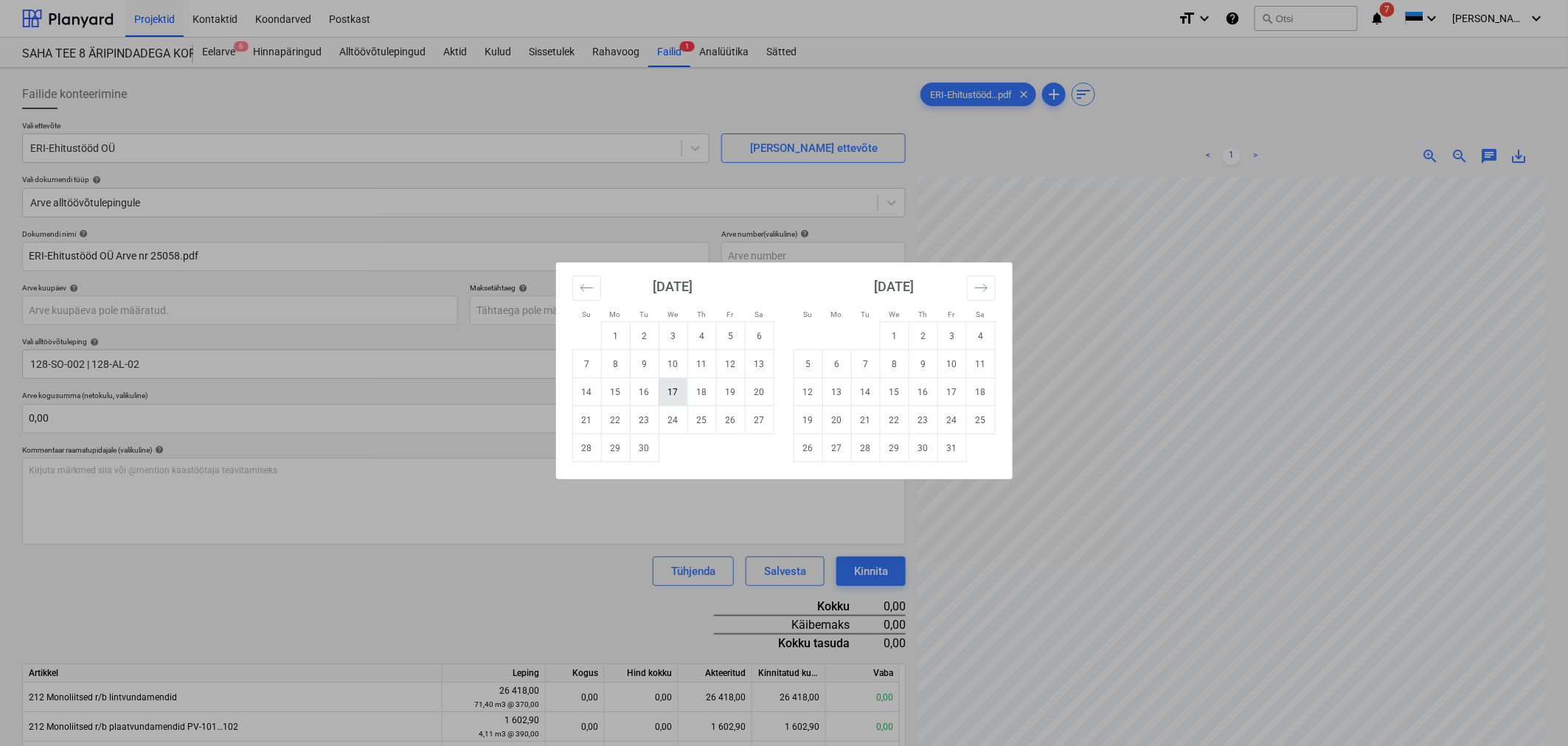
click at [679, 392] on td "17" at bounding box center [672, 392] width 28 height 28
type input "17 Sep 2025"
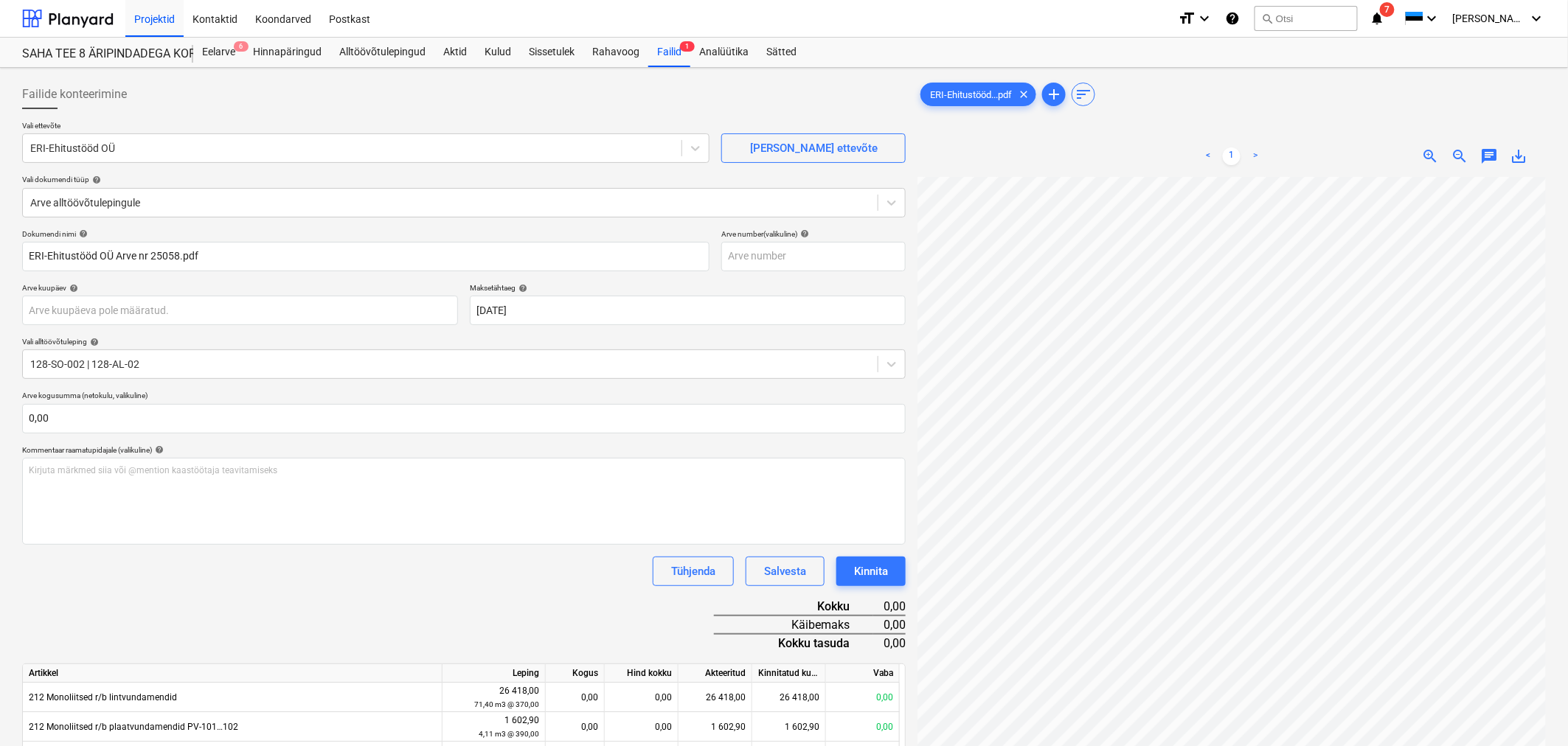
click at [541, 576] on div "Tühjenda Salvesta Kinnita" at bounding box center [464, 571] width 883 height 29
click at [137, 198] on div at bounding box center [450, 202] width 840 height 15
click at [527, 207] on div at bounding box center [450, 202] width 840 height 15
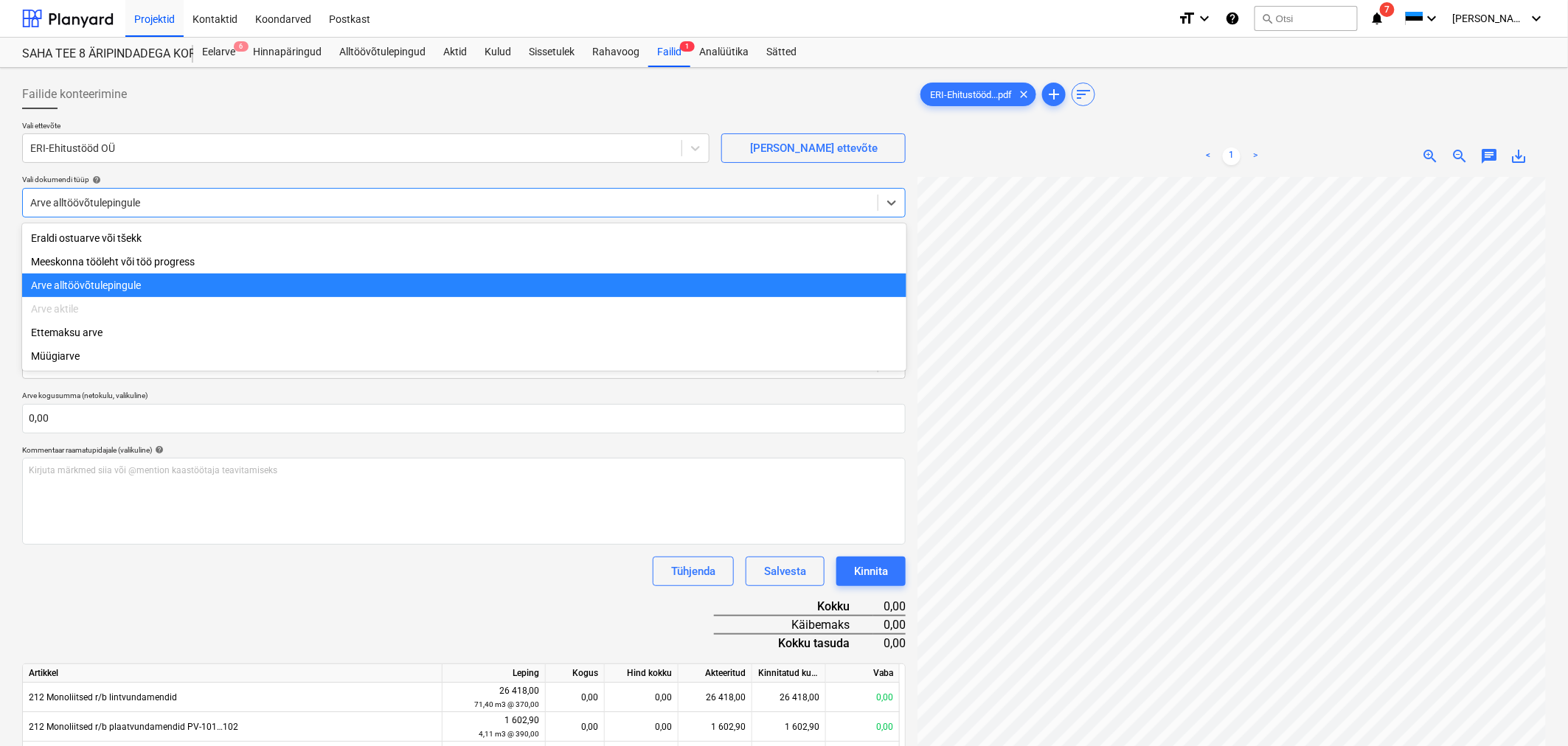
click at [77, 315] on div "Arve aktile" at bounding box center [464, 309] width 884 height 23
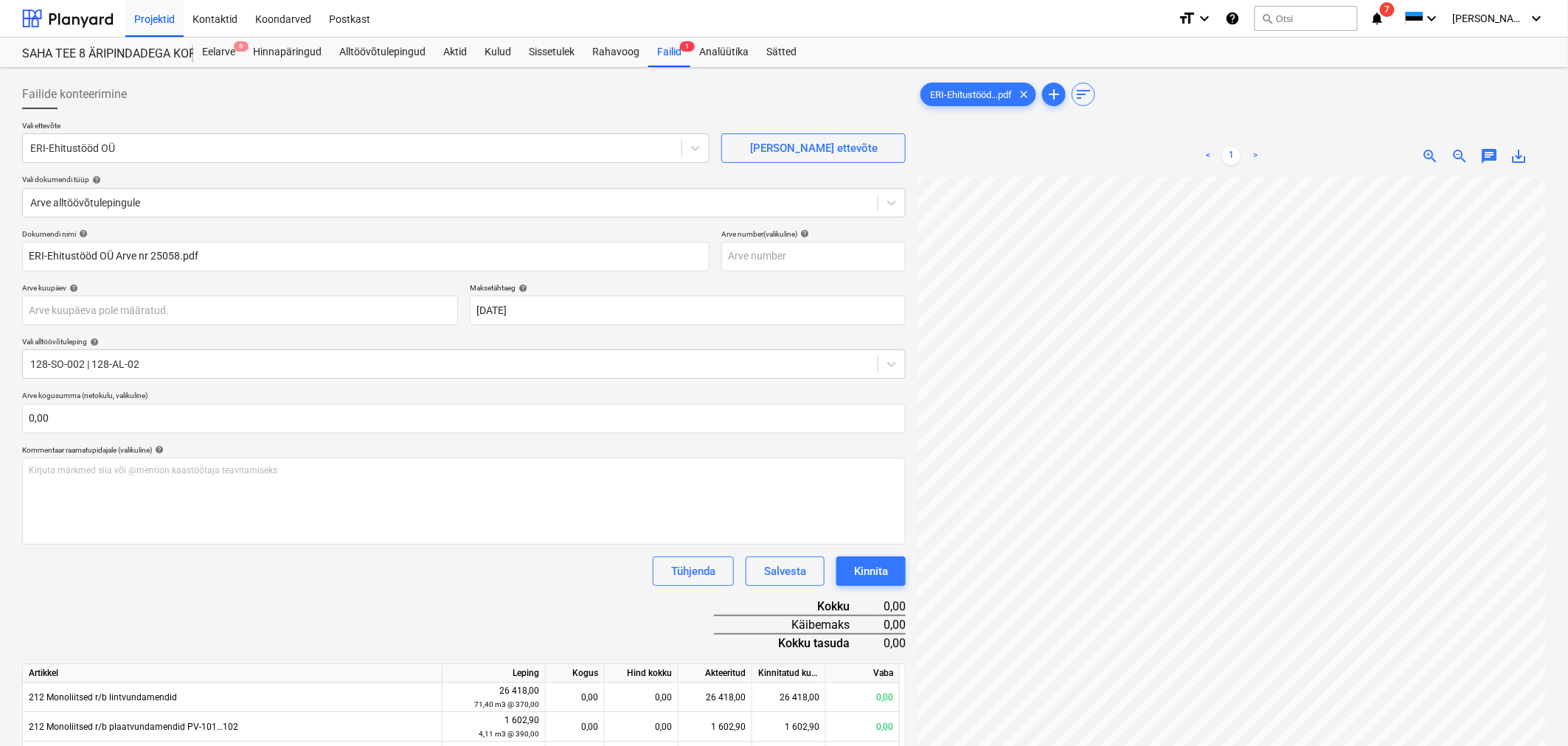
click at [396, 47] on div "Alltöövõtulepingud" at bounding box center [382, 53] width 104 height 29
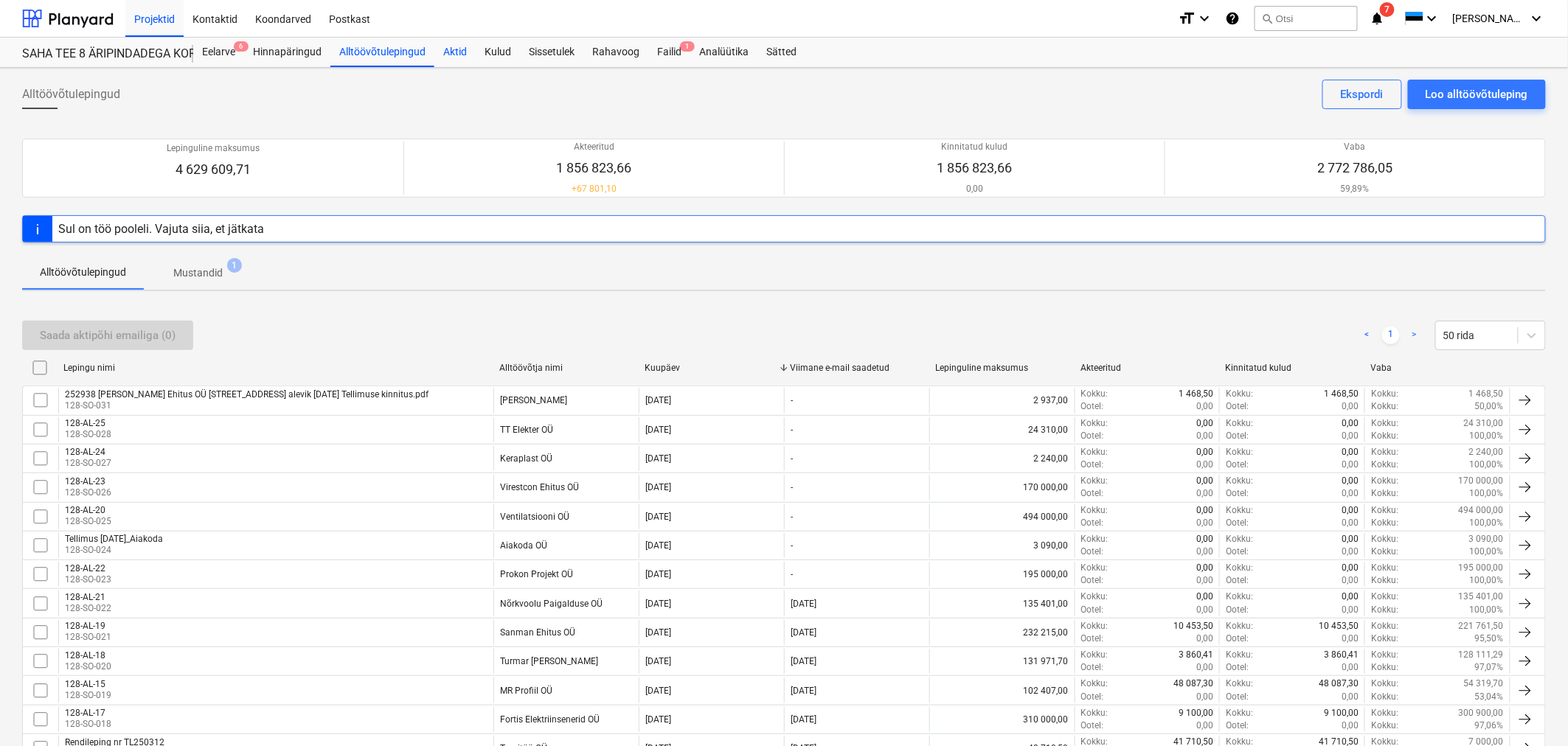
click at [443, 49] on div "Aktid" at bounding box center [454, 53] width 41 height 29
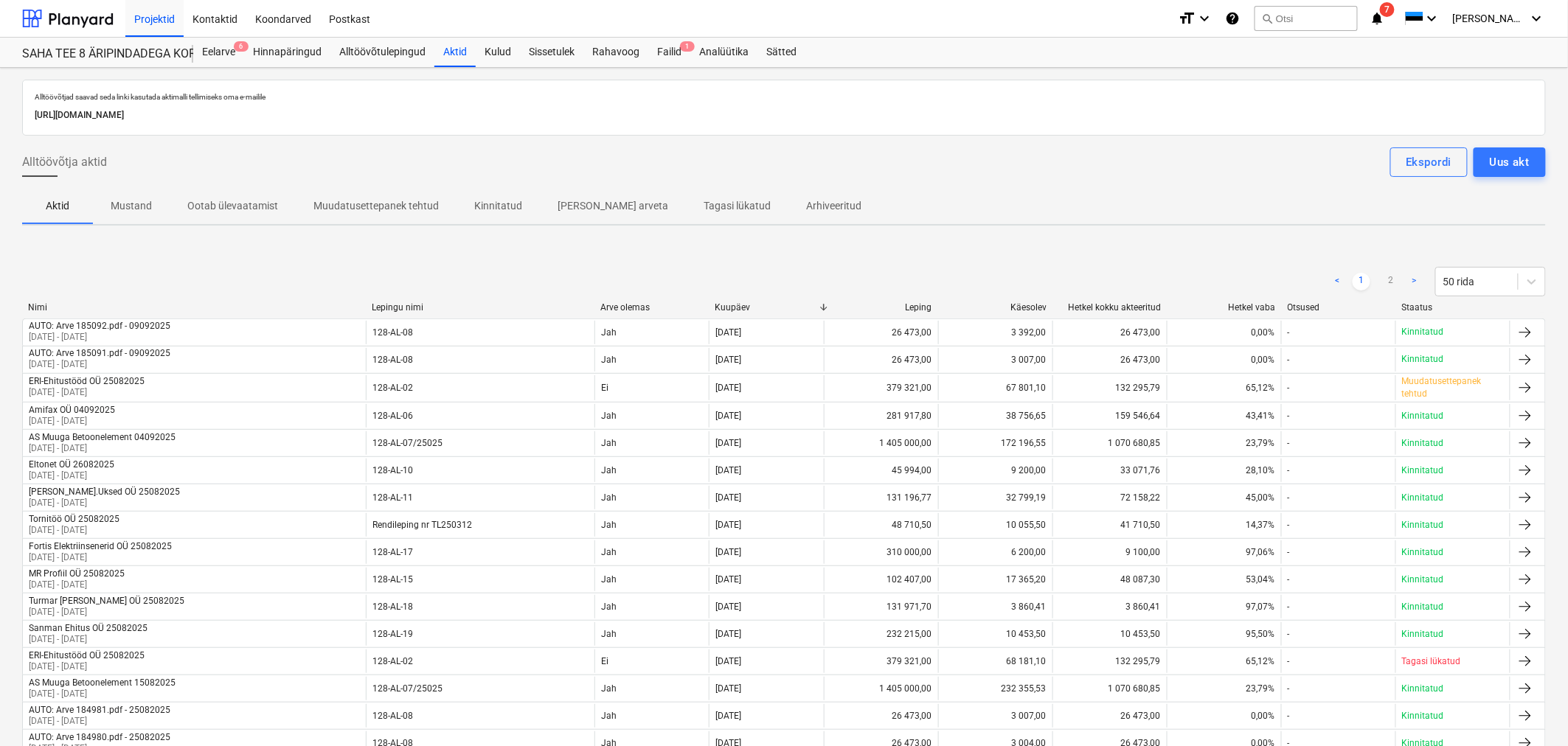
click at [381, 203] on p "Muudatusettepanek tehtud" at bounding box center [375, 206] width 126 height 16
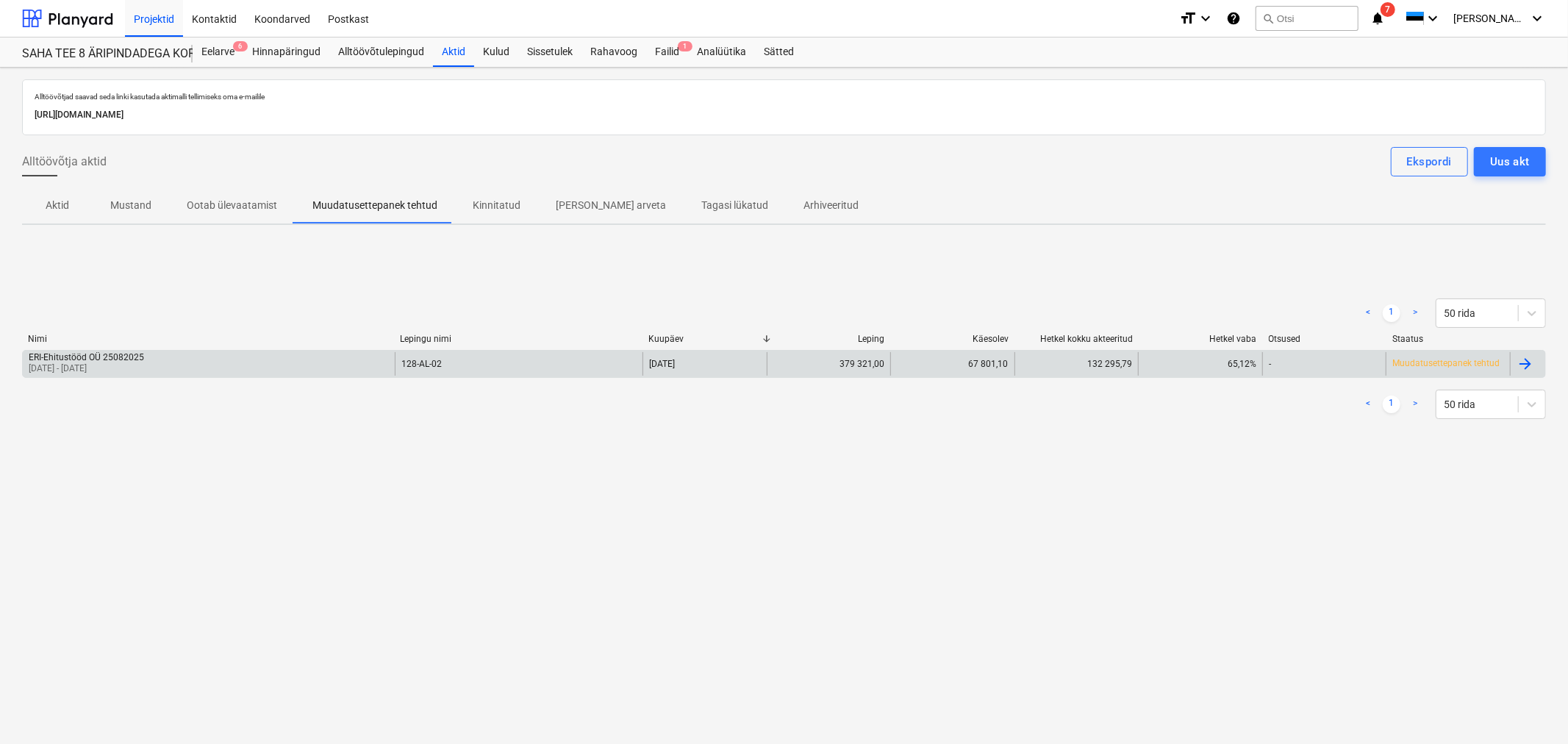
click at [148, 362] on div "ERI-Ehitustööd OÜ 25082025 01 Aug 2025 - 31 Aug 2025" at bounding box center [208, 364] width 372 height 23
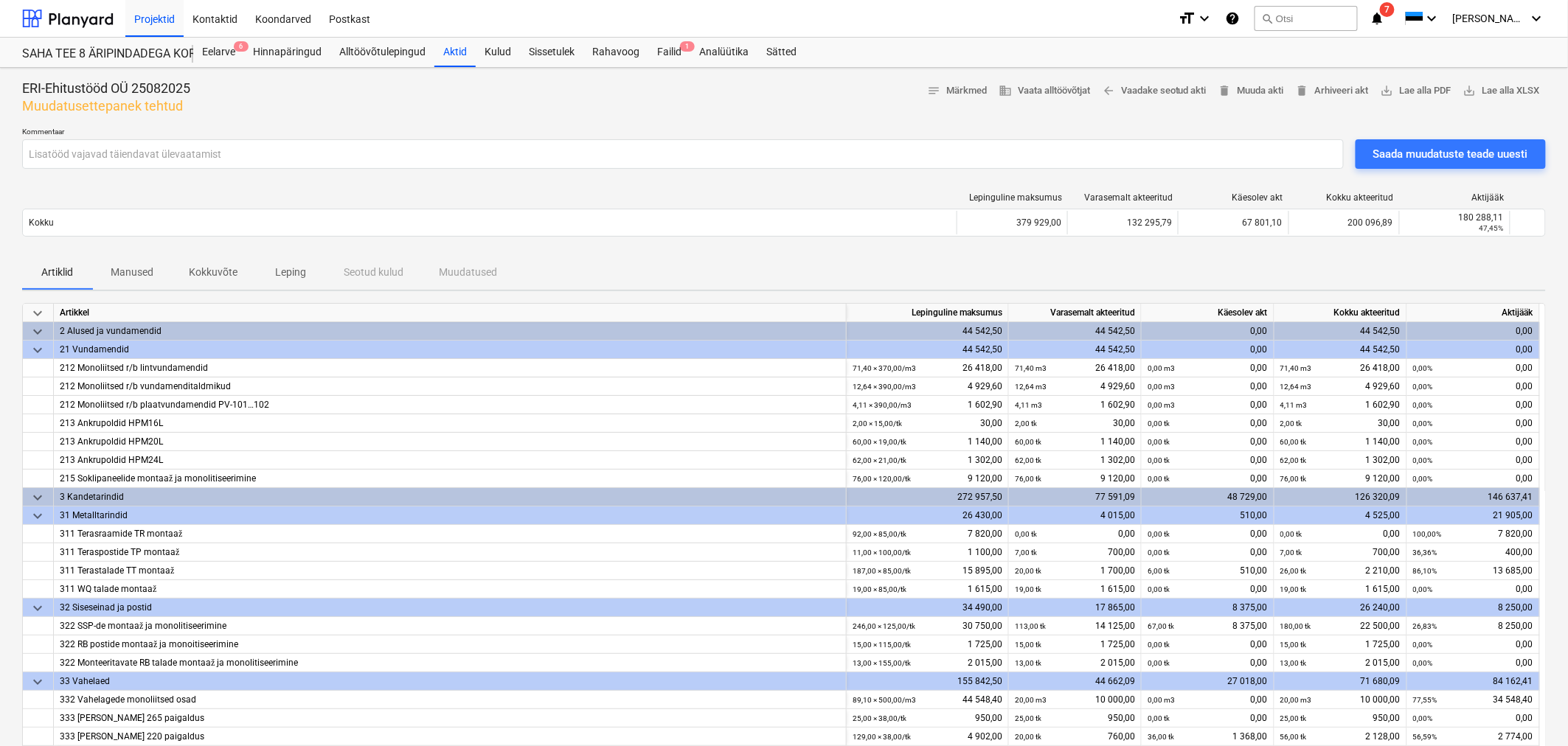
click at [362, 271] on div "Artiklid Manused Kokkuvõte Leping Seotud kulud Muudatused" at bounding box center [784, 272] width 1523 height 35
click at [392, 56] on div "Alltöövõtulepingud" at bounding box center [382, 53] width 104 height 29
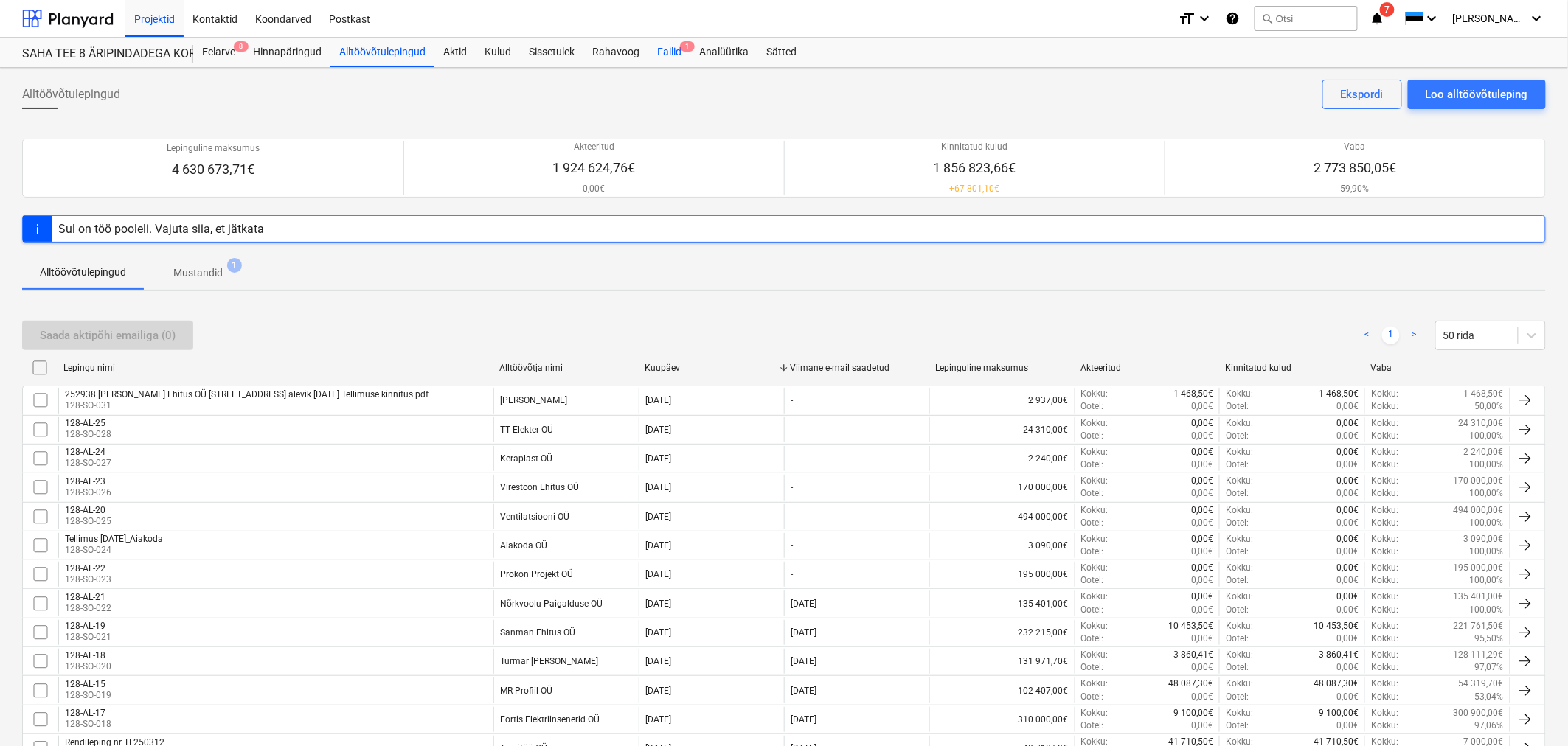
click at [672, 47] on div "Failid 1" at bounding box center [669, 53] width 42 height 29
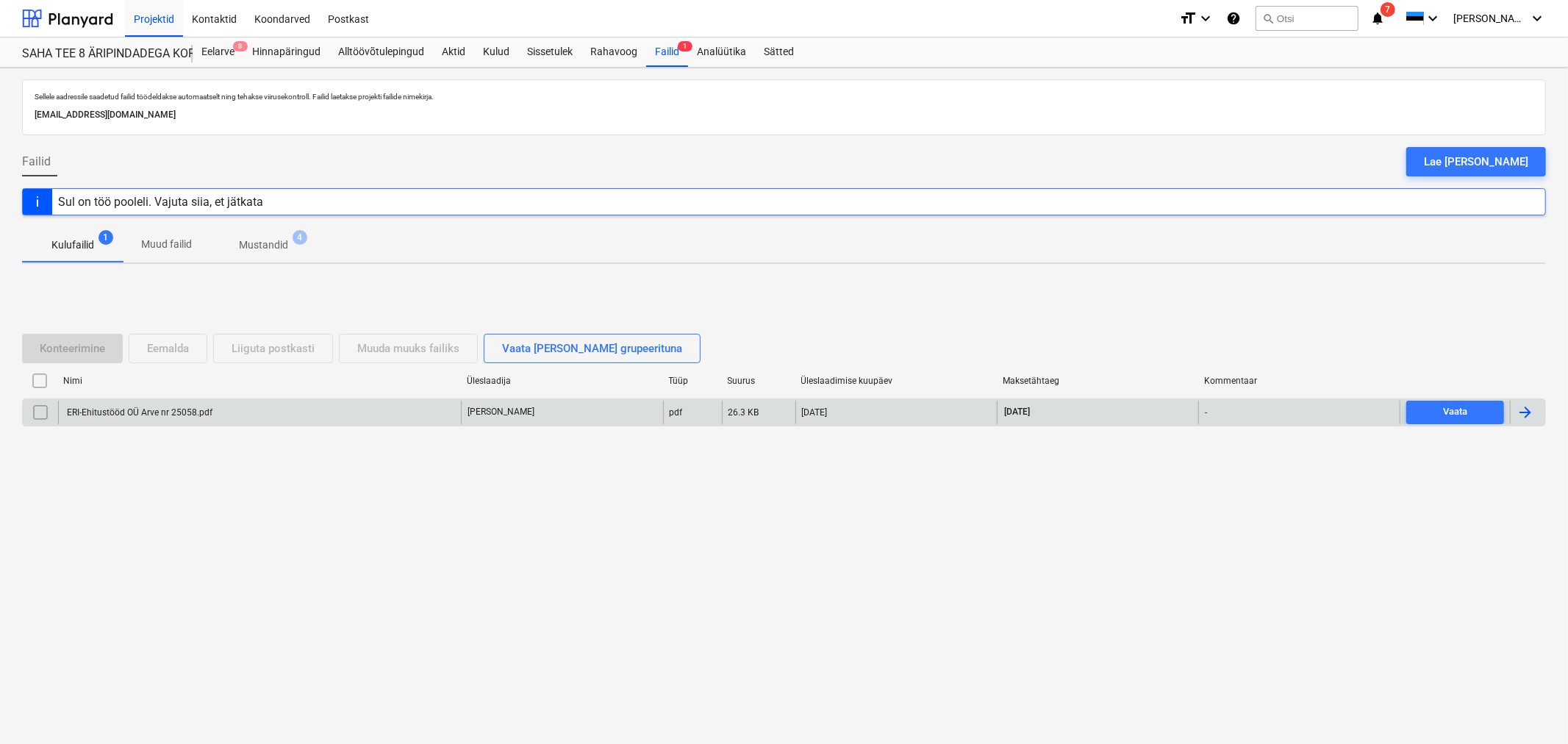
click at [202, 419] on div "ERI-Ehitustööd OÜ Arve nr 25058.pdf" at bounding box center [260, 412] width 402 height 23
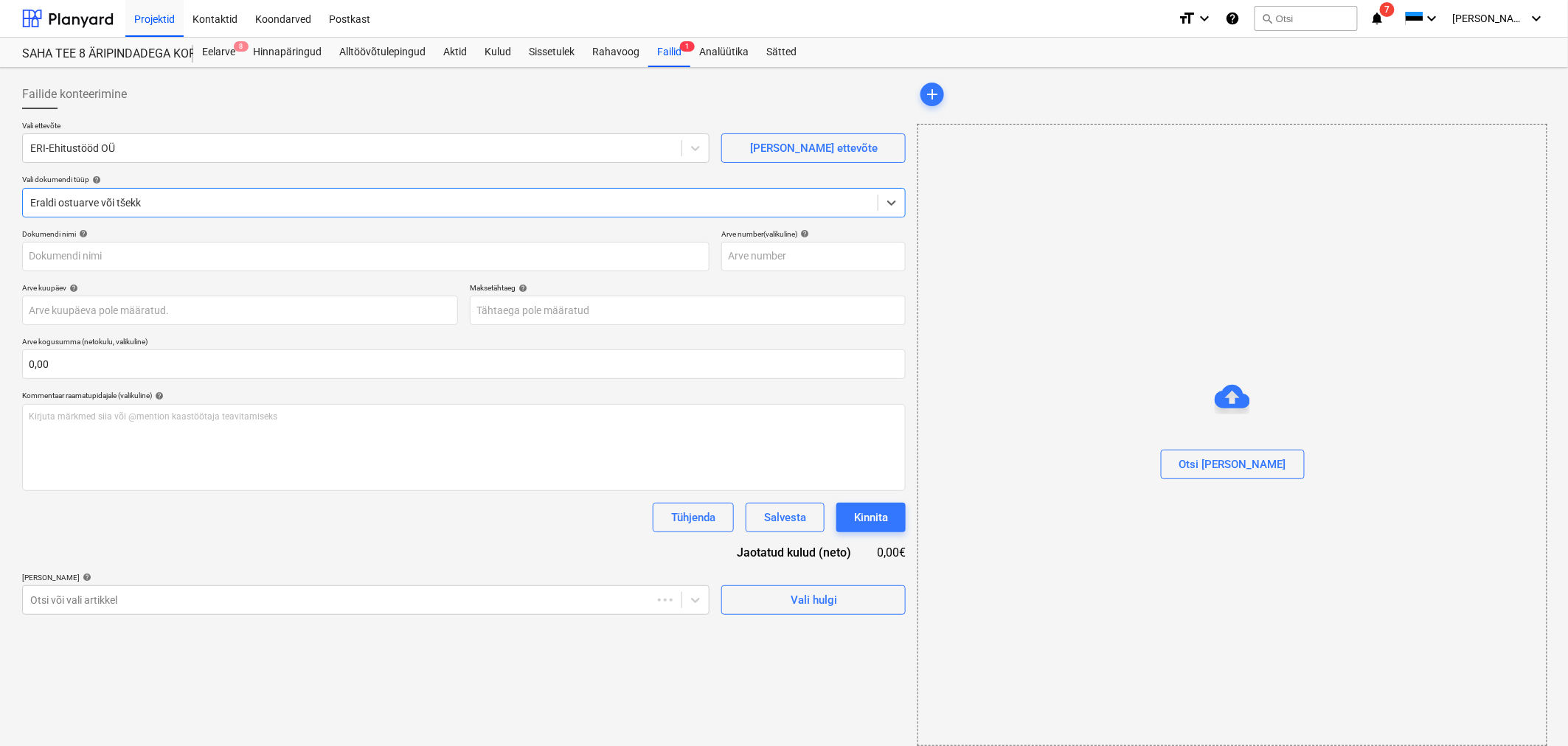
type input "ERI-Ehitustööd OÜ Arve nr 25058.pdf"
type input "17 Sep 2025"
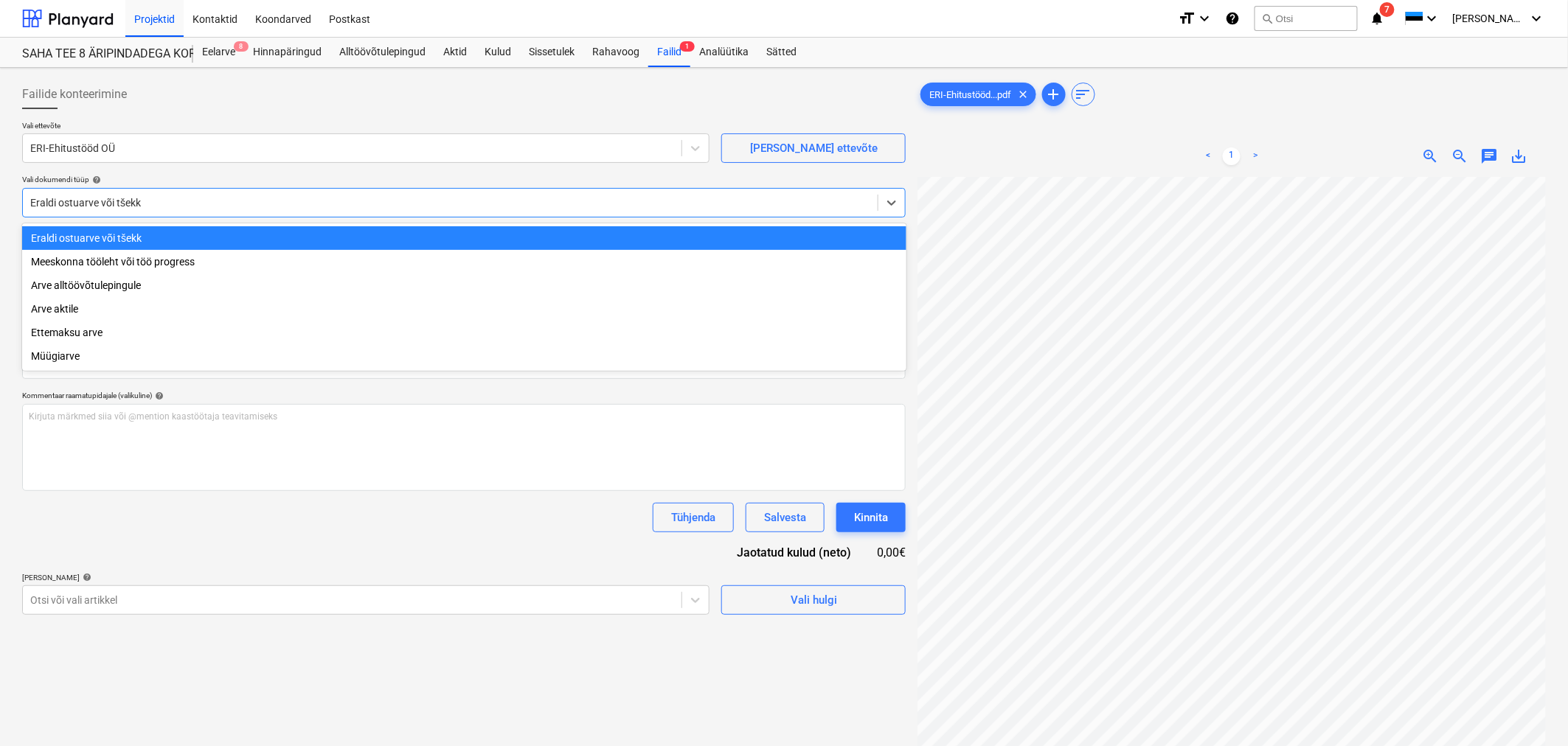
click at [141, 207] on div at bounding box center [450, 202] width 840 height 15
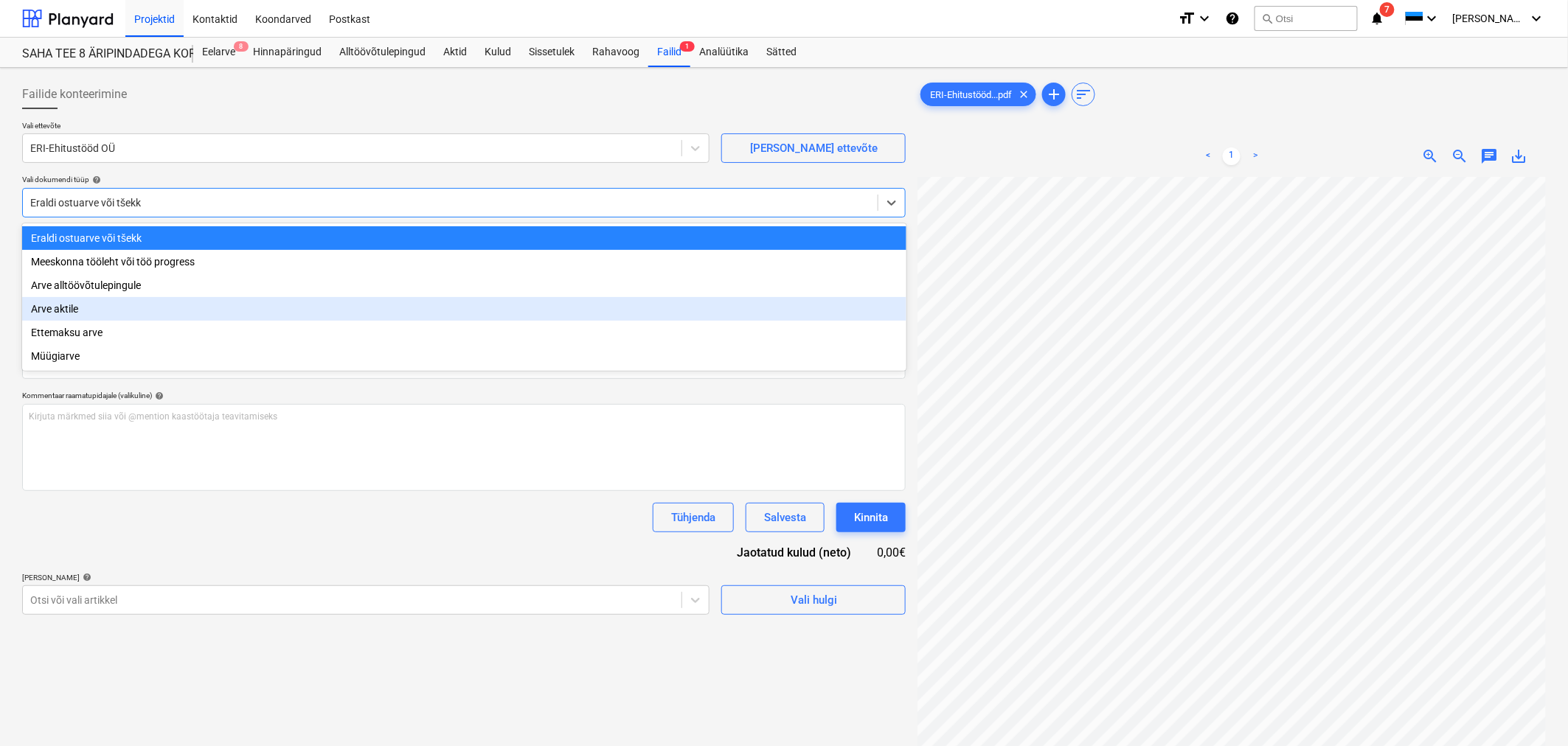
click at [89, 310] on div "Arve aktile" at bounding box center [464, 309] width 884 height 23
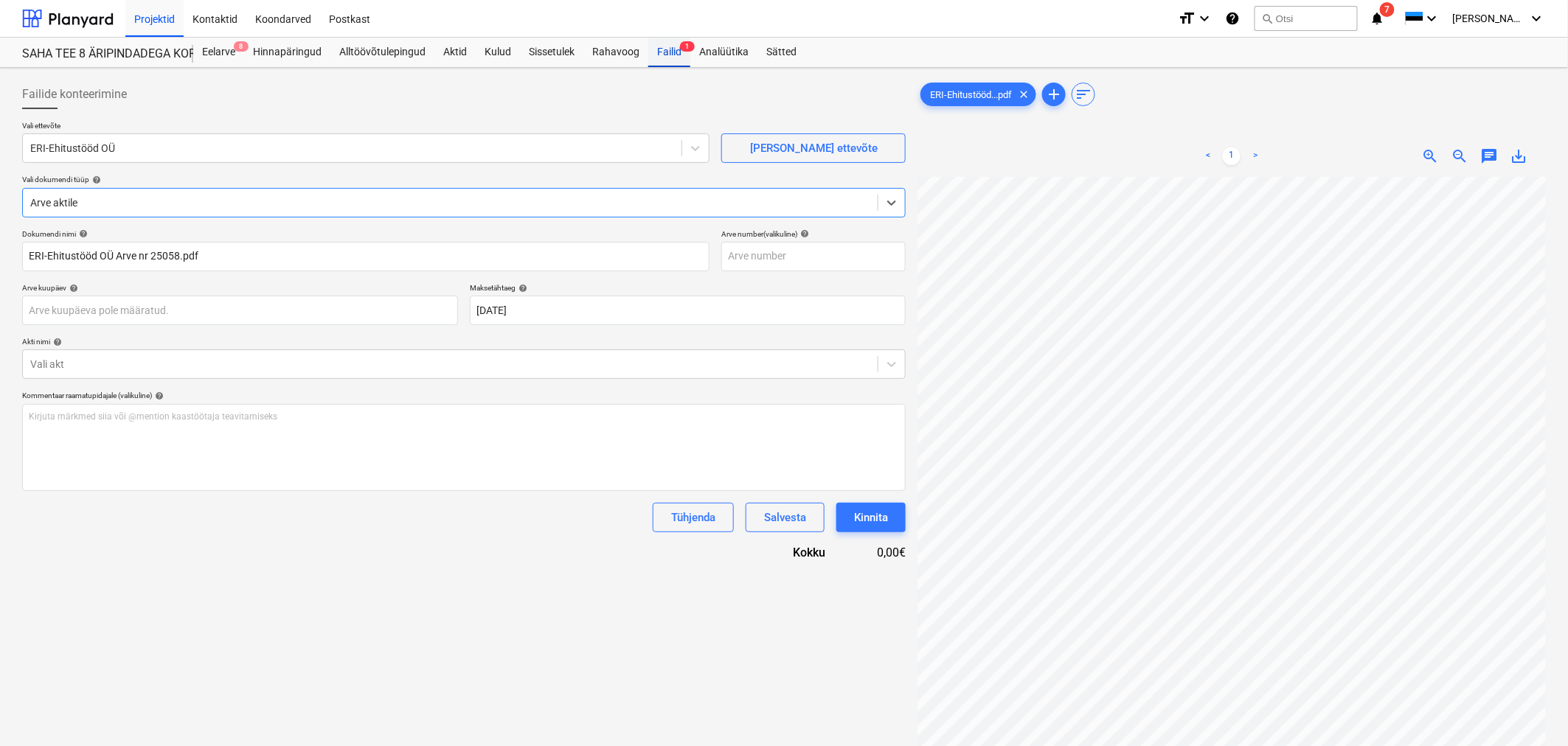
click at [654, 50] on div "Failid 1" at bounding box center [669, 53] width 42 height 29
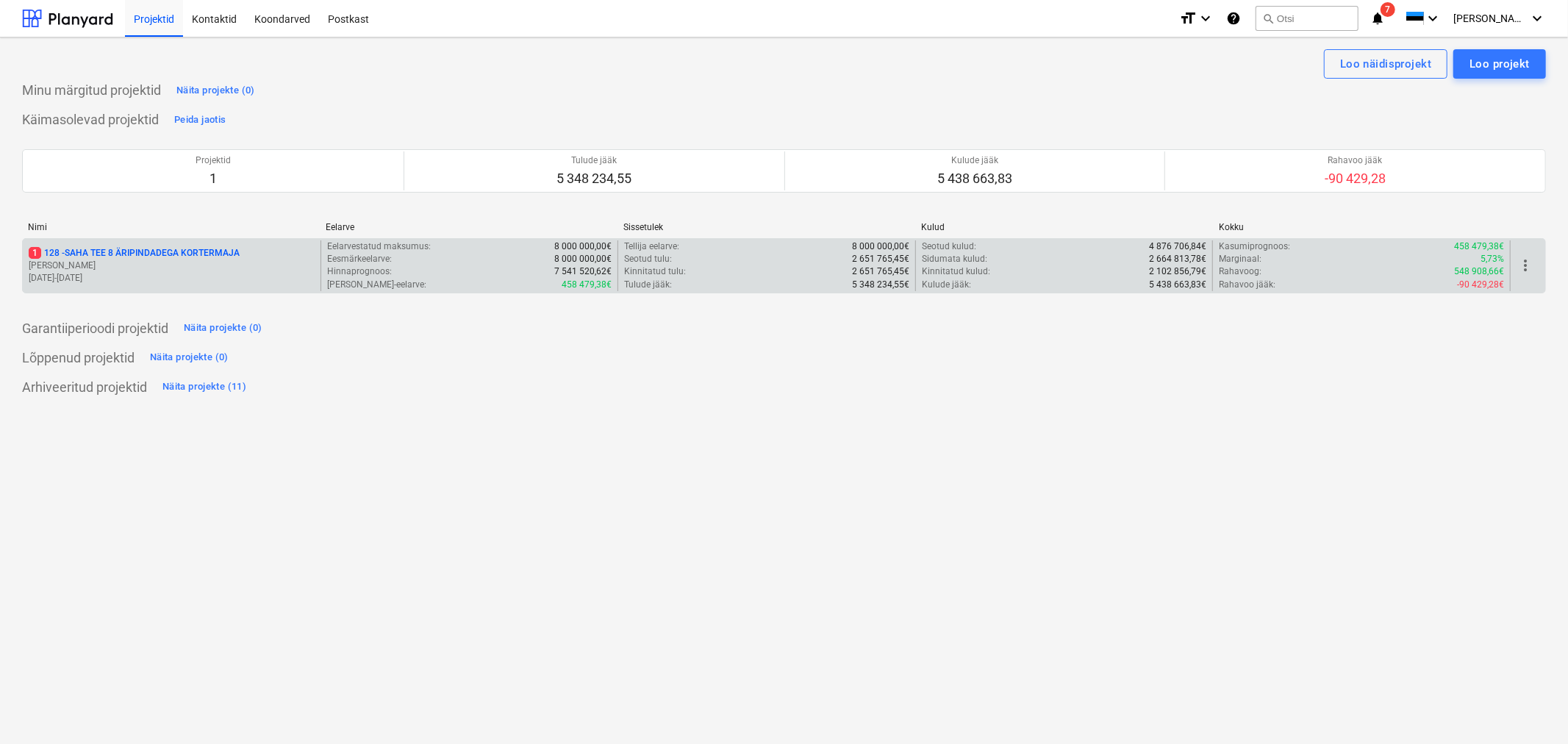
click at [206, 252] on p "1 128 - SAHA TEE 8 ÄRIPINDADEGA KORTERMAJA" at bounding box center [133, 253] width 211 height 13
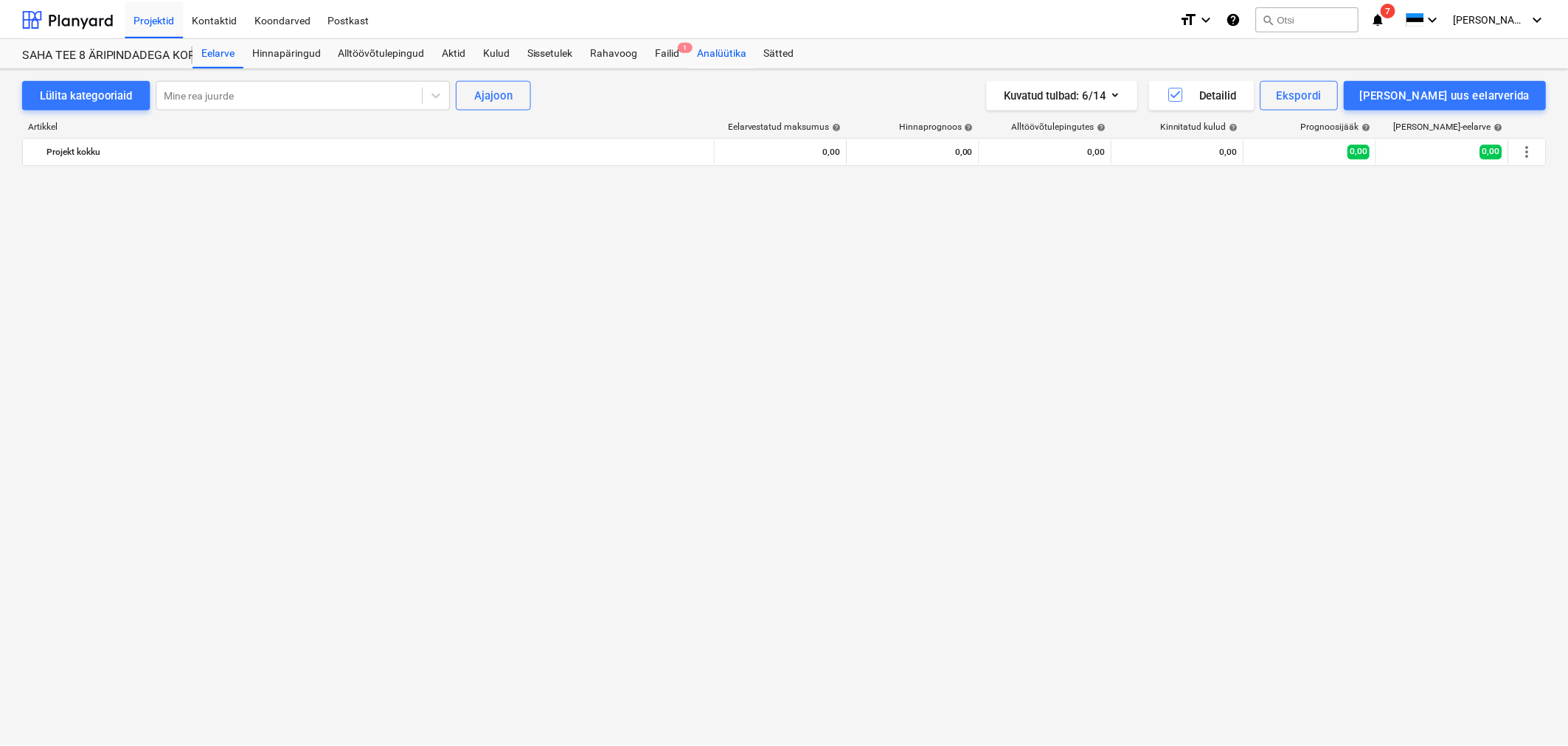
scroll to position [3685, 0]
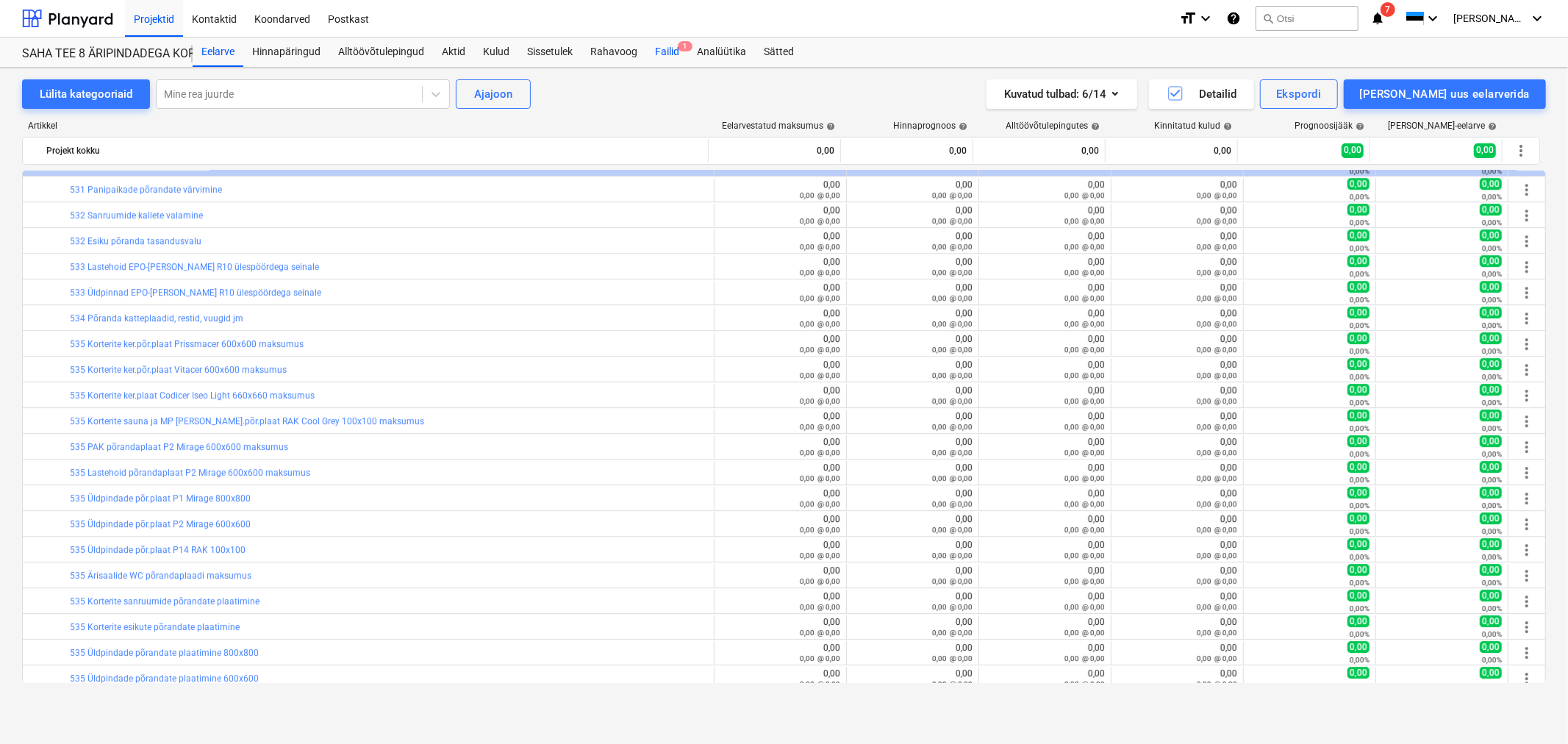
click at [674, 50] on div "Failid 1" at bounding box center [667, 53] width 42 height 29
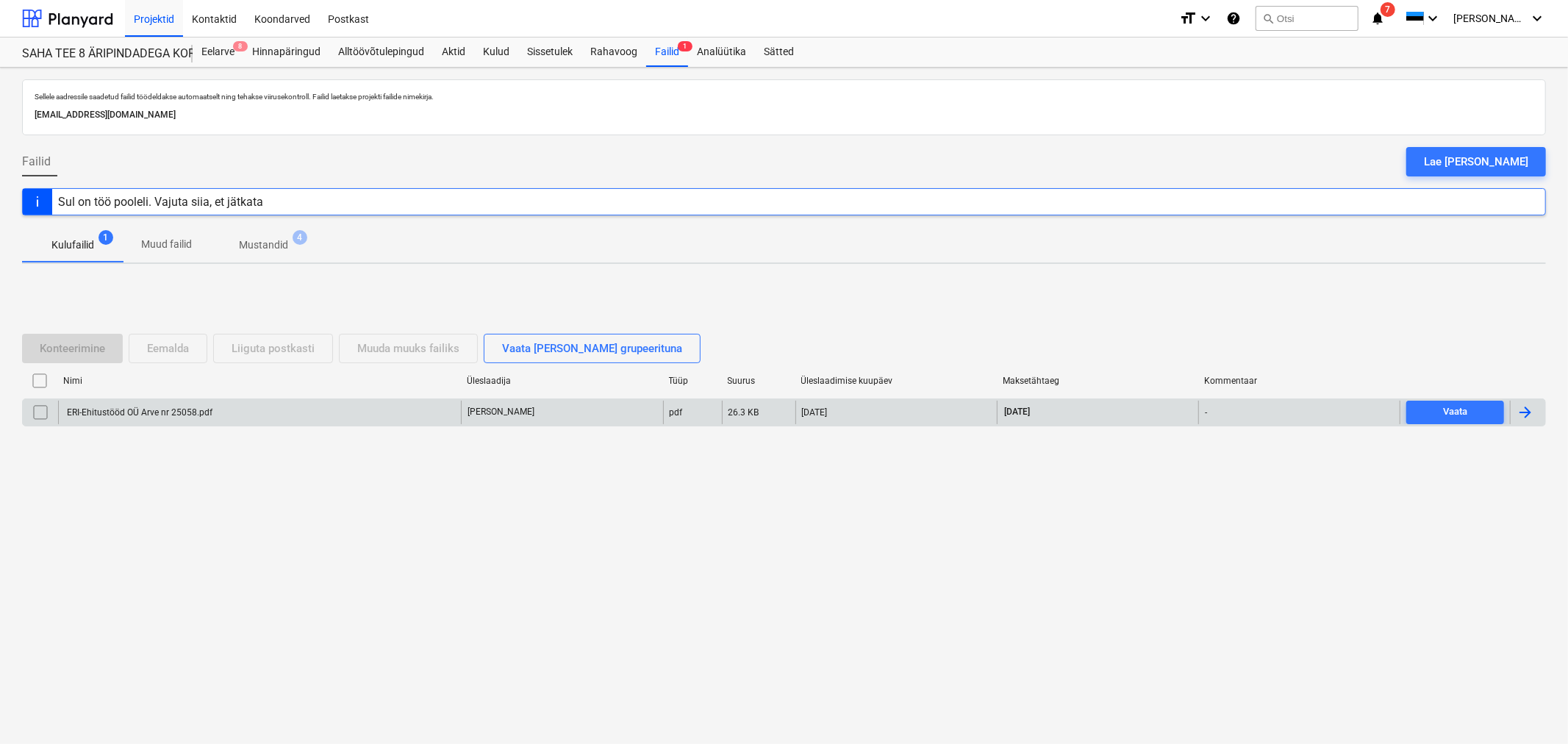
click at [176, 409] on div "ERI-Ehitustööd OÜ Arve nr 25058.pdf" at bounding box center [139, 412] width 148 height 11
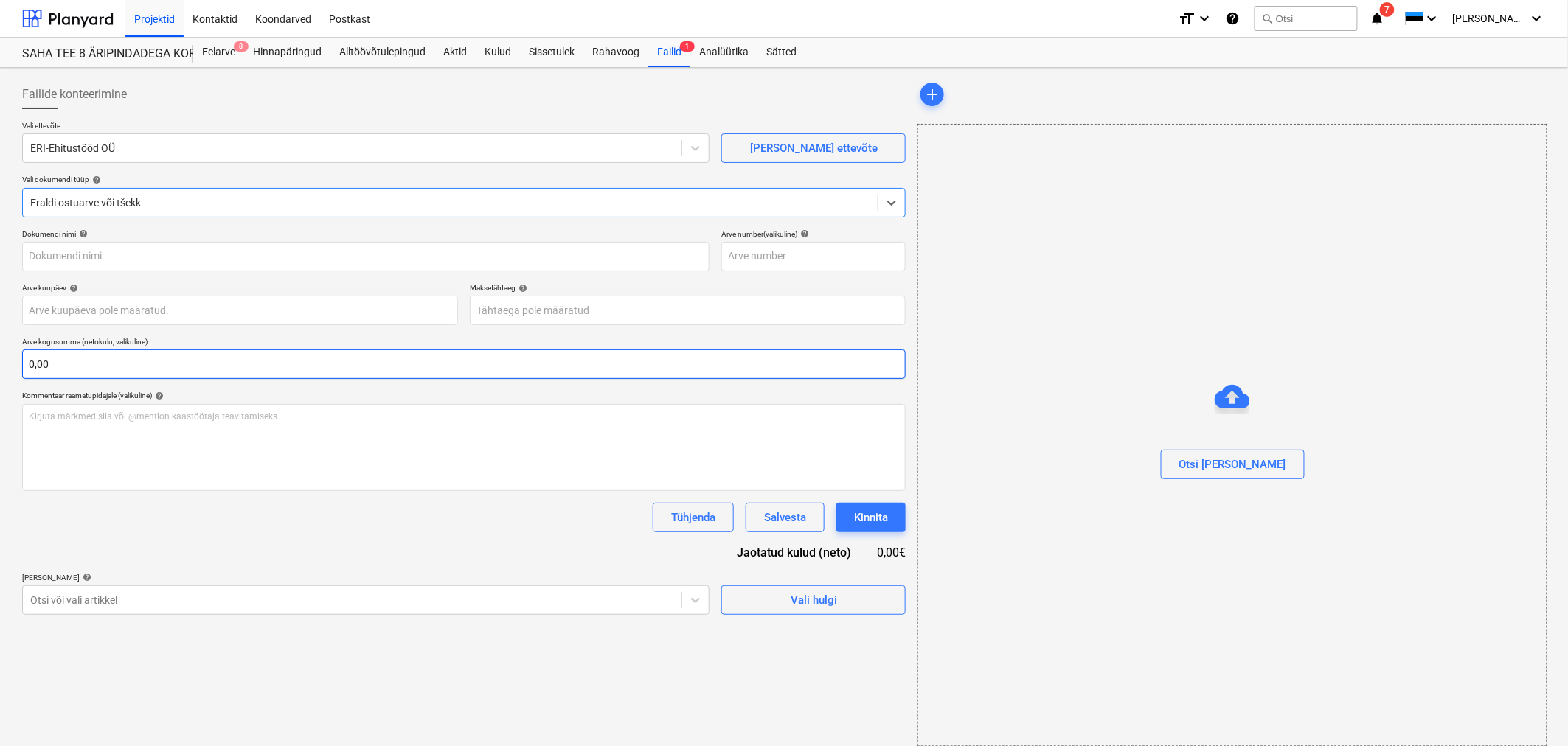
type input "ERI-Ehitustööd OÜ Arve nr 25058.pdf"
type input "[DATE]"
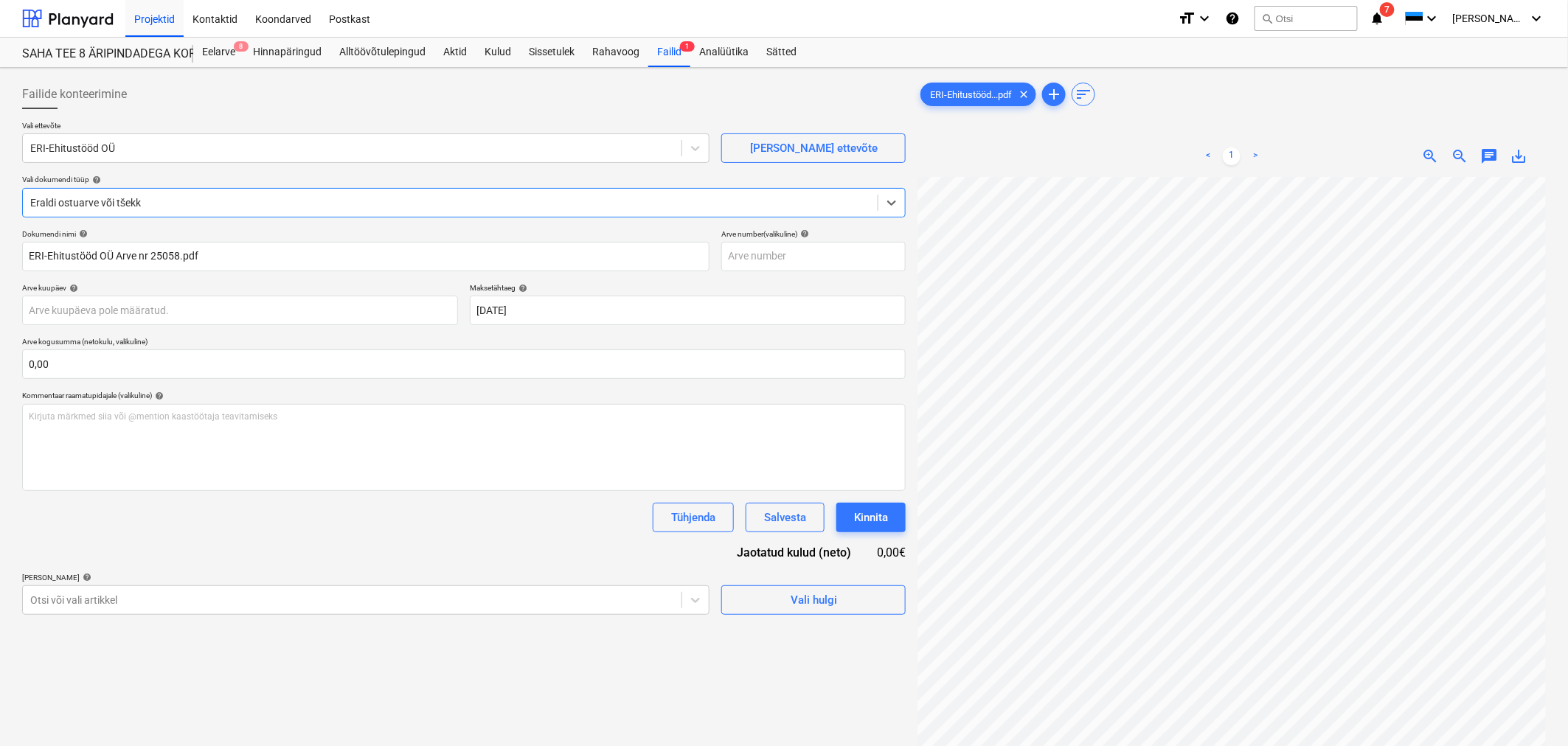
click at [216, 209] on div at bounding box center [450, 202] width 840 height 15
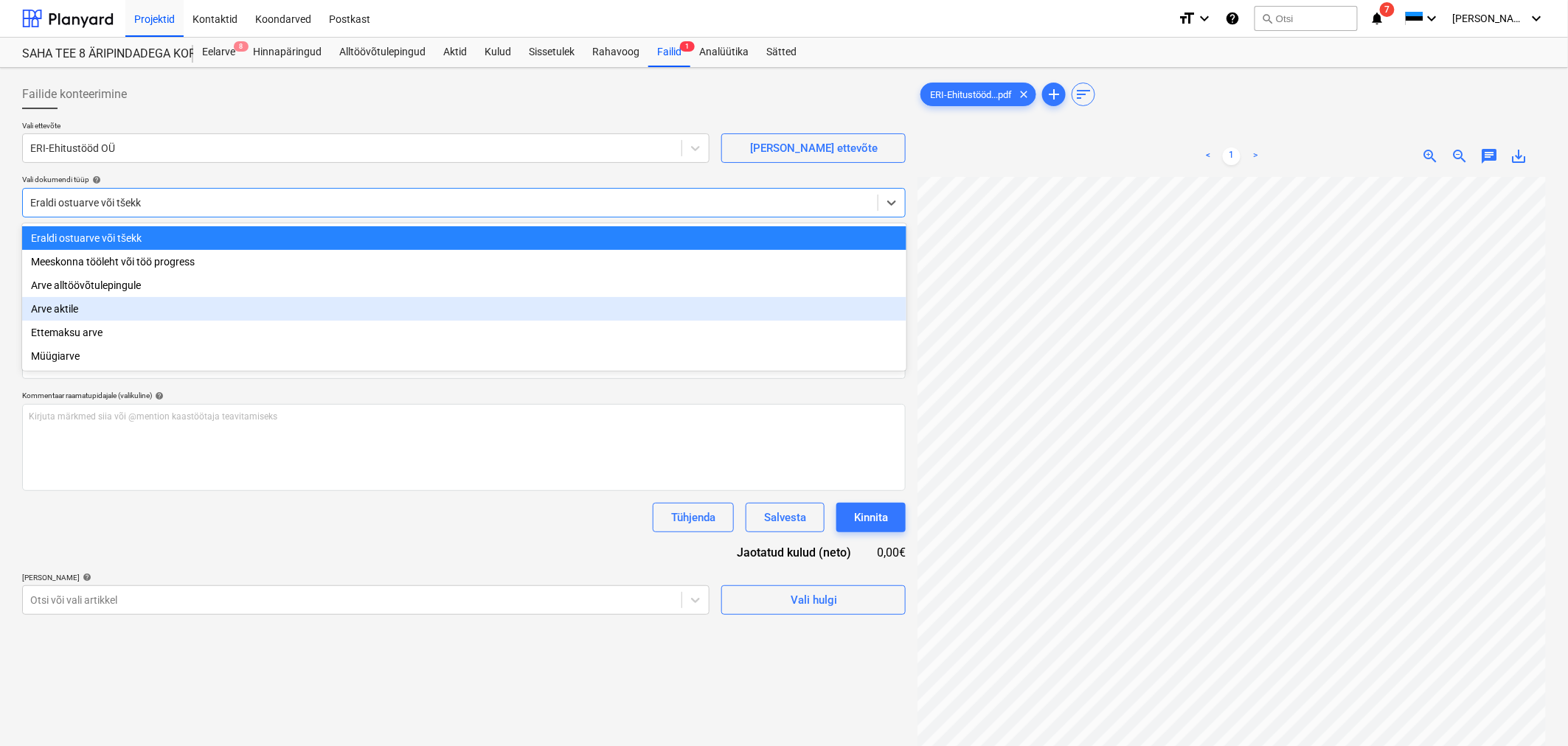
click at [164, 305] on div "Arve aktile" at bounding box center [464, 309] width 884 height 23
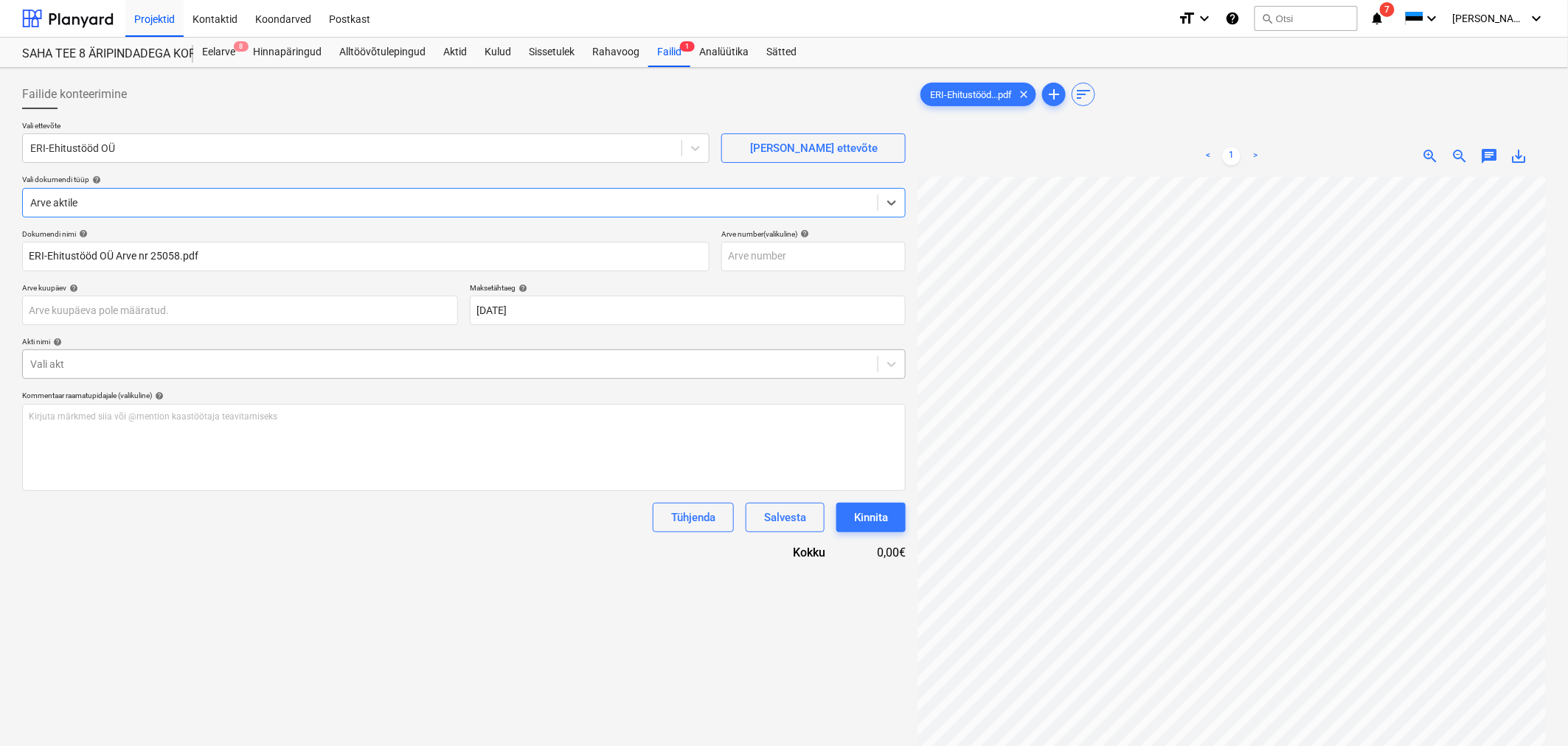
click at [156, 359] on div at bounding box center [450, 364] width 840 height 15
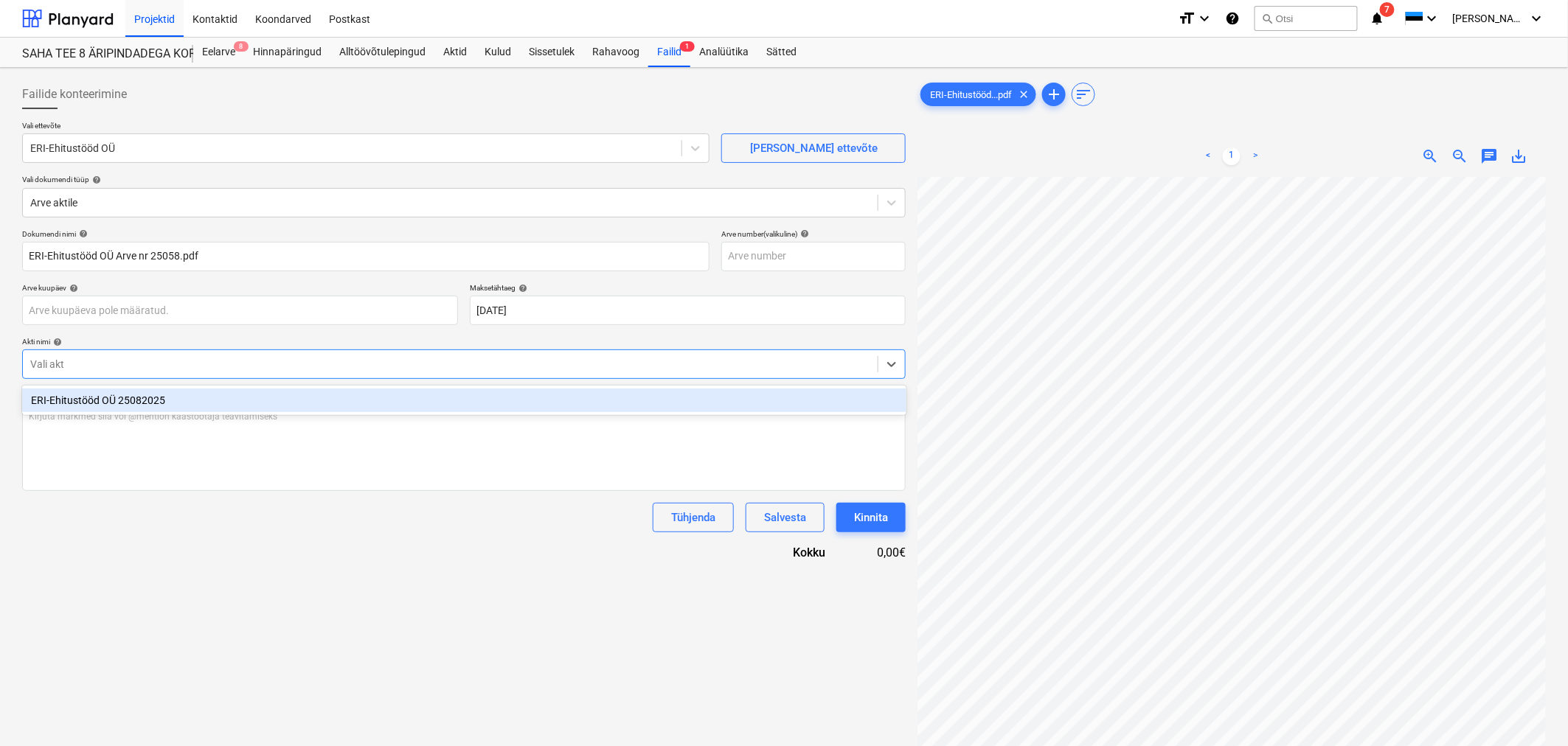
click at [150, 399] on div "ERI-Ehitustööd OÜ 25082025" at bounding box center [464, 401] width 884 height 23
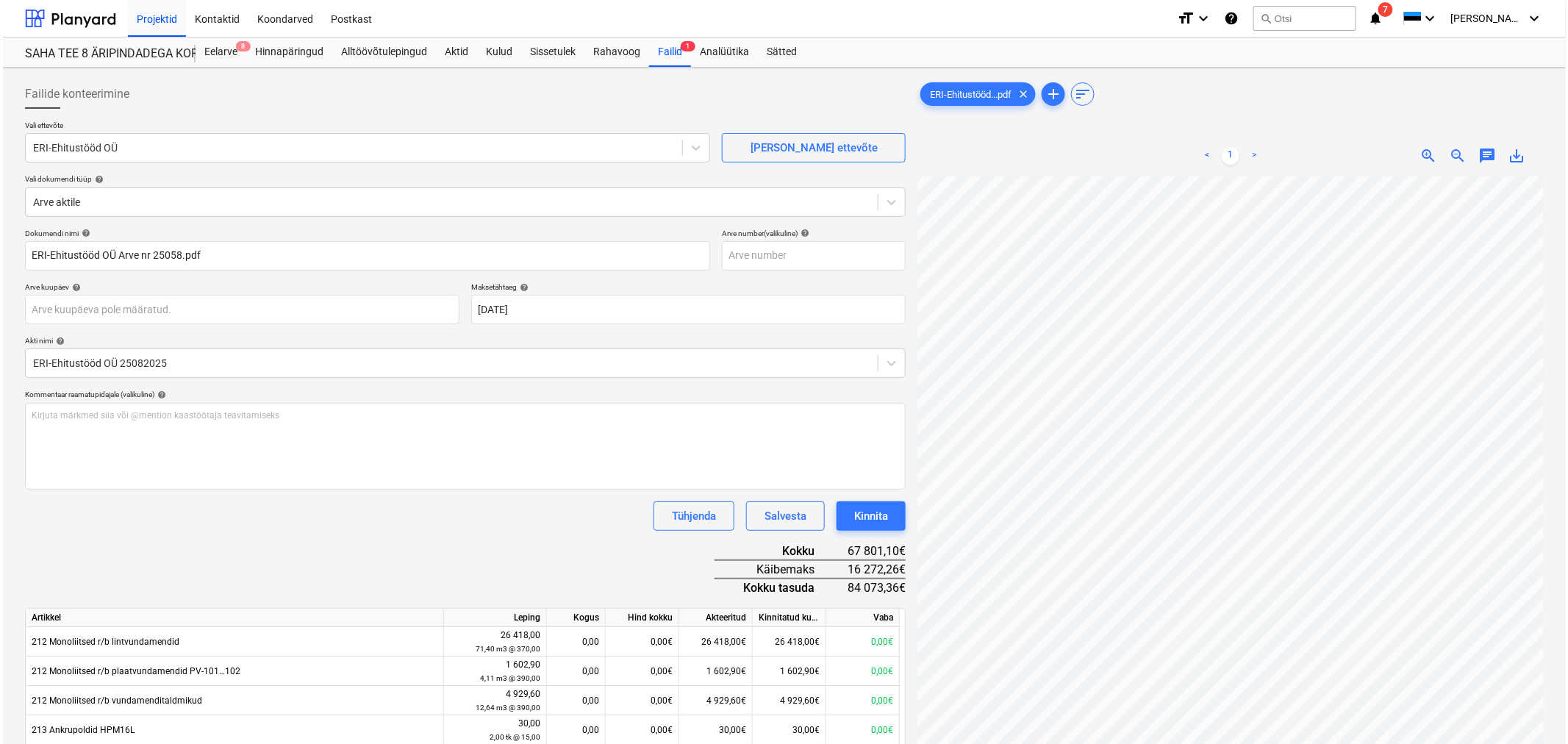
scroll to position [198, 255]
click at [869, 517] on div "Kinnita" at bounding box center [868, 516] width 34 height 19
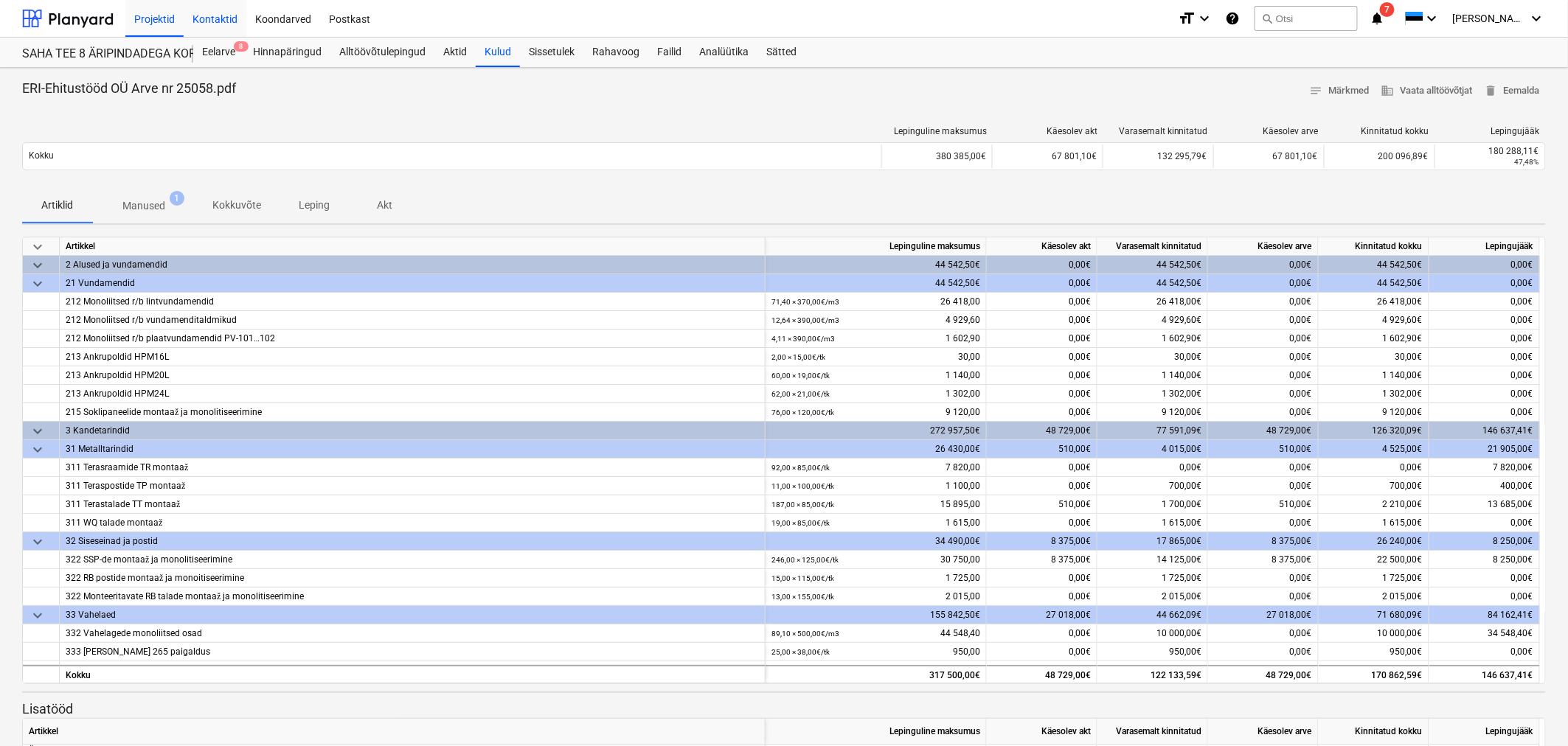
drag, startPoint x: 213, startPoint y: 55, endPoint x: 222, endPoint y: 5, distance: 50.8
click at [213, 55] on div "Eelarve 8" at bounding box center [218, 53] width 51 height 29
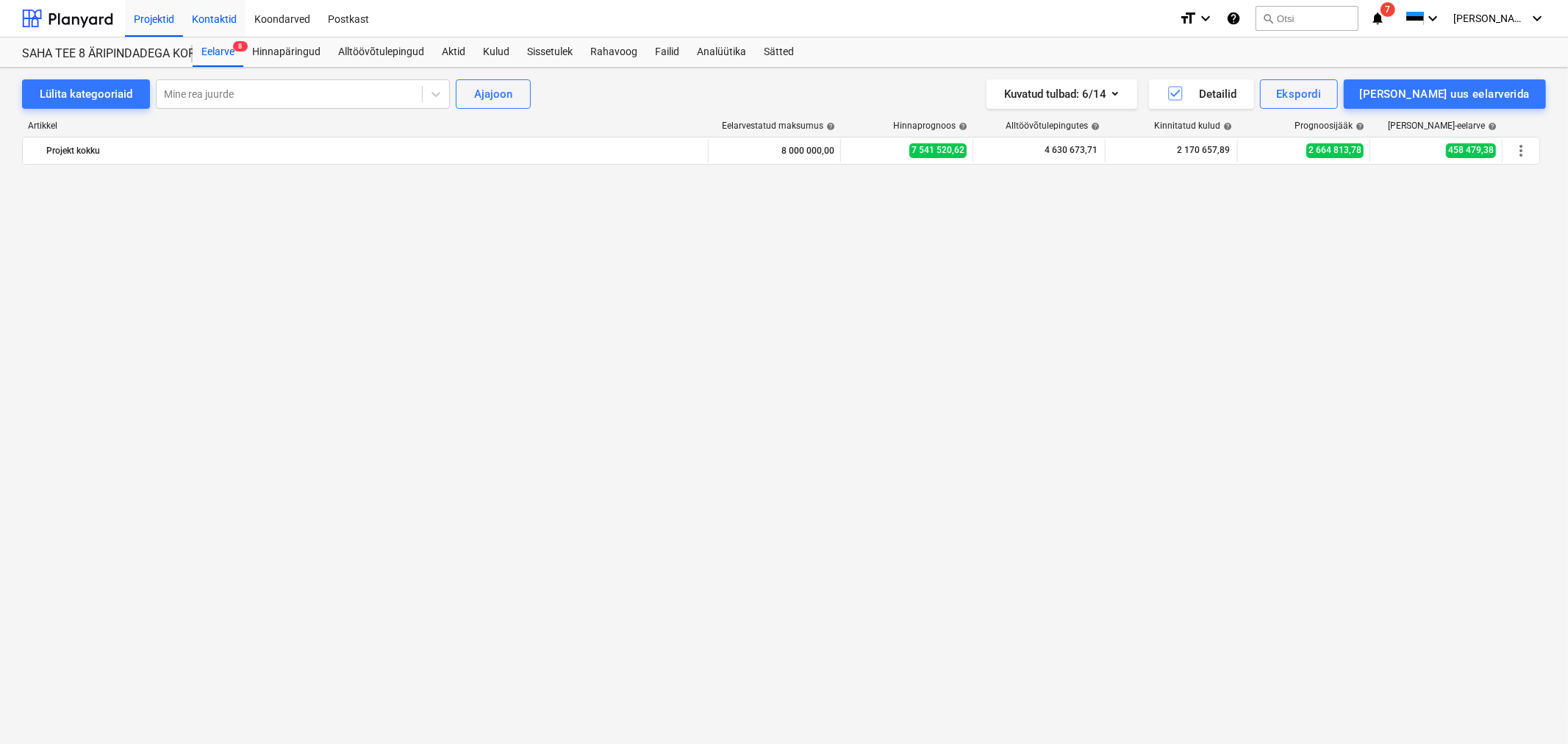
scroll to position [3675, 0]
